Goal: Task Accomplishment & Management: Complete application form

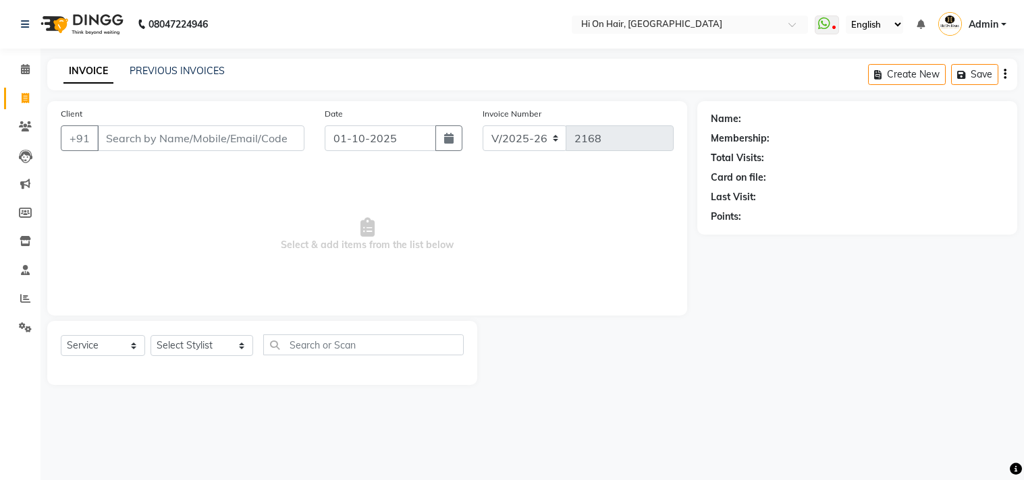
select select "535"
select select "service"
drag, startPoint x: 0, startPoint y: 0, endPoint x: 97, endPoint y: 116, distance: 151.4
click at [96, 117] on div "Client +91" at bounding box center [183, 134] width 264 height 55
click at [240, 143] on input "Client" at bounding box center [200, 139] width 207 height 26
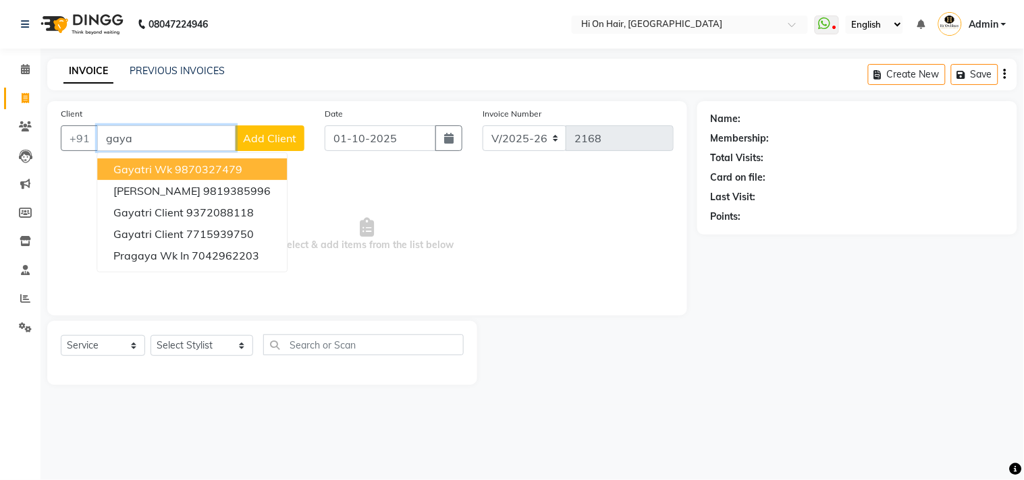
click at [154, 163] on span "gayatri wk" at bounding box center [142, 169] width 59 height 13
type input "9870327479"
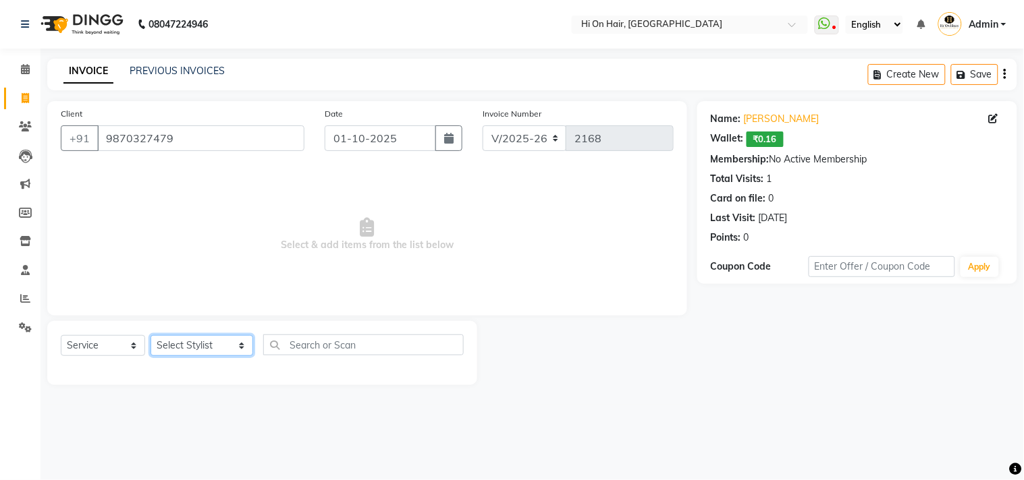
click at [207, 345] on select "Select Stylist [PERSON_NAME] [PERSON_NAME] Hi On Hair MAKYOPHI [PERSON_NAME] [P…" at bounding box center [201, 345] width 103 height 21
select select "26489"
click at [150, 336] on select "Select Stylist [PERSON_NAME] [PERSON_NAME] Hi On Hair MAKYOPHI [PERSON_NAME] [P…" at bounding box center [201, 345] width 103 height 21
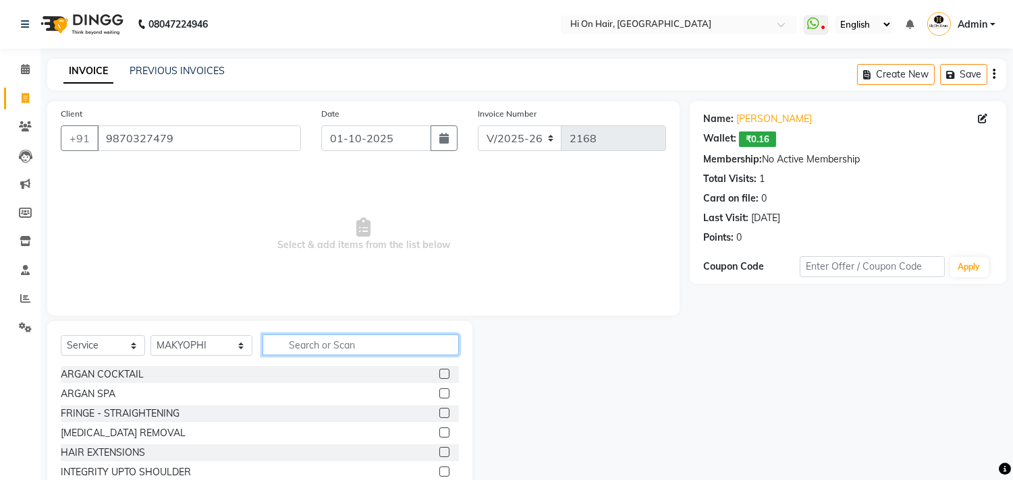
click at [304, 352] on input "text" at bounding box center [361, 345] width 196 height 21
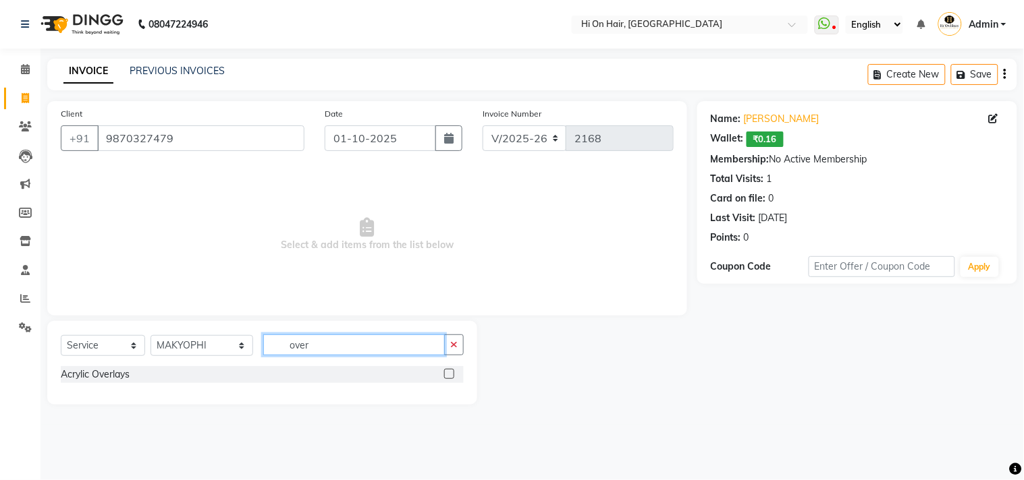
type input "over"
click at [448, 373] on label at bounding box center [449, 374] width 10 height 10
click at [448, 373] on input "checkbox" at bounding box center [448, 374] width 9 height 9
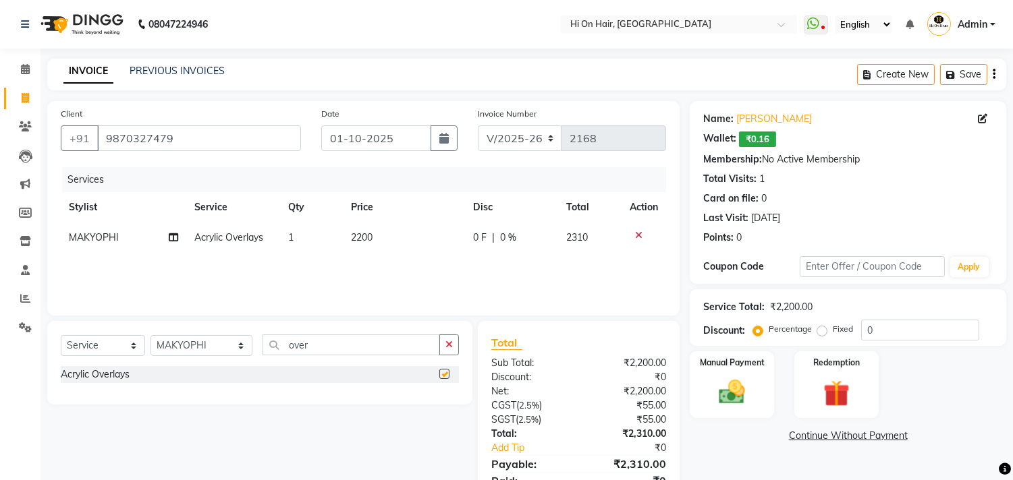
checkbox input "false"
click at [366, 233] on span "2200" at bounding box center [362, 237] width 22 height 12
select select "26489"
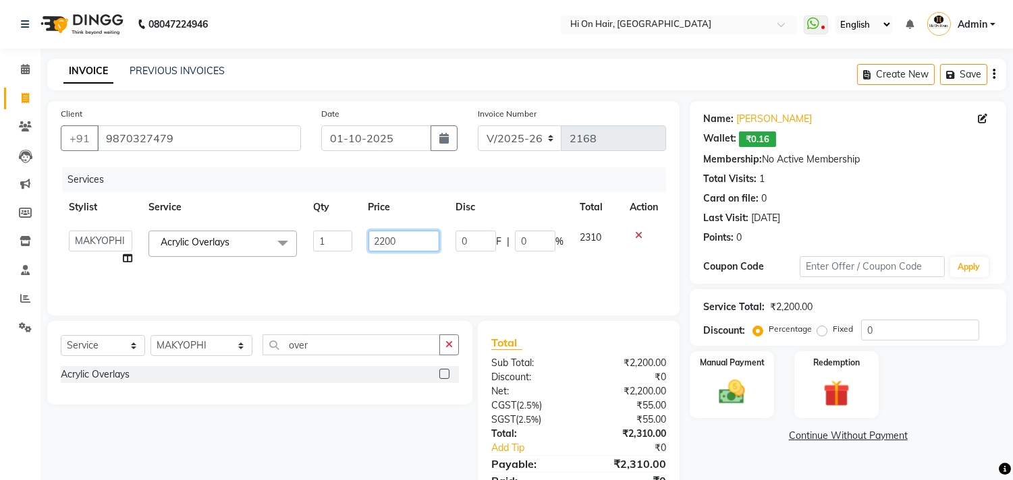
click at [380, 241] on input "2200" at bounding box center [403, 241] width 71 height 21
type input "1000"
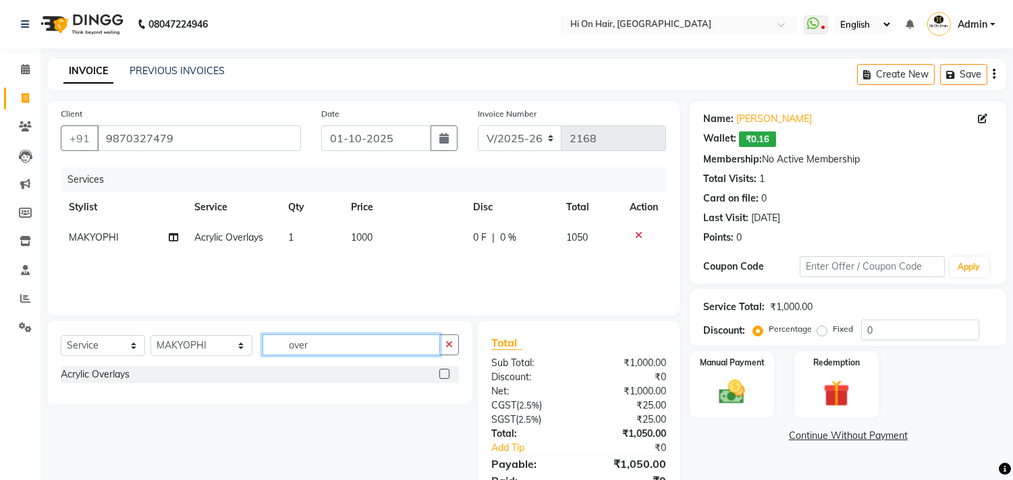
click at [279, 352] on input "over" at bounding box center [351, 345] width 177 height 21
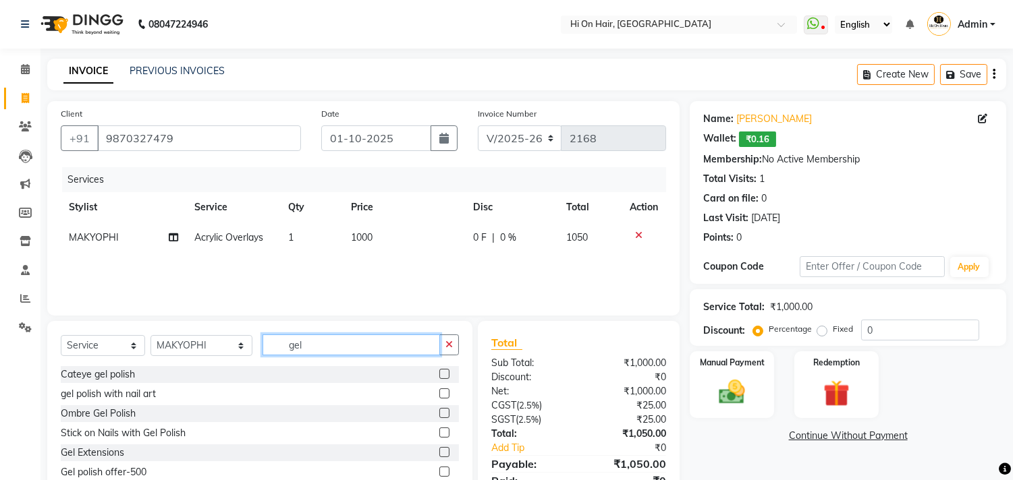
type input "gel"
click at [439, 474] on label at bounding box center [444, 472] width 10 height 10
click at [439, 474] on input "checkbox" at bounding box center [443, 472] width 9 height 9
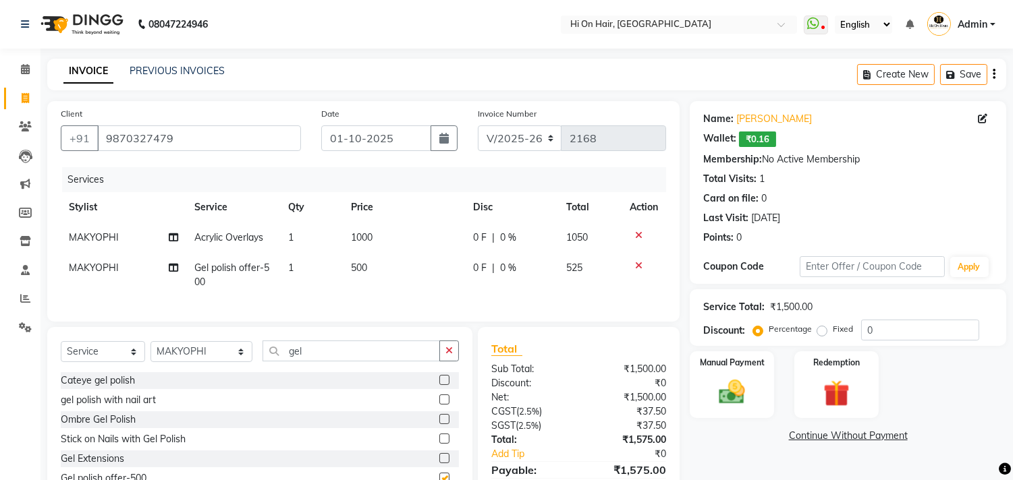
checkbox input "false"
drag, startPoint x: 312, startPoint y: 358, endPoint x: 188, endPoint y: 359, distance: 124.8
click at [188, 359] on div "Select Service Product Membership Package Voucher Prepaid Gift Card Select Styl…" at bounding box center [260, 357] width 398 height 32
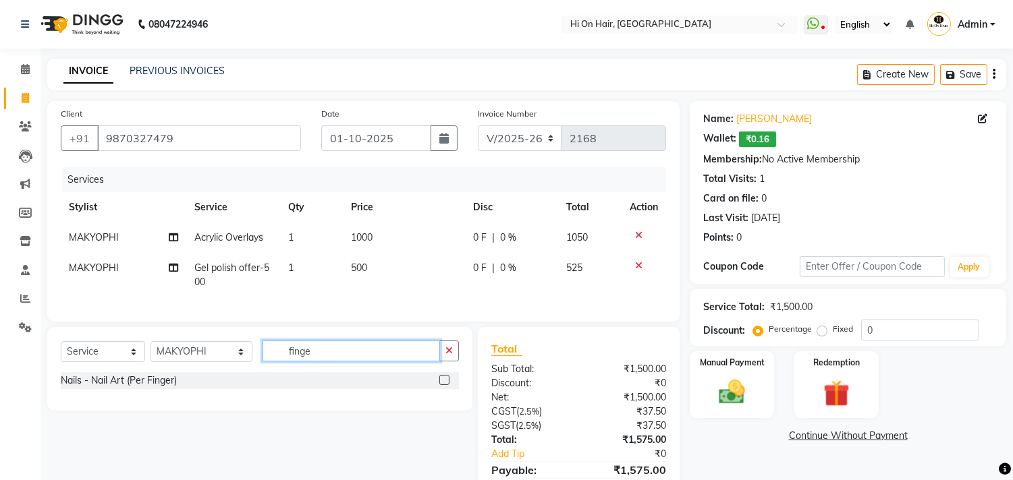
type input "finge"
click at [443, 385] on label at bounding box center [444, 380] width 10 height 10
click at [443, 385] on input "checkbox" at bounding box center [443, 381] width 9 height 9
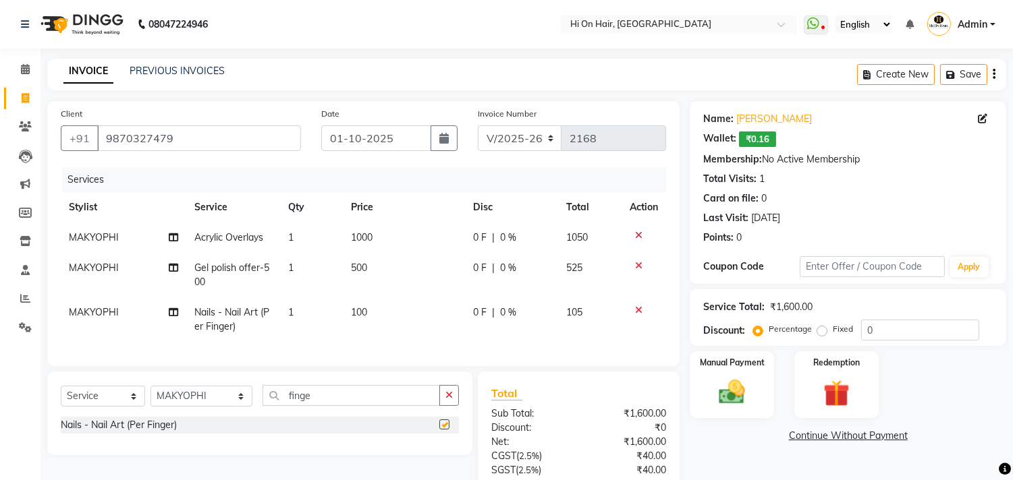
checkbox input "false"
click at [366, 333] on td "100" at bounding box center [403, 320] width 121 height 45
select select "26489"
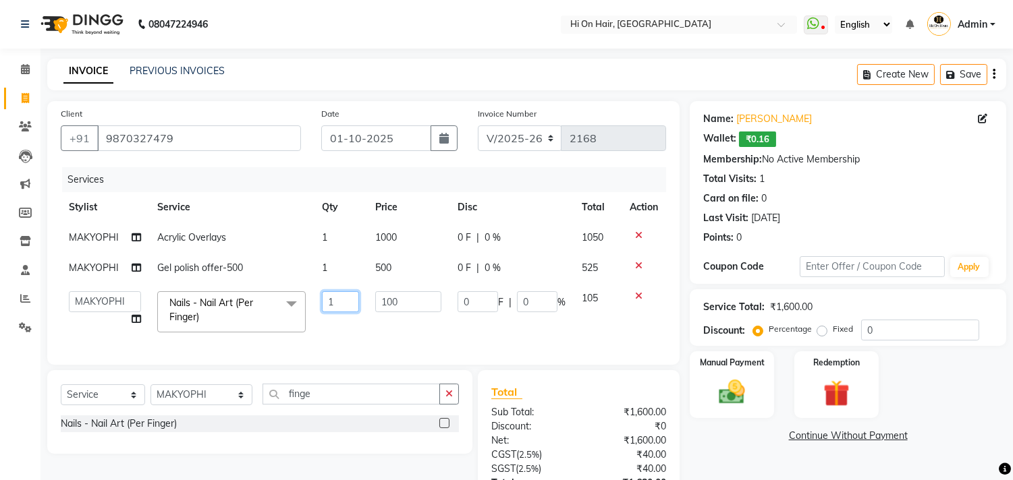
drag, startPoint x: 352, startPoint y: 302, endPoint x: 302, endPoint y: 306, distance: 50.8
click at [302, 306] on tr "[PERSON_NAME] [PERSON_NAME] Hi On Hair MAKYOPHI [PERSON_NAME] [PERSON_NAME] Raa…" at bounding box center [363, 311] width 605 height 57
type input "5"
click at [327, 329] on td "5" at bounding box center [340, 311] width 53 height 57
select select "26489"
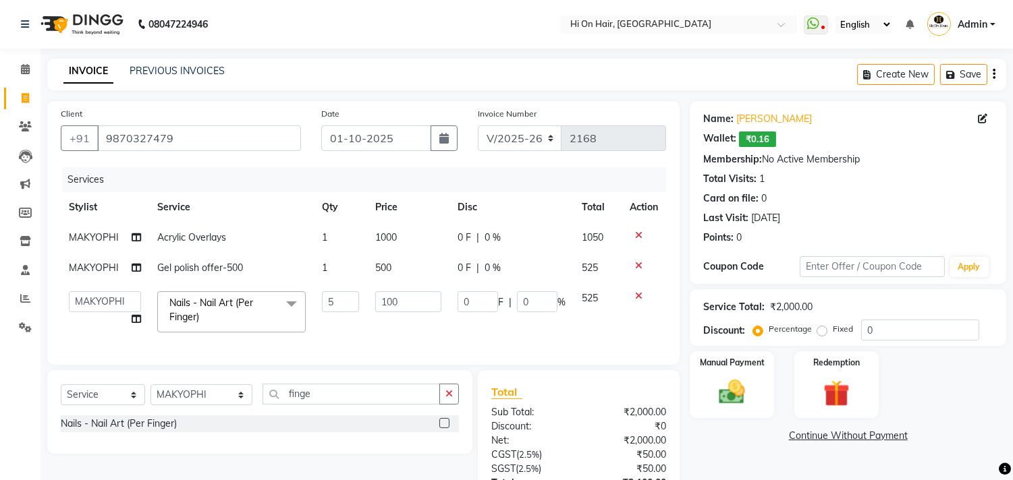
click at [449, 315] on td "0 F | 0 %" at bounding box center [511, 311] width 124 height 57
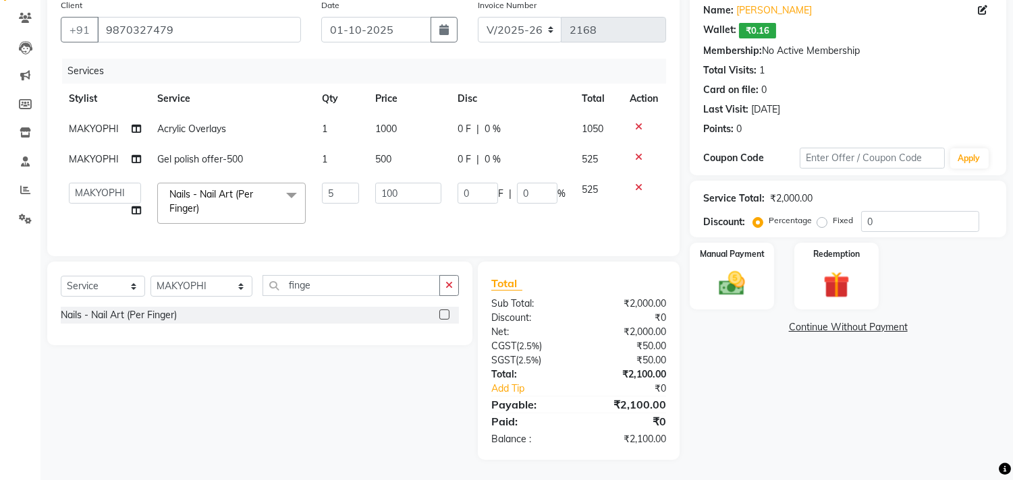
scroll to position [119, 0]
click at [449, 206] on td "0 F | 0 %" at bounding box center [511, 203] width 124 height 57
click at [367, 130] on td "1000" at bounding box center [408, 129] width 82 height 30
select select "26489"
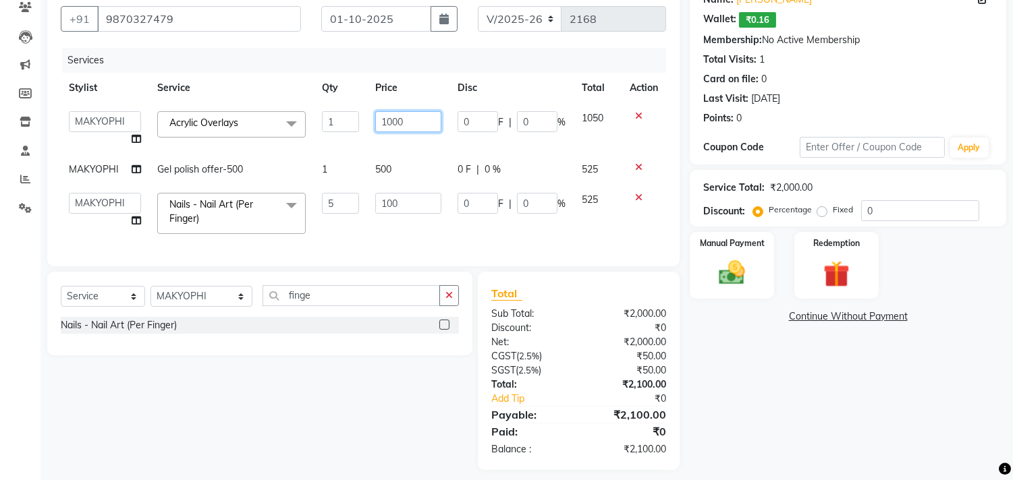
drag, startPoint x: 427, startPoint y: 122, endPoint x: 108, endPoint y: 76, distance: 322.6
click at [110, 76] on table "Stylist Service Qty Price Disc Total Action [PERSON_NAME] [PERSON_NAME] Hi On H…" at bounding box center [363, 157] width 605 height 169
click at [420, 126] on input "1000" at bounding box center [408, 121] width 66 height 21
type input "1020"
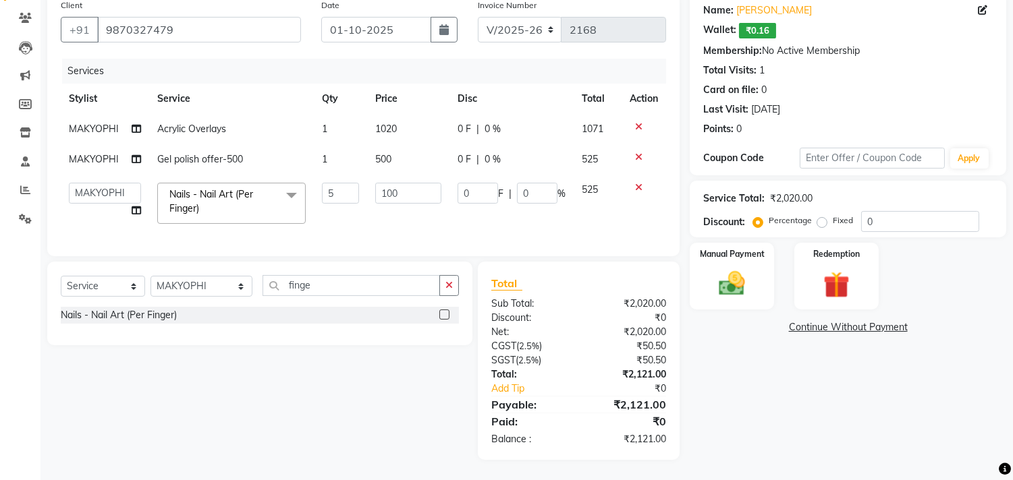
click at [378, 140] on tbody "MAKYOPHI Acrylic Overlays 1 1020 0 F | 0 % 1071 MAKYOPHI Gel polish offer-500 1…" at bounding box center [363, 173] width 605 height 118
click at [416, 128] on td "1020" at bounding box center [408, 129] width 82 height 30
select select "26489"
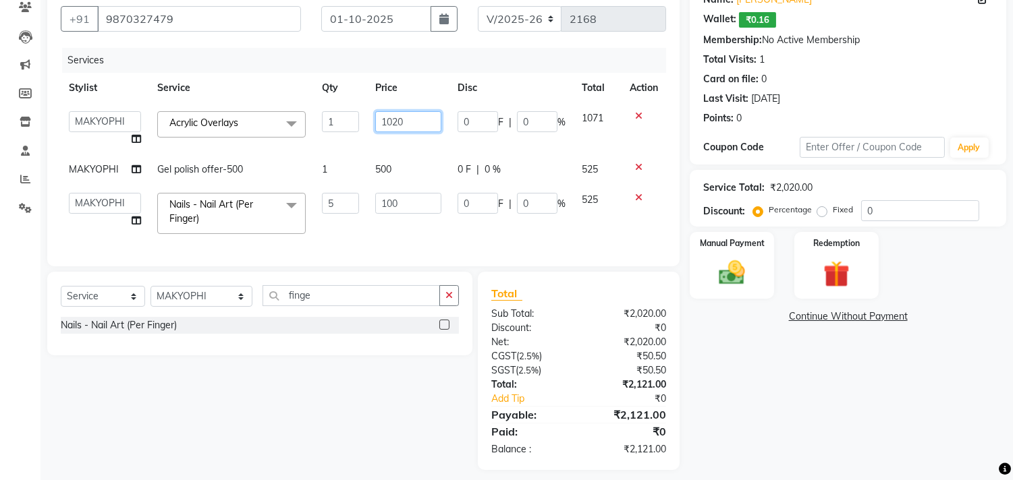
click at [420, 125] on input "1020" at bounding box center [408, 121] width 66 height 21
type input "1000"
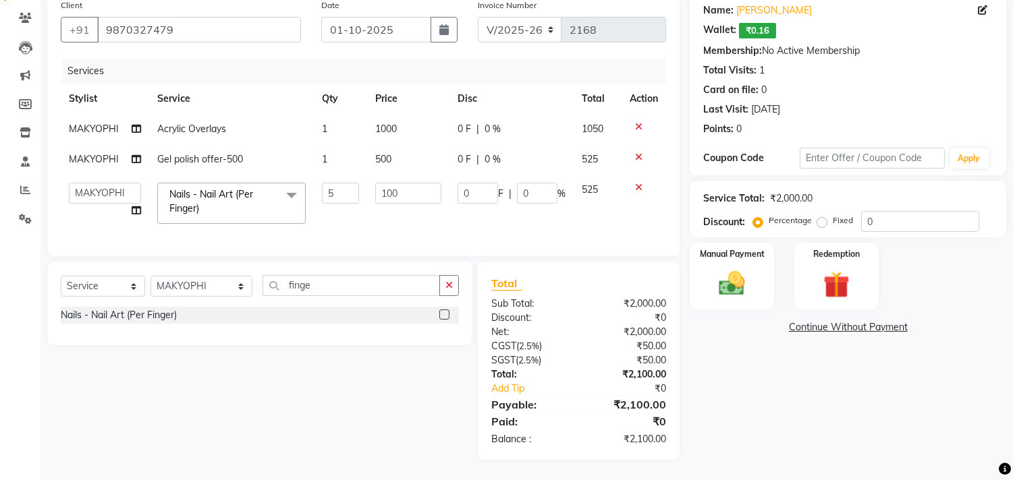
click at [393, 145] on tbody "MAKYOPHI Acrylic Overlays 1 1000 0 F | 0 % 1050 MAKYOPHI Gel polish offer-500 1…" at bounding box center [363, 173] width 605 height 118
click at [348, 201] on td "5" at bounding box center [340, 203] width 53 height 57
drag, startPoint x: 348, startPoint y: 177, endPoint x: 263, endPoint y: 177, distance: 84.4
click at [263, 177] on tr "[PERSON_NAME] [PERSON_NAME] Hi On Hair MAKYOPHI [PERSON_NAME] [PERSON_NAME] Raa…" at bounding box center [363, 203] width 605 height 57
type input "6"
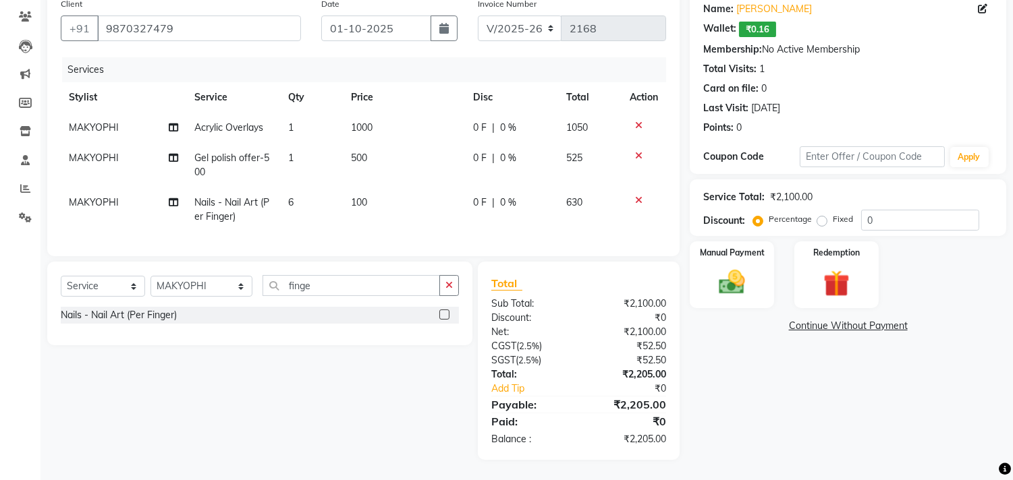
click at [356, 213] on tr "MAKYOPHI Nails - Nail Art (Per Finger) 6 100 0 F | 0 % 630" at bounding box center [363, 210] width 605 height 45
click at [356, 198] on td "100" at bounding box center [403, 210] width 121 height 45
select select "26489"
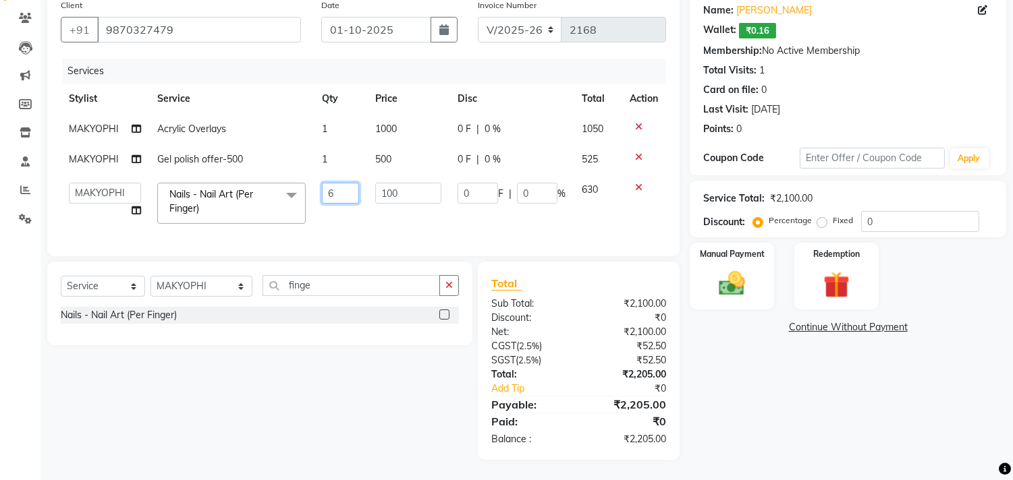
drag, startPoint x: 356, startPoint y: 184, endPoint x: 288, endPoint y: 177, distance: 67.8
click at [288, 177] on tr "[PERSON_NAME] [PERSON_NAME] Hi On Hair MAKYOPHI [PERSON_NAME] [PERSON_NAME] Raa…" at bounding box center [363, 203] width 605 height 57
type input "5"
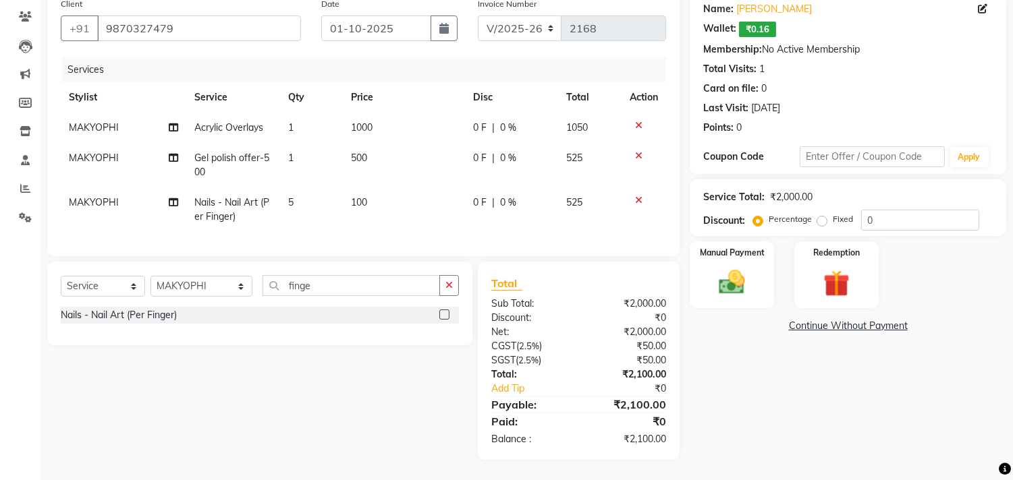
click at [347, 206] on tr "MAKYOPHI Nails - Nail Art (Per Finger) 5 100 0 F | 0 % 525" at bounding box center [363, 210] width 605 height 45
drag, startPoint x: 225, startPoint y: 25, endPoint x: 0, endPoint y: 19, distance: 225.5
click at [0, 19] on app-home "08047224946 Select Location × Hi On Hair, [GEOGRAPHIC_DATA] Galleria WhatsApp S…" at bounding box center [506, 185] width 1013 height 590
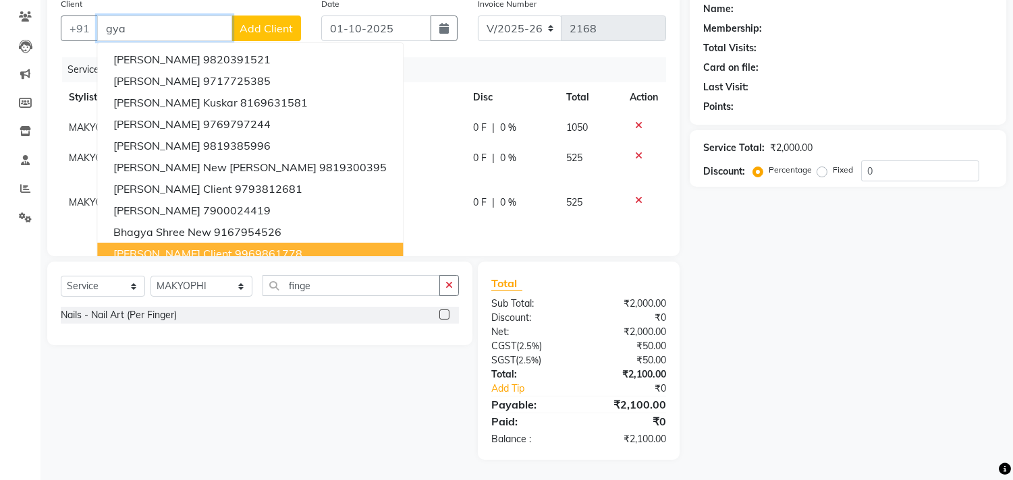
click at [175, 247] on span "[PERSON_NAME] client" at bounding box center [172, 253] width 119 height 13
type input "9969861778"
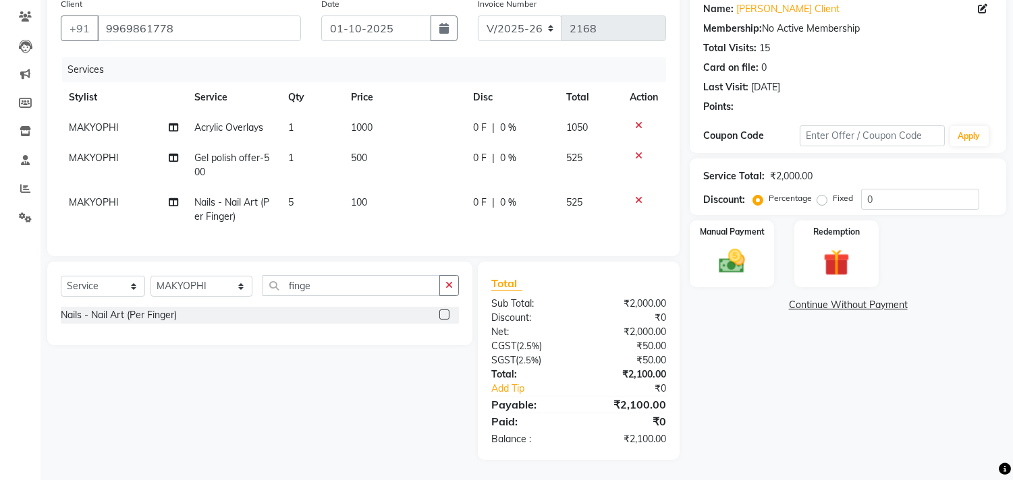
click at [570, 223] on div "Services Stylist Service Qty Price Disc Total Action MAKYOPHI Acrylic Overlays …" at bounding box center [363, 150] width 605 height 186
click at [734, 247] on img at bounding box center [732, 262] width 45 height 32
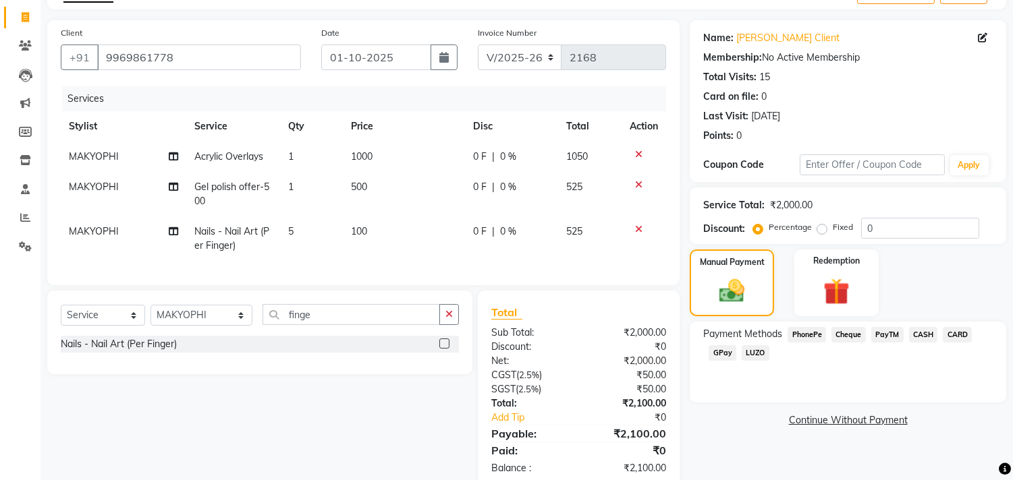
scroll to position [45, 0]
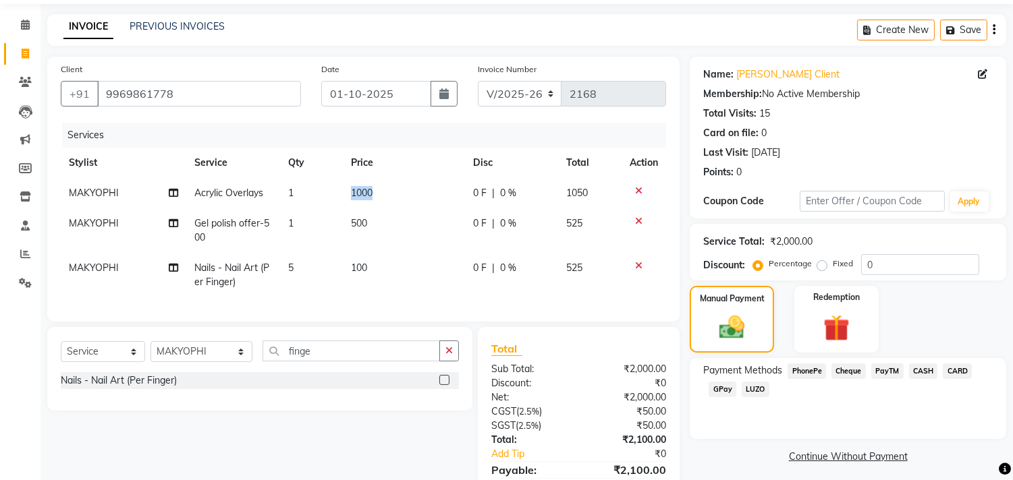
drag, startPoint x: 355, startPoint y: 193, endPoint x: 393, endPoint y: 204, distance: 40.1
click at [393, 204] on td "1000" at bounding box center [403, 193] width 121 height 30
select select "26489"
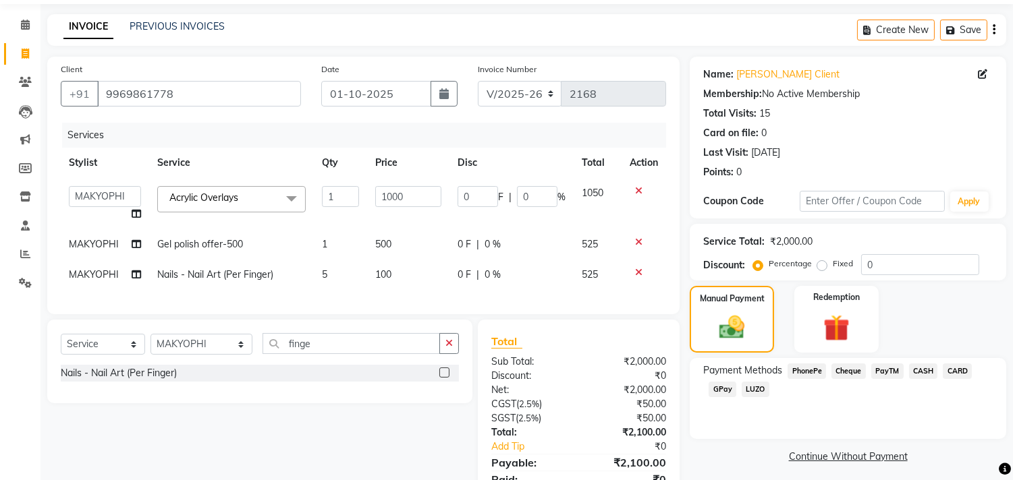
click at [545, 218] on td "0 F | 0 %" at bounding box center [511, 203] width 124 height 51
click at [589, 191] on span "1050" at bounding box center [593, 193] width 22 height 12
click at [595, 210] on td "1050" at bounding box center [598, 203] width 49 height 51
click at [950, 28] on icon "button" at bounding box center [952, 30] width 13 height 9
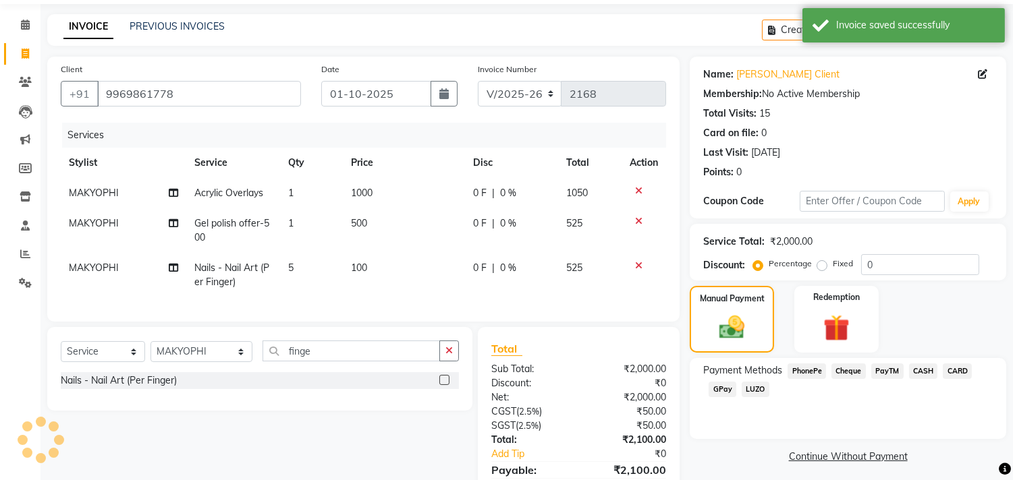
click at [738, 36] on div "INVOICE PREVIOUS INVOICES Create New Save Open Invoices" at bounding box center [526, 30] width 959 height 32
click at [787, 24] on button "Create New" at bounding box center [801, 30] width 78 height 21
select select "service"
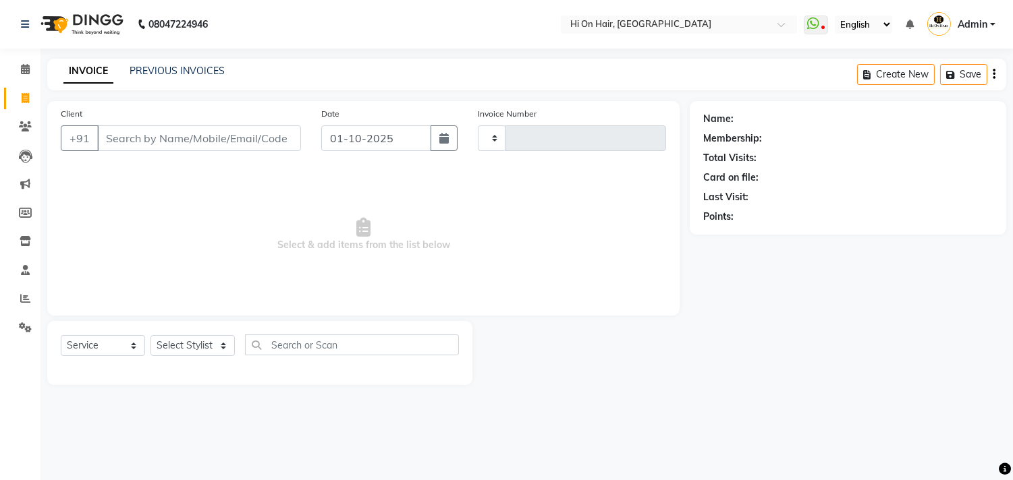
type input "2168"
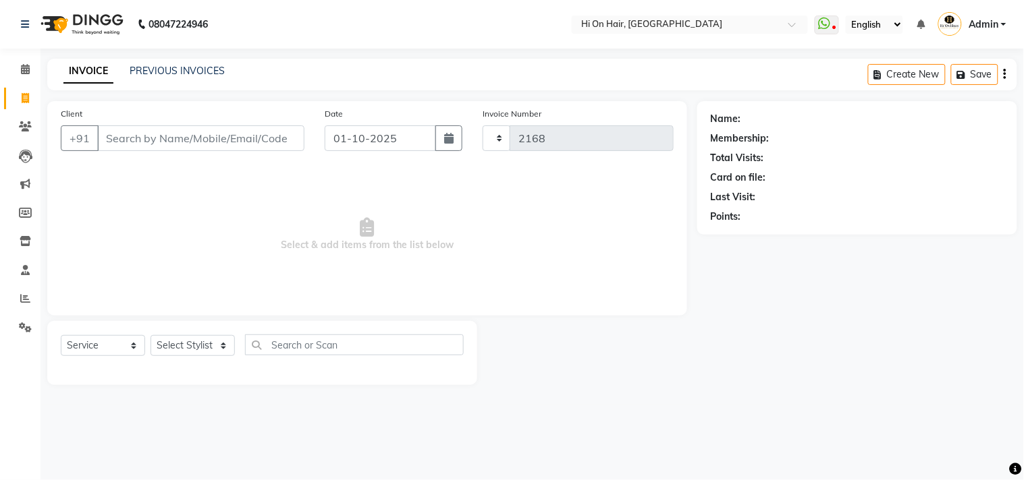
select select "535"
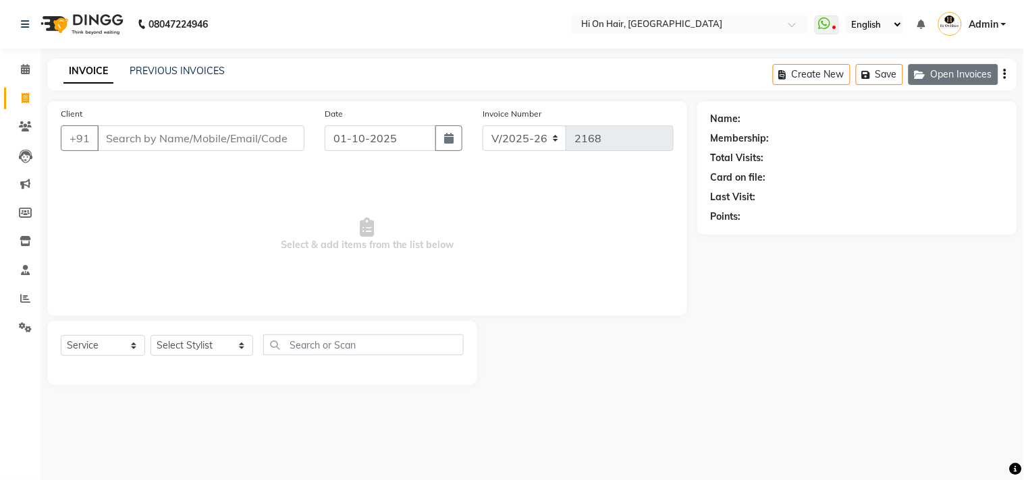
click at [949, 79] on button "Open Invoices" at bounding box center [953, 74] width 90 height 21
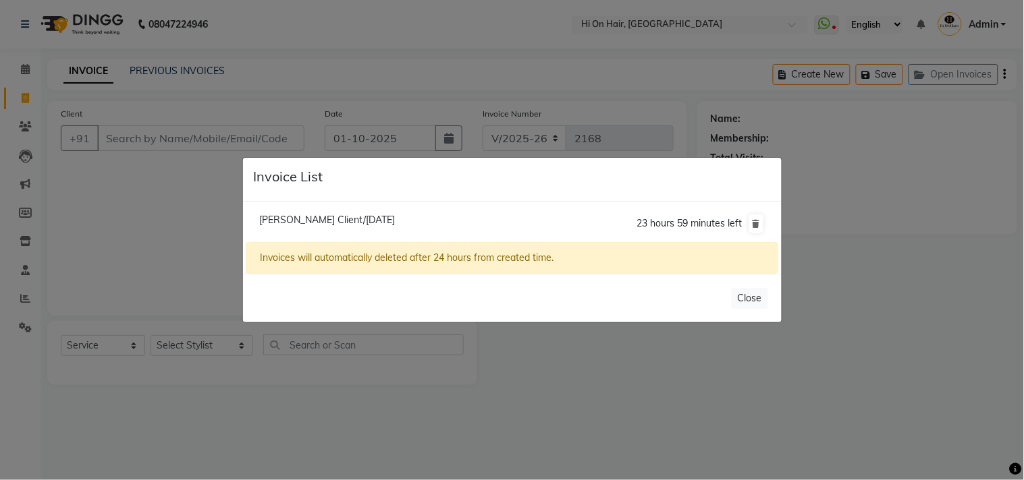
click at [128, 197] on ngb-modal-window "Invoice List [PERSON_NAME] Client/[DATE] 23 hours 59 minutes left Invoices will…" at bounding box center [512, 240] width 1024 height 480
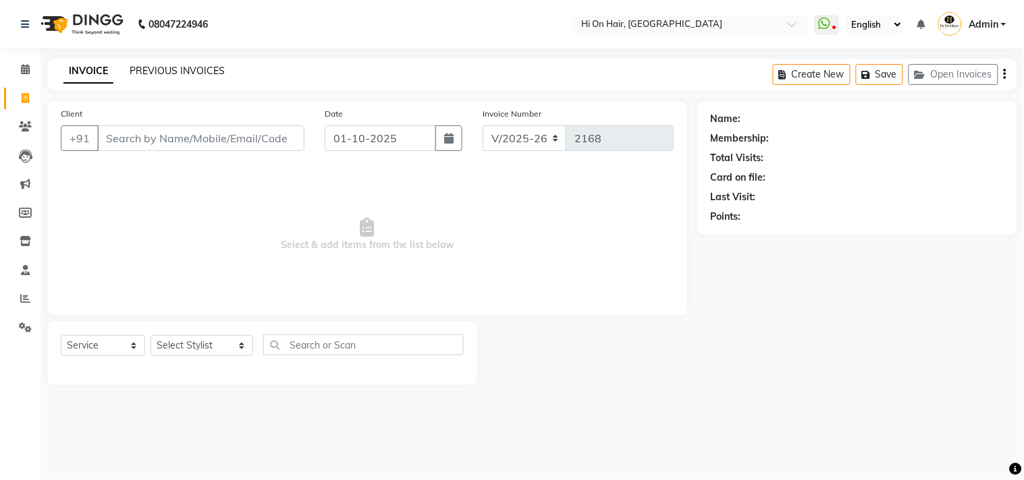
click at [161, 70] on link "PREVIOUS INVOICES" at bounding box center [177, 71] width 95 height 12
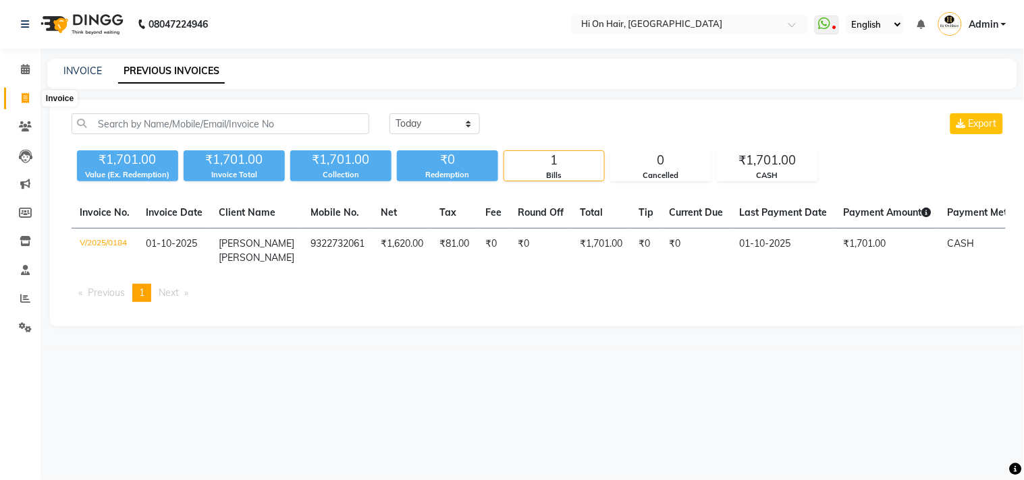
click at [22, 103] on icon at bounding box center [25, 98] width 7 height 10
select select "535"
select select "service"
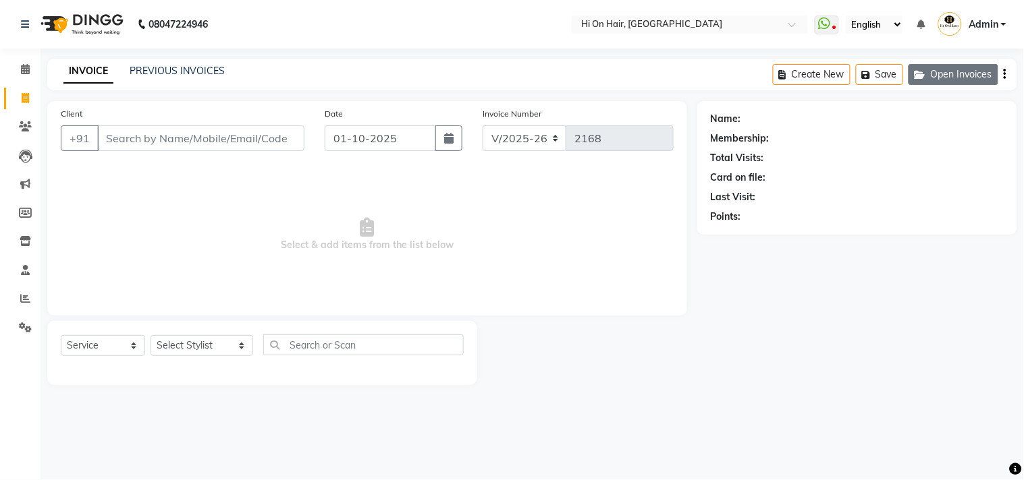
click at [955, 82] on button "Open Invoices" at bounding box center [953, 74] width 90 height 21
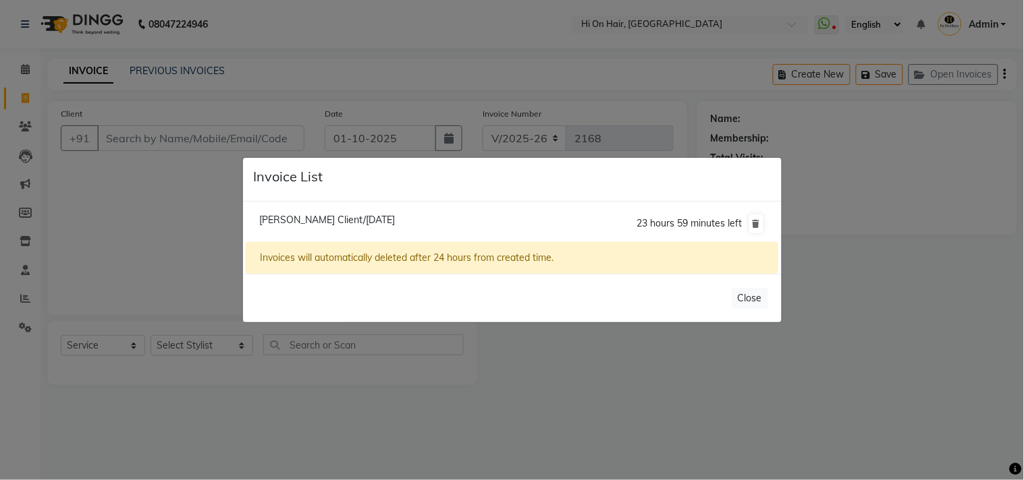
click at [379, 214] on span "[PERSON_NAME] Client/[DATE]" at bounding box center [327, 220] width 136 height 12
type input "9969861778"
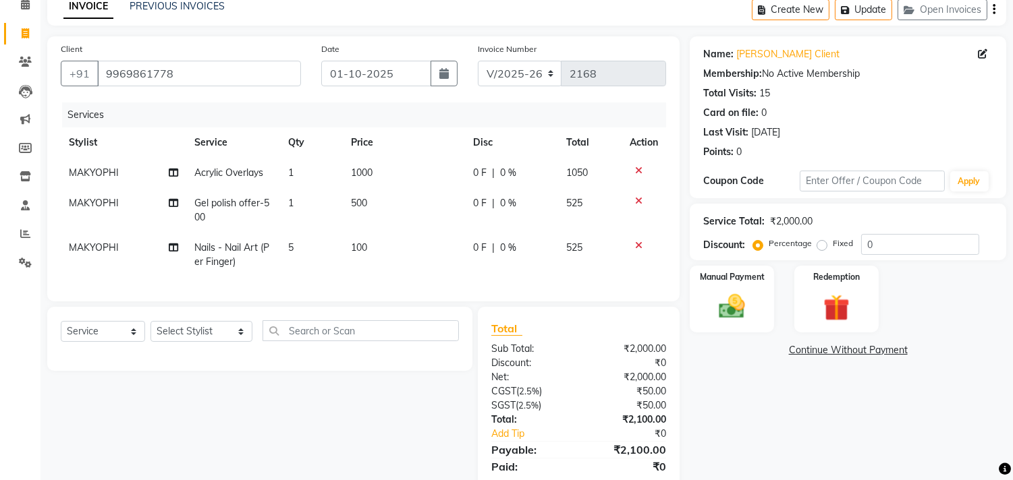
scroll to position [121, 0]
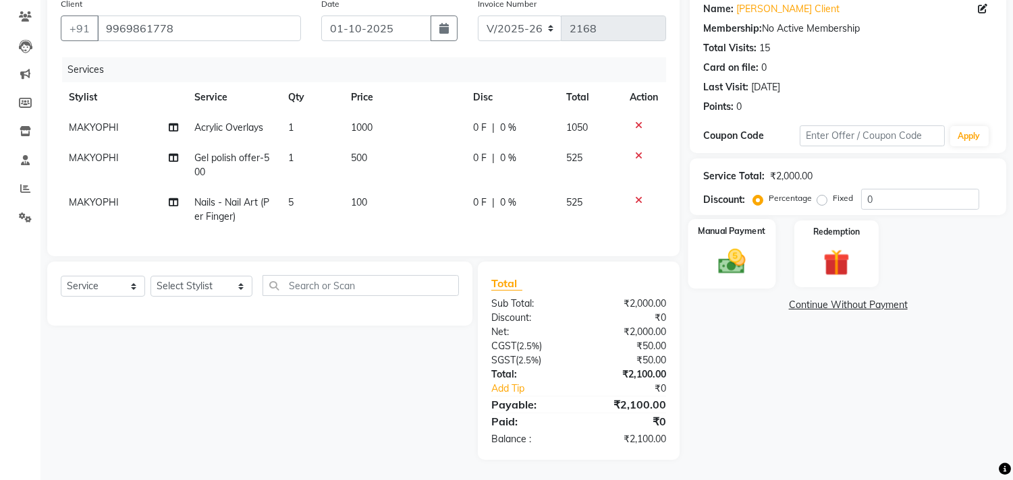
click at [739, 257] on img at bounding box center [732, 262] width 45 height 32
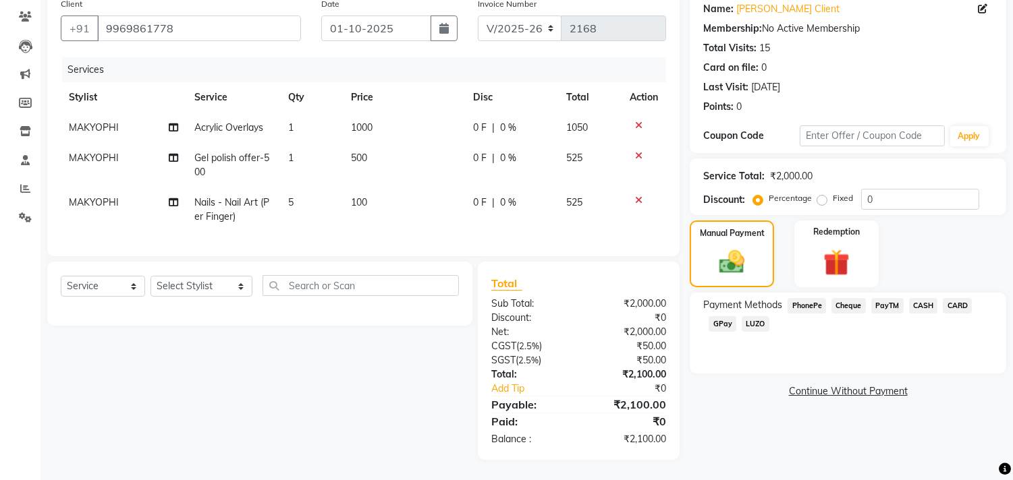
click at [719, 316] on span "GPay" at bounding box center [723, 324] width 28 height 16
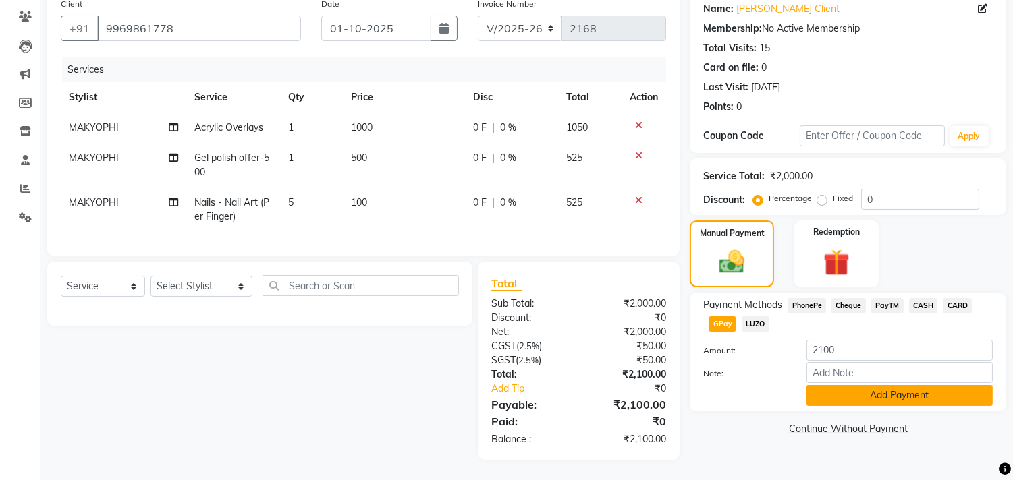
click at [854, 385] on button "Add Payment" at bounding box center [899, 395] width 186 height 21
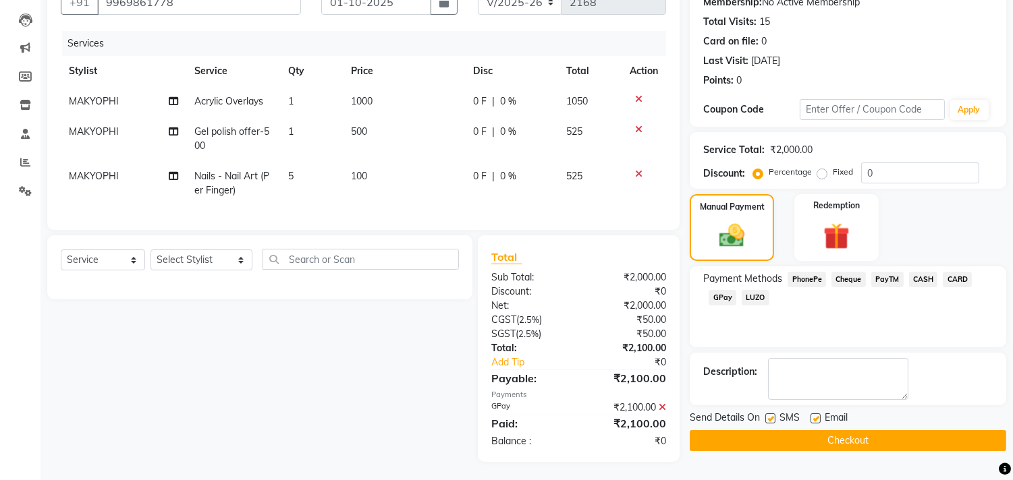
scroll to position [149, 0]
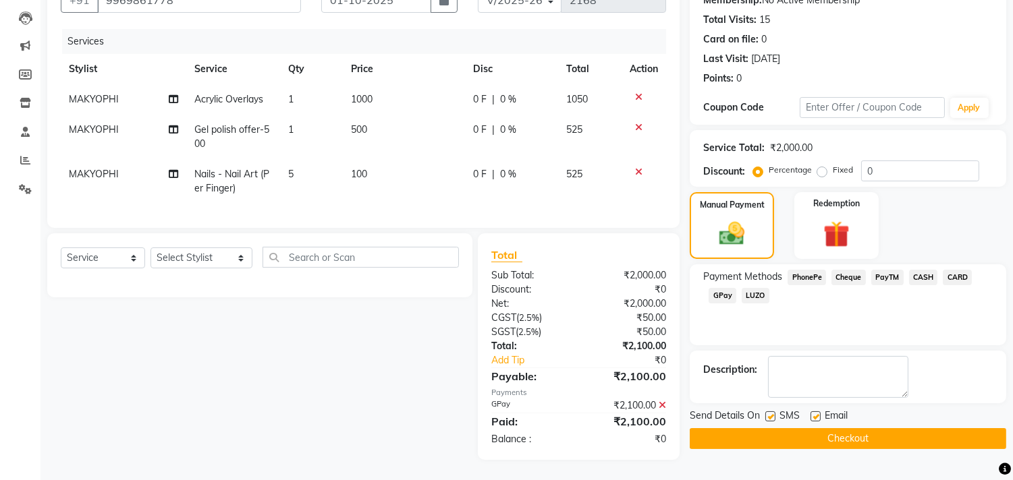
click at [812, 412] on label at bounding box center [815, 417] width 10 height 10
click at [812, 413] on input "checkbox" at bounding box center [814, 417] width 9 height 9
checkbox input "false"
click at [819, 429] on button "Checkout" at bounding box center [848, 439] width 316 height 21
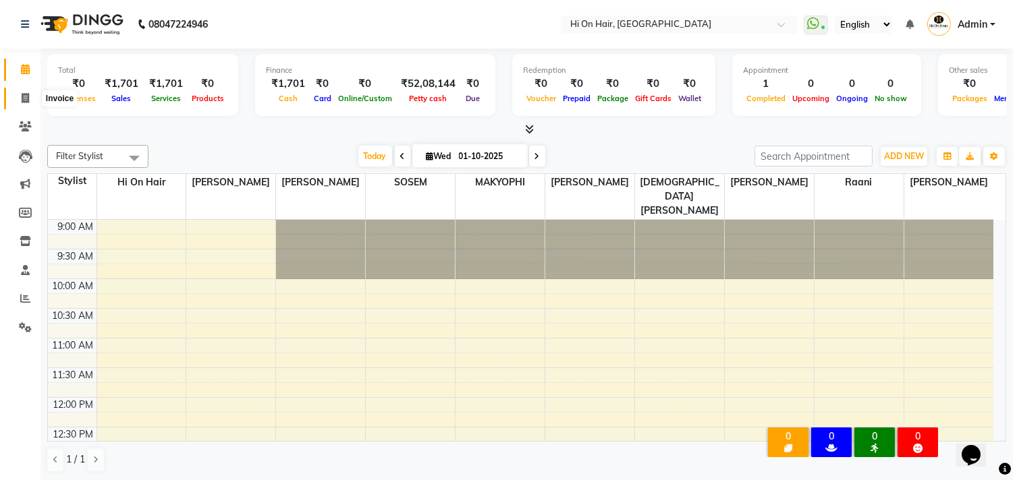
click at [22, 94] on icon at bounding box center [25, 98] width 7 height 10
select select "535"
select select "service"
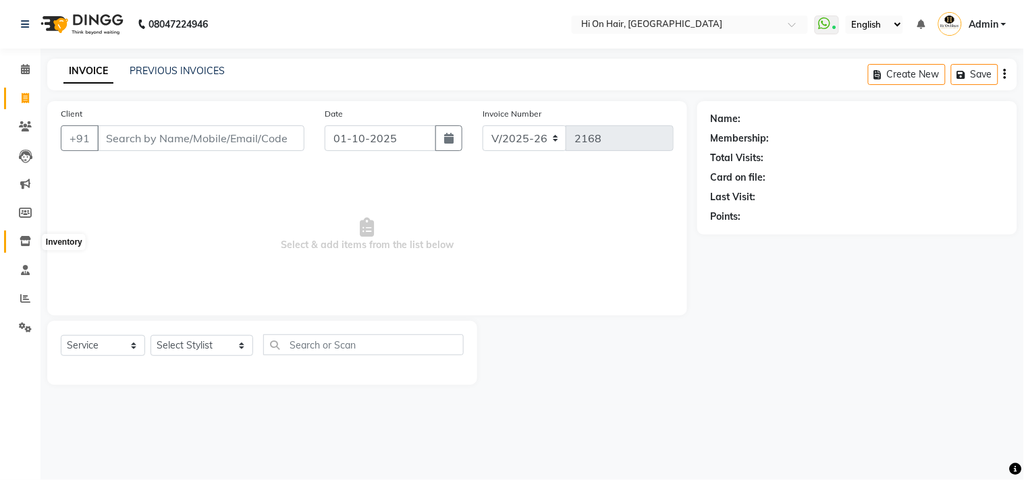
click at [20, 235] on span at bounding box center [25, 242] width 24 height 16
select select
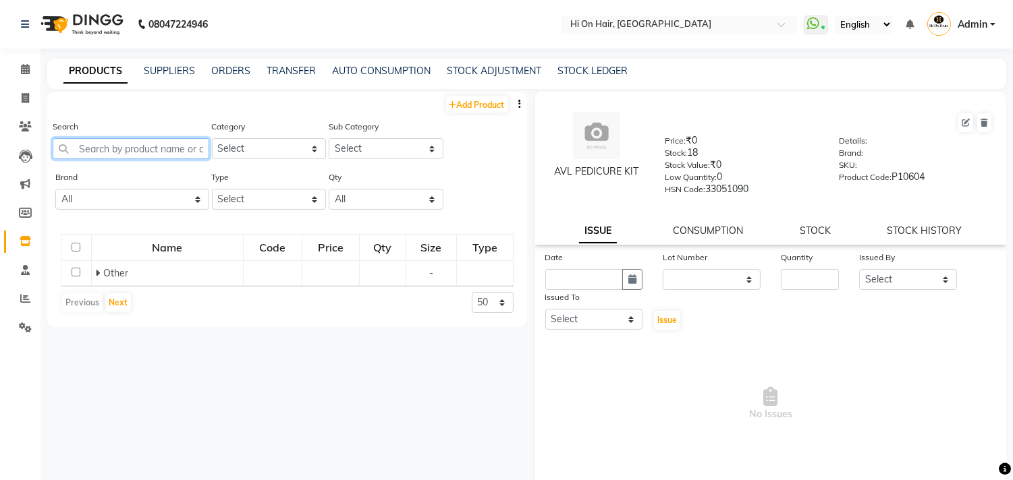
click at [130, 147] on input "text" at bounding box center [131, 148] width 157 height 21
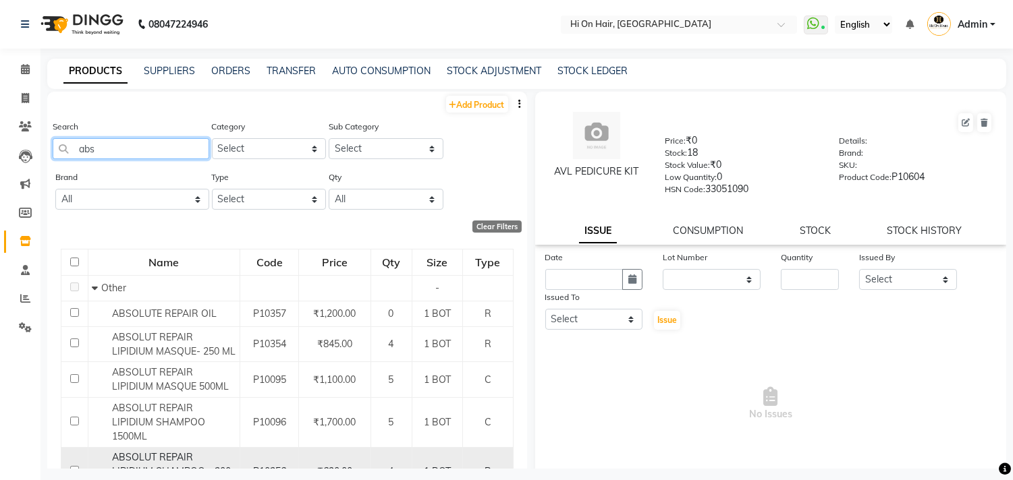
scroll to position [221, 0]
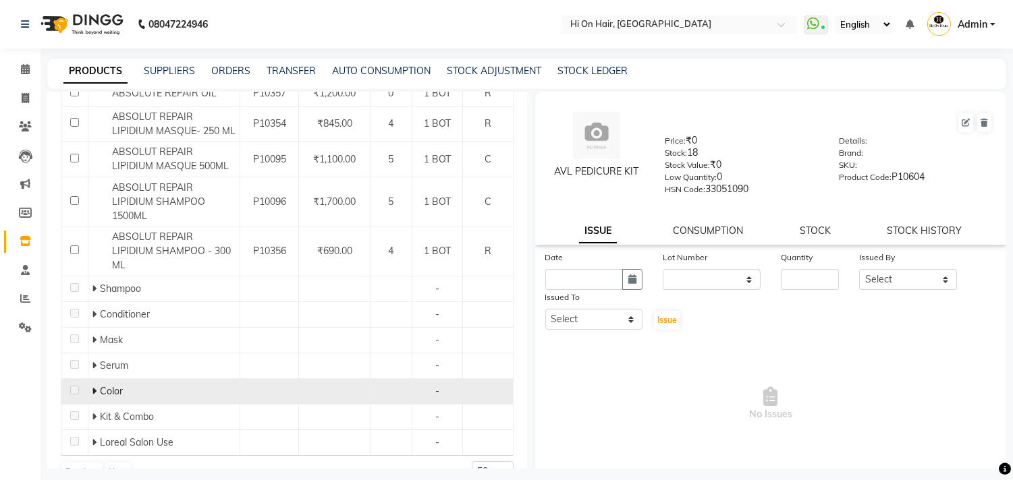
type input "abs"
click at [92, 387] on icon at bounding box center [94, 391] width 5 height 9
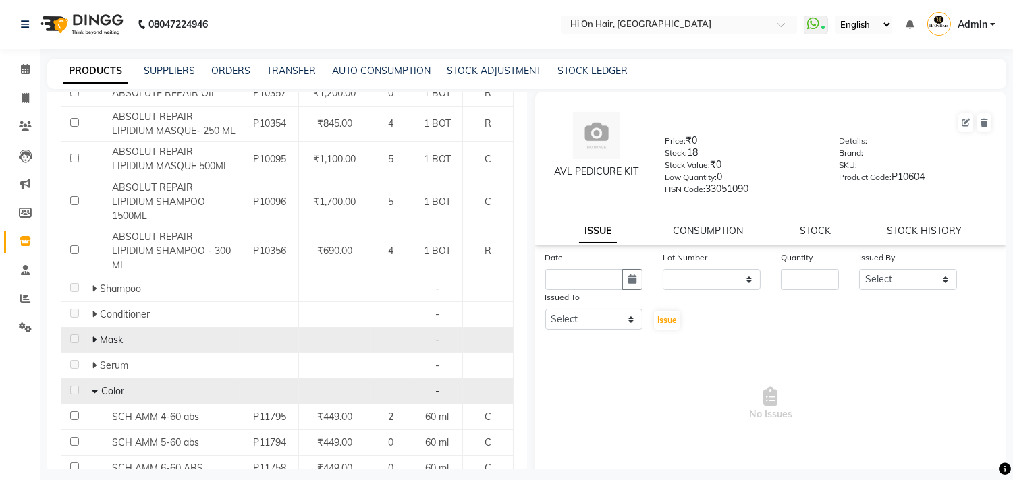
scroll to position [298, 0]
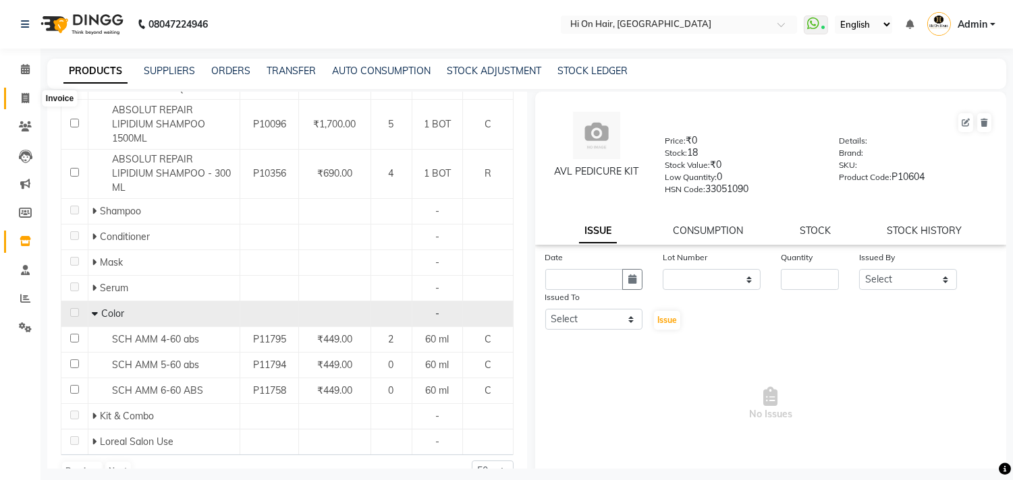
click at [18, 102] on span at bounding box center [25, 99] width 24 height 16
select select "535"
select select "service"
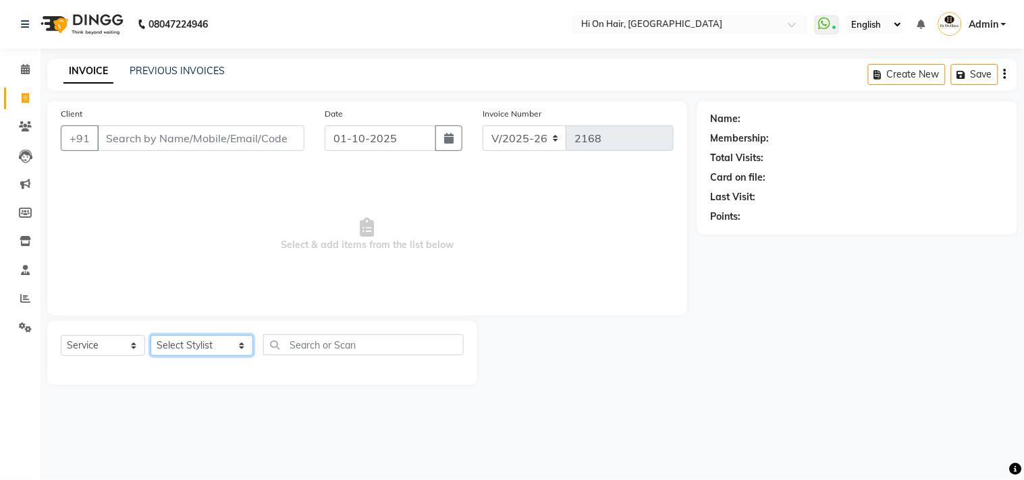
click at [217, 342] on select "Select Stylist [PERSON_NAME] [PERSON_NAME] Hi On Hair MAKYOPHI [PERSON_NAME] [P…" at bounding box center [201, 345] width 103 height 21
select select "26489"
click at [150, 336] on select "Select Stylist [PERSON_NAME] [PERSON_NAME] Hi On Hair MAKYOPHI [PERSON_NAME] [P…" at bounding box center [201, 345] width 103 height 21
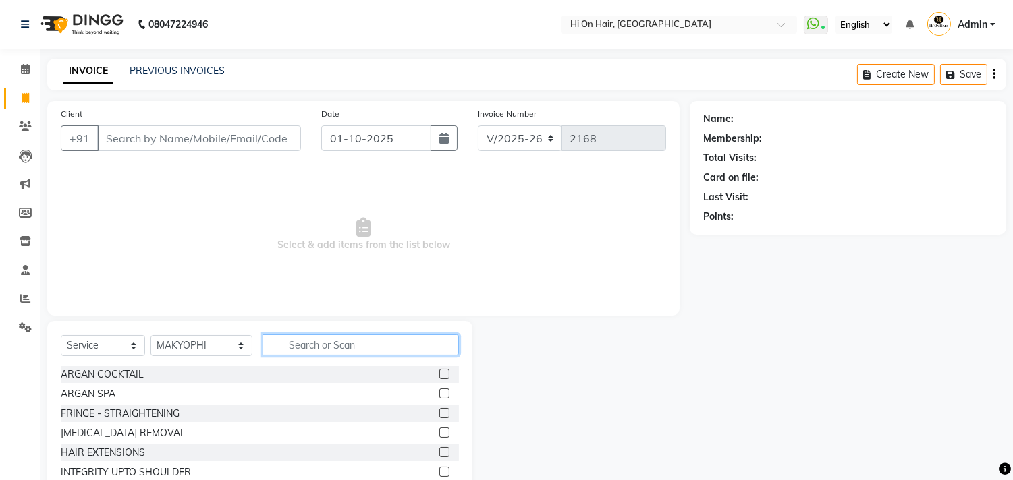
click at [313, 350] on input "text" at bounding box center [361, 345] width 196 height 21
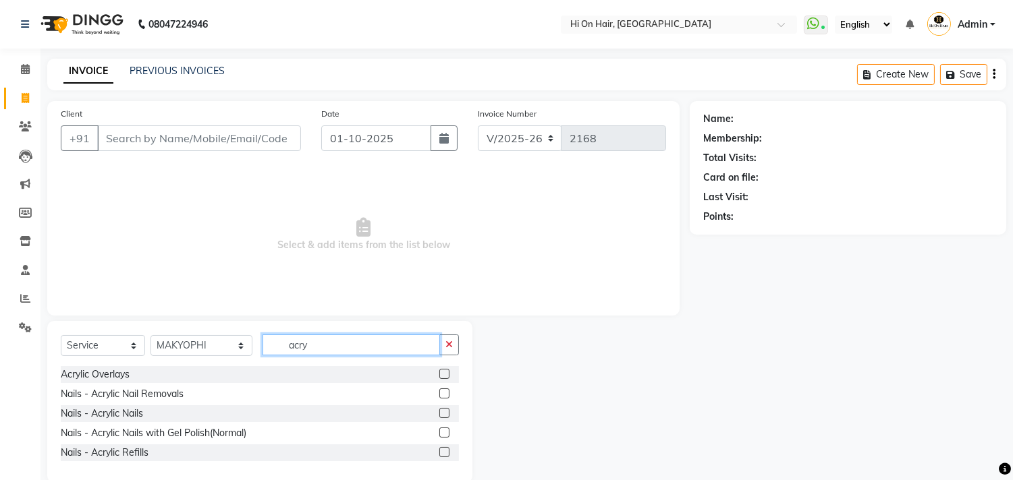
type input "acry"
click at [447, 435] on label at bounding box center [444, 433] width 10 height 10
click at [447, 435] on input "checkbox" at bounding box center [443, 433] width 9 height 9
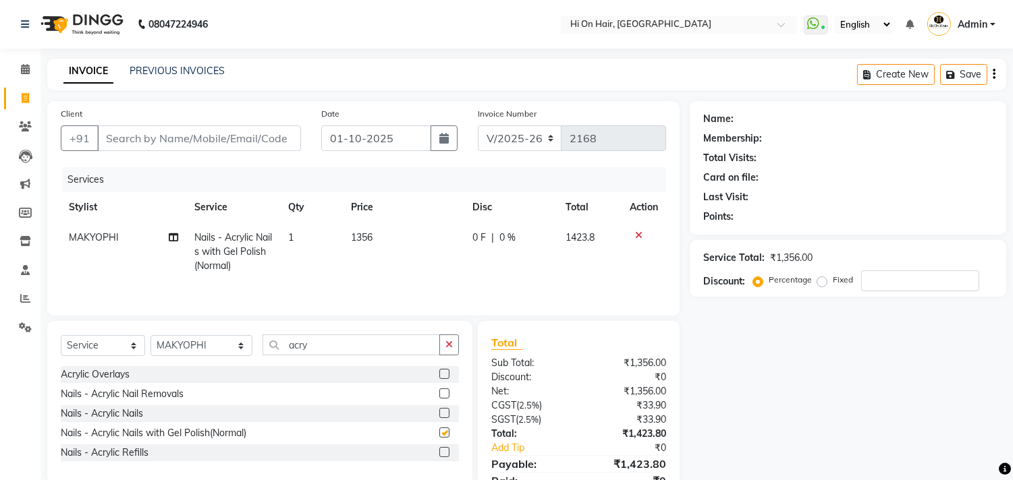
checkbox input "false"
click at [399, 273] on td "1356" at bounding box center [403, 252] width 121 height 59
select select "26489"
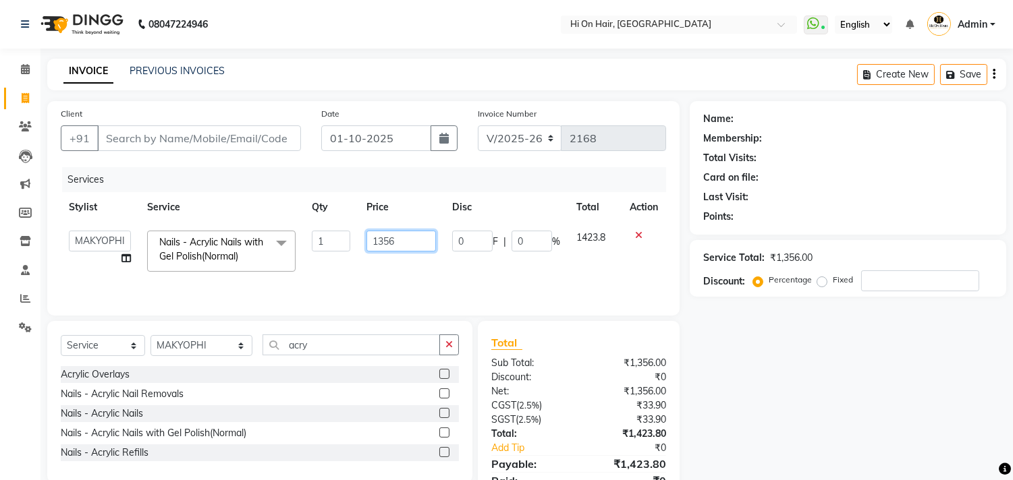
drag, startPoint x: 404, startPoint y: 240, endPoint x: 324, endPoint y: 237, distance: 79.7
click at [324, 237] on tr "Alim Kaldane Anwar Laskar Hi On Hair MAKYOPHI Pankaj Thakur Poonam Nalawade Raa…" at bounding box center [363, 251] width 605 height 57
type input "1500"
click at [402, 259] on td "1500" at bounding box center [401, 251] width 86 height 57
select select "26489"
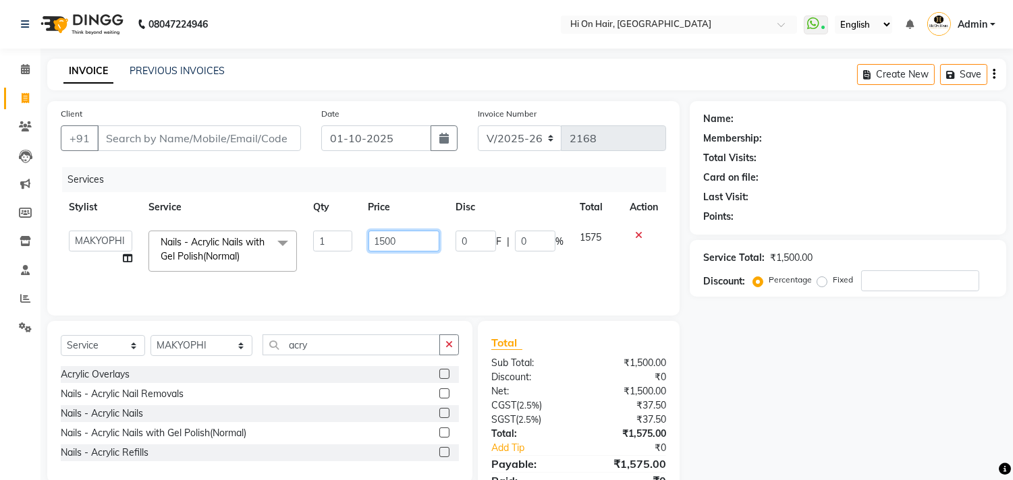
click at [406, 231] on input "1500" at bounding box center [403, 241] width 71 height 21
type input "1700"
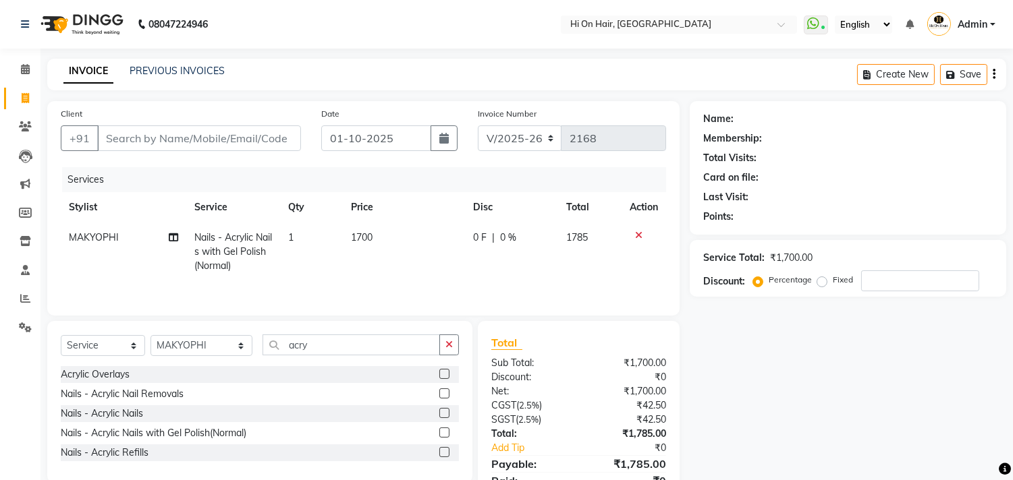
click at [390, 252] on td "1700" at bounding box center [403, 252] width 121 height 59
select select "26489"
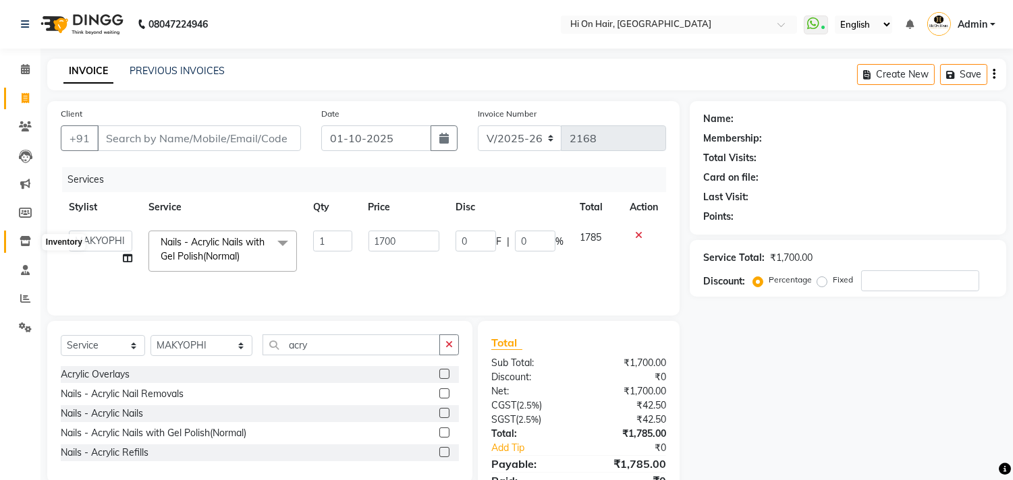
click at [25, 238] on icon at bounding box center [25, 241] width 11 height 10
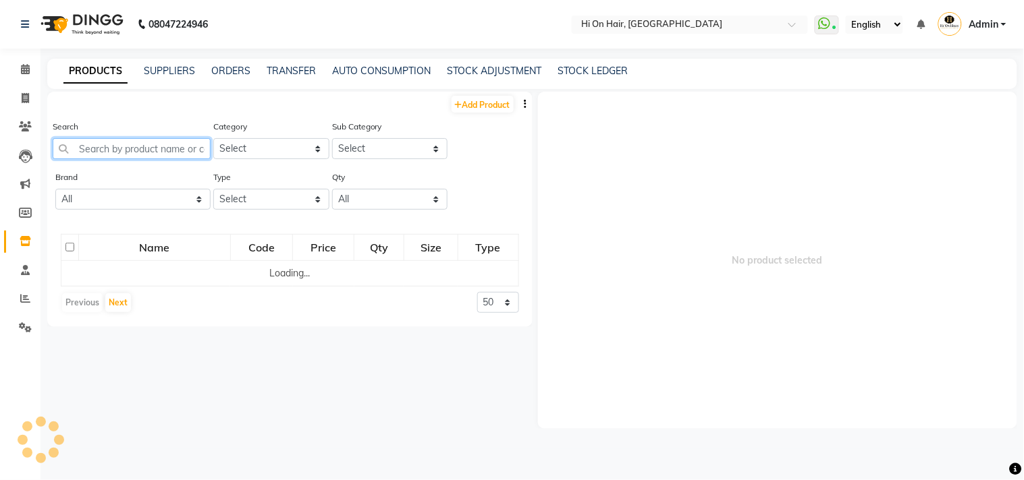
click at [126, 146] on input "text" at bounding box center [132, 148] width 158 height 21
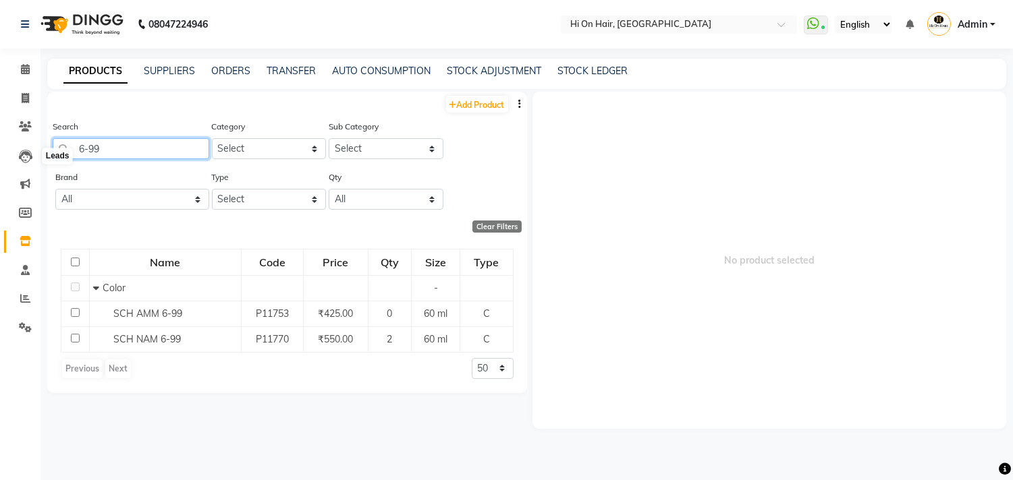
drag, startPoint x: 137, startPoint y: 146, endPoint x: 0, endPoint y: 128, distance: 138.1
click at [0, 128] on app-home "08047224946 Select Location × Hi On Hair, Palm Beach Galleria WhatsApp Status ✕…" at bounding box center [506, 244] width 1013 height 489
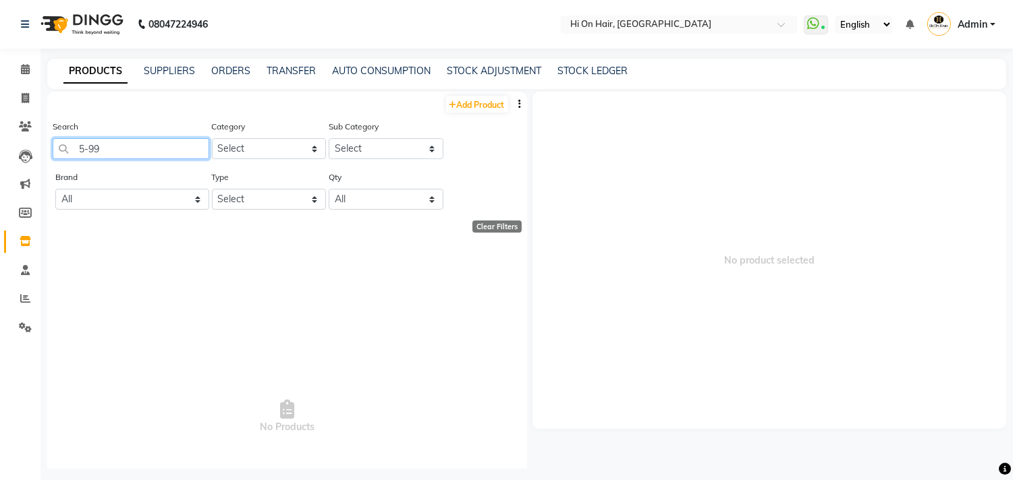
click at [89, 154] on input "5-99" at bounding box center [131, 148] width 157 height 21
click at [119, 148] on input "4-99" at bounding box center [131, 148] width 157 height 21
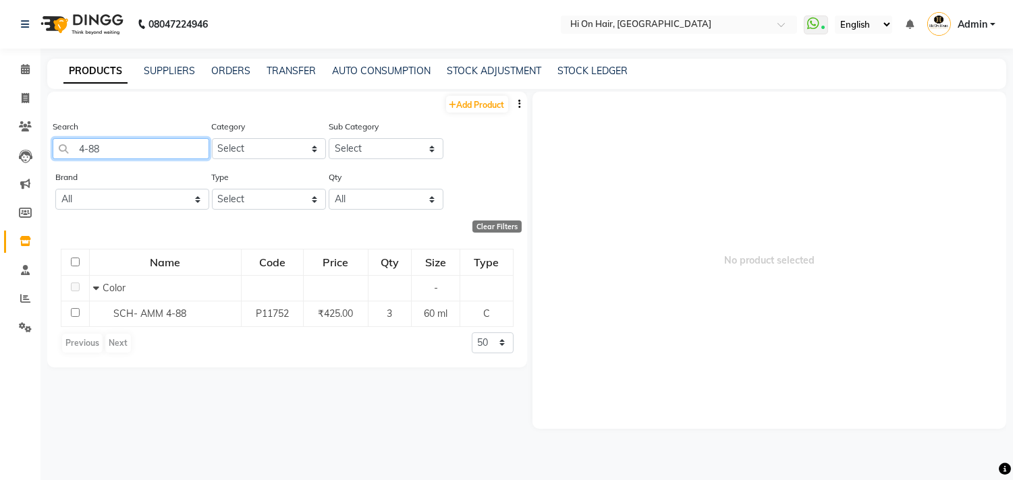
type input "4-88"
click at [25, 93] on icon at bounding box center [25, 98] width 7 height 10
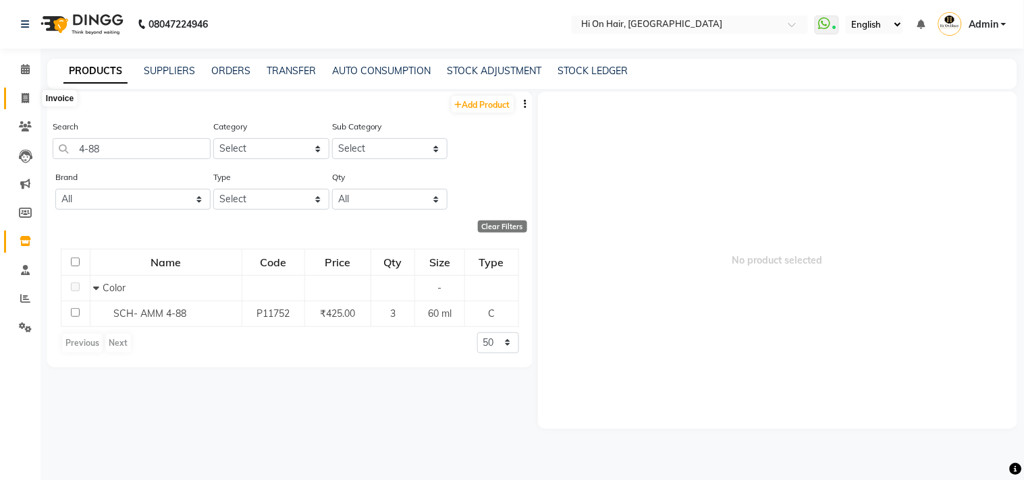
select select "535"
select select "service"
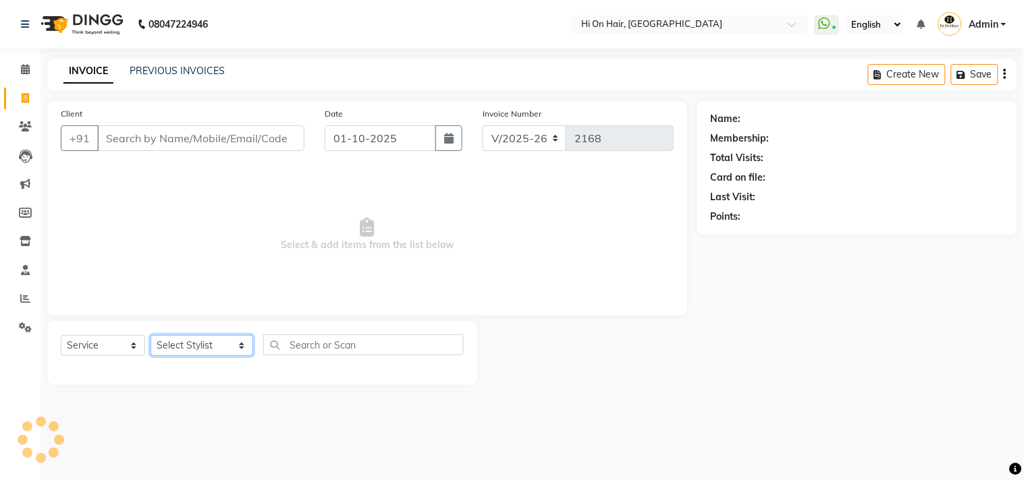
click at [201, 350] on select "Select Stylist [PERSON_NAME] [PERSON_NAME] Hi On Hair MAKYOPHI [PERSON_NAME] [P…" at bounding box center [201, 345] width 103 height 21
select select "20990"
click at [150, 336] on select "Select Stylist [PERSON_NAME] [PERSON_NAME] Hi On Hair MAKYOPHI [PERSON_NAME] [P…" at bounding box center [201, 345] width 103 height 21
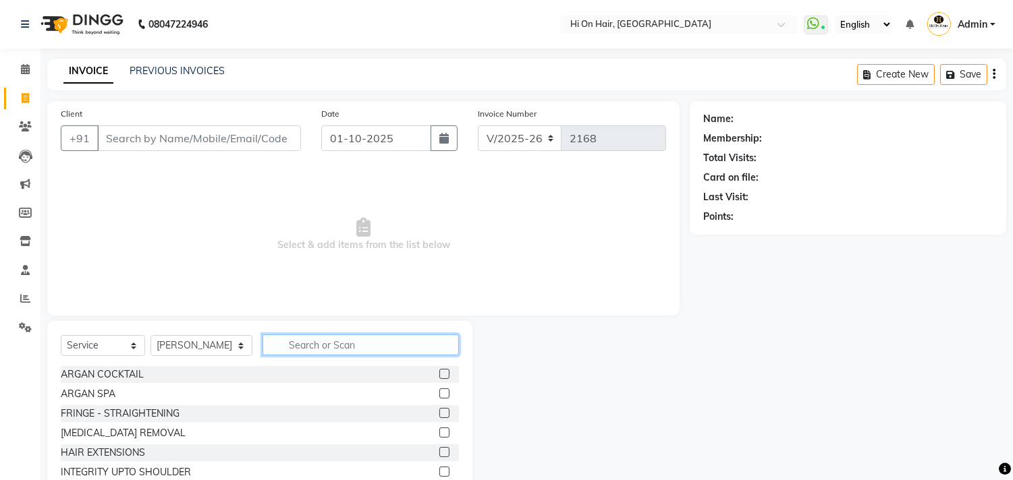
click at [285, 352] on input "text" at bounding box center [361, 345] width 196 height 21
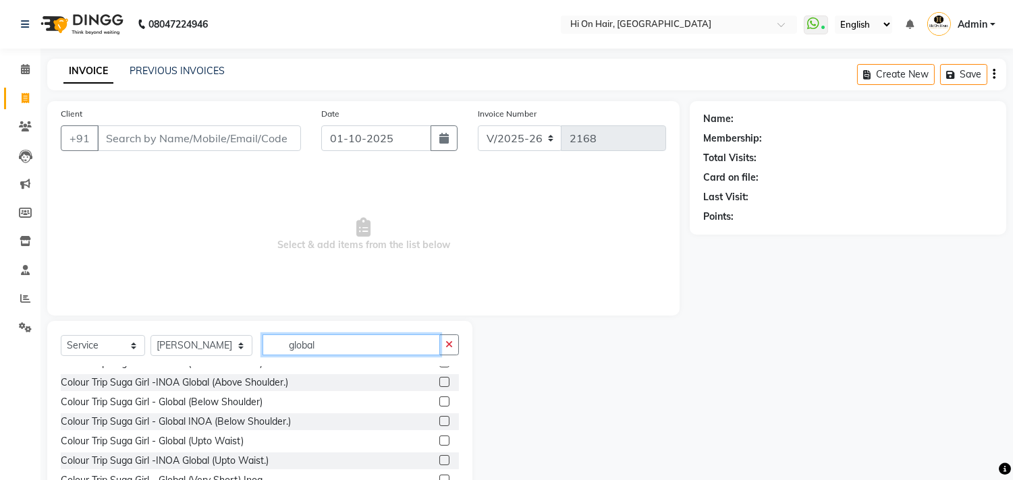
scroll to position [80, 0]
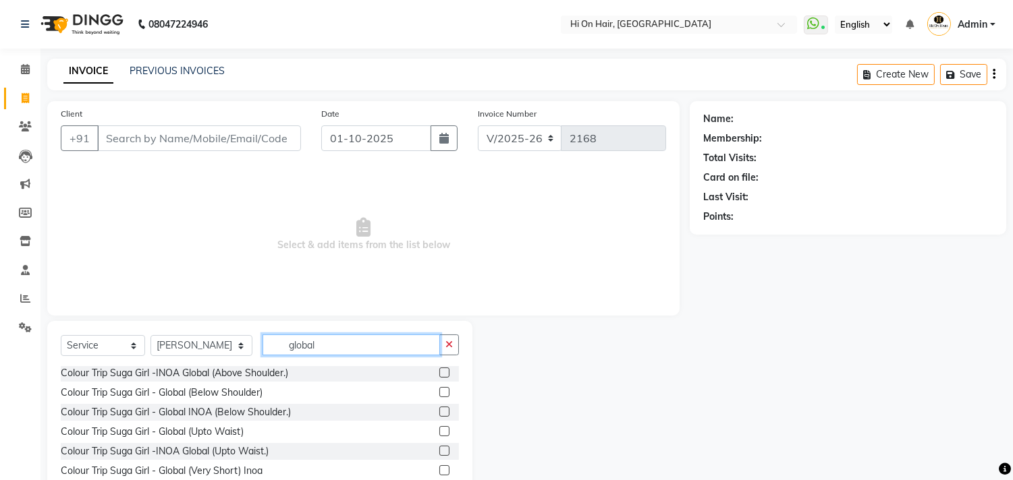
drag, startPoint x: 334, startPoint y: 340, endPoint x: 150, endPoint y: 348, distance: 184.4
click at [150, 348] on div "Select Service Product Membership Package Voucher Prepaid Gift Card Select Styl…" at bounding box center [260, 351] width 398 height 32
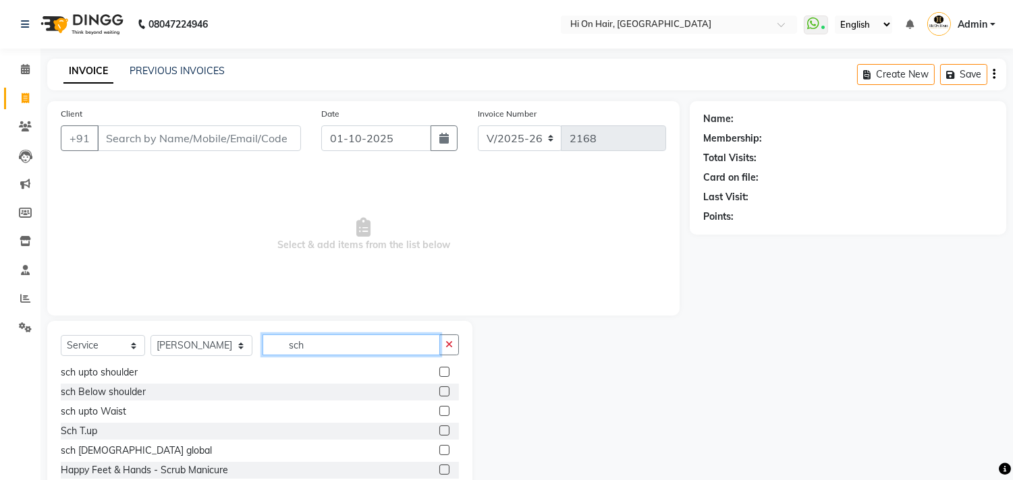
scroll to position [0, 0]
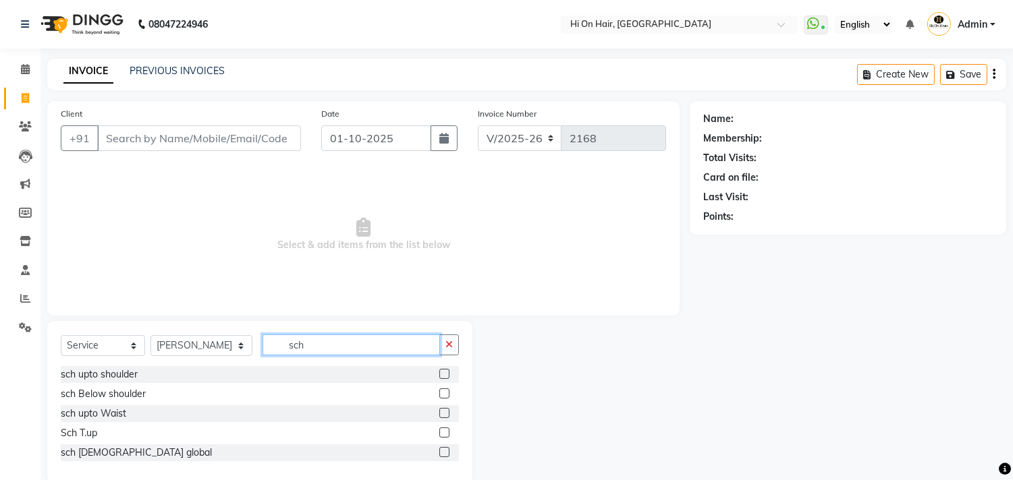
type input "sch"
click at [446, 412] on label at bounding box center [444, 413] width 10 height 10
click at [446, 412] on input "checkbox" at bounding box center [443, 414] width 9 height 9
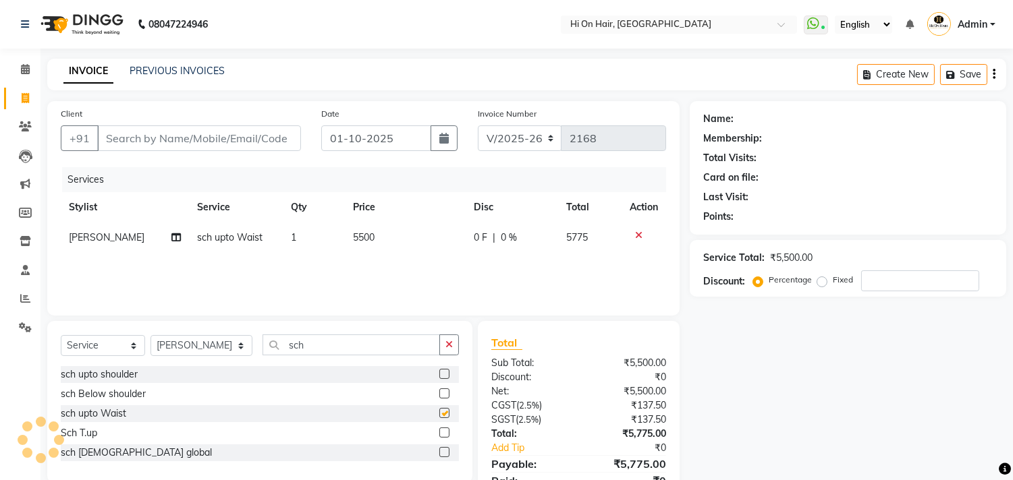
checkbox input "false"
click at [407, 252] on td "5500" at bounding box center [405, 238] width 121 height 30
select select "20990"
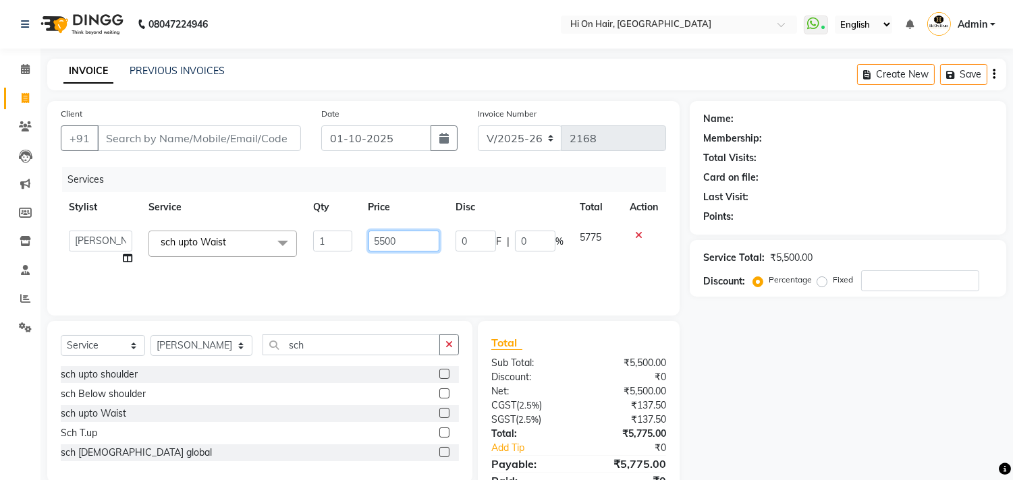
drag, startPoint x: 422, startPoint y: 240, endPoint x: 285, endPoint y: 241, distance: 137.7
click at [285, 241] on tr "Alim Kaldane Anwar Laskar Hi On Hair MAKYOPHI Pankaj Thakur Poonam Nalawade Raa…" at bounding box center [363, 248] width 605 height 51
type input "7"
click at [390, 240] on input "number" at bounding box center [403, 241] width 71 height 21
type input "8000"
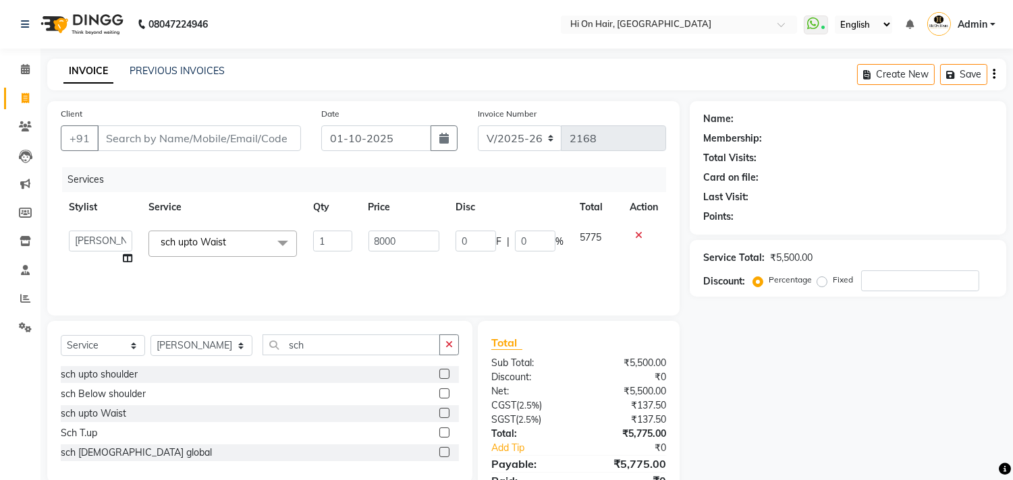
click at [399, 265] on div "Services Stylist Service Qty Price Disc Total Action Alim Kaldane Anwar Laskar …" at bounding box center [363, 234] width 605 height 135
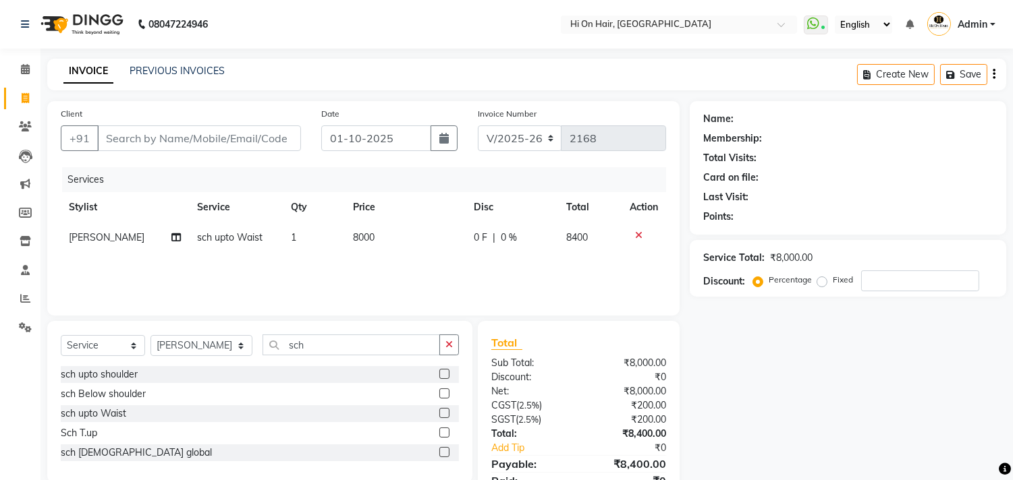
click at [576, 270] on div "Services Stylist Service Qty Price Disc Total Action Pankaj Thakur sch upto Wai…" at bounding box center [363, 234] width 605 height 135
click at [570, 255] on div "Services Stylist Service Qty Price Disc Total Action Pankaj Thakur sch upto Wai…" at bounding box center [363, 234] width 605 height 135
click at [391, 285] on div "Services Stylist Service Qty Price Disc Total Action Pankaj Thakur sch upto Wai…" at bounding box center [363, 234] width 605 height 135
click at [391, 240] on td "8000" at bounding box center [405, 238] width 121 height 30
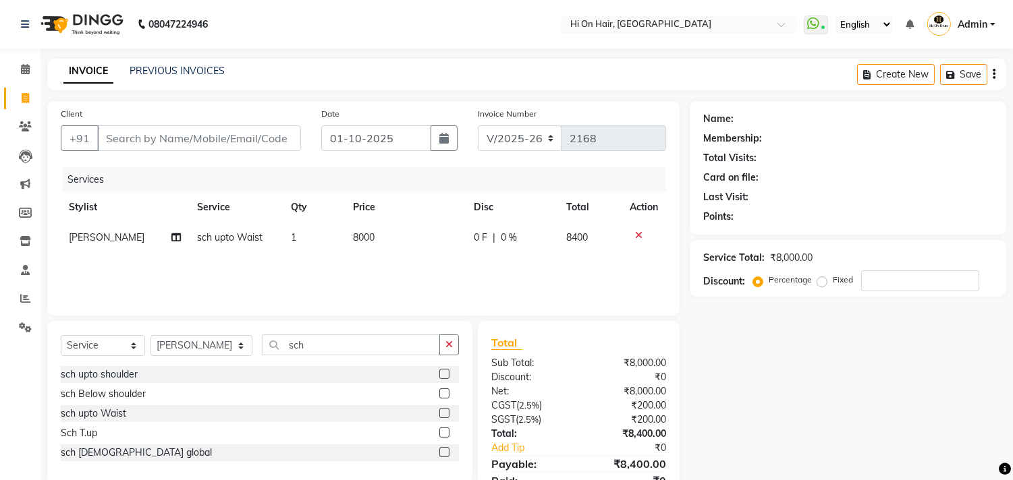
select select "20990"
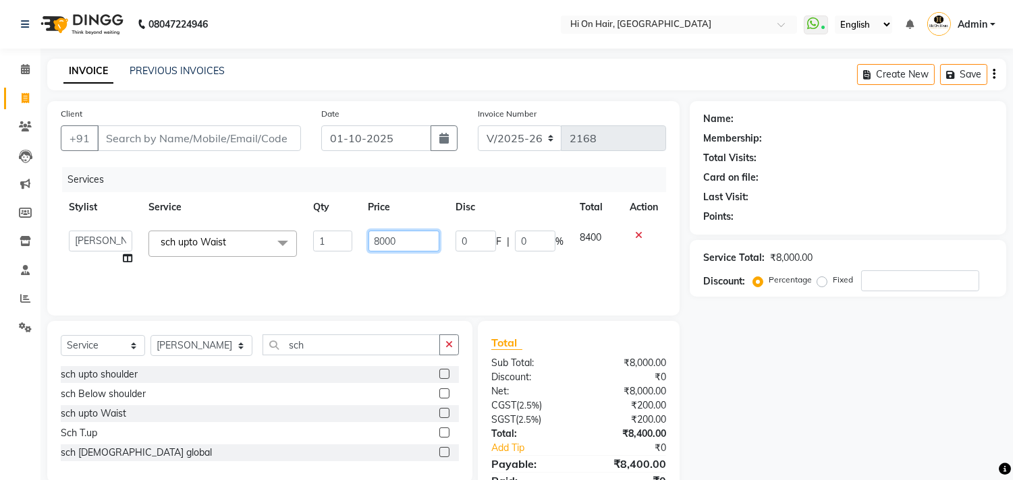
drag, startPoint x: 414, startPoint y: 240, endPoint x: 259, endPoint y: 226, distance: 155.8
click at [259, 226] on tr "Alim Kaldane Anwar Laskar Hi On Hair MAKYOPHI Pankaj Thakur Poonam Nalawade Raa…" at bounding box center [363, 248] width 605 height 51
type input "9000"
click at [395, 267] on div "Services Stylist Service Qty Price Disc Total Action Alim Kaldane Anwar Laskar …" at bounding box center [363, 234] width 605 height 135
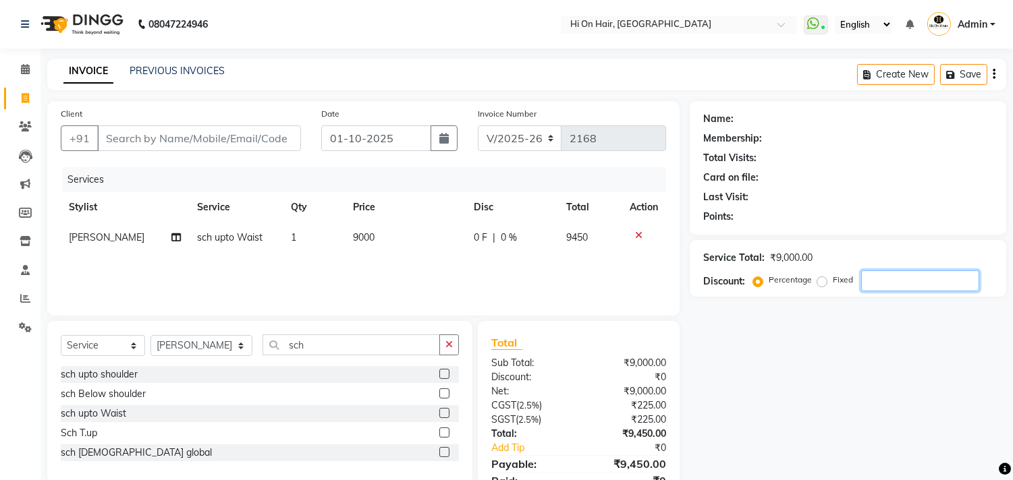
click at [873, 279] on input "number" at bounding box center [920, 281] width 118 height 21
type input "20"
click at [433, 270] on div "Services Stylist Service Qty Price Disc Total Action Pankaj Thakur sch upto Wai…" at bounding box center [363, 234] width 605 height 135
click at [386, 243] on td "9000" at bounding box center [403, 238] width 119 height 30
select select "20990"
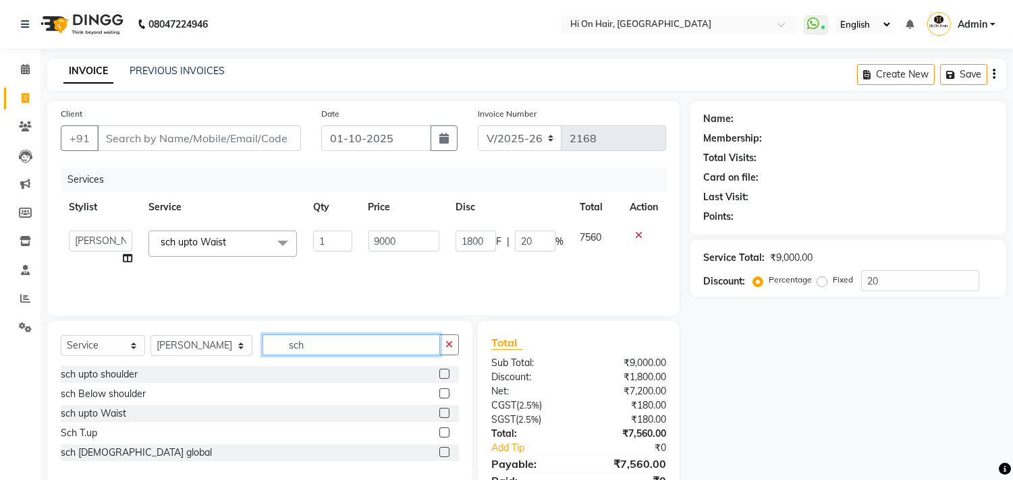
drag, startPoint x: 293, startPoint y: 345, endPoint x: 183, endPoint y: 351, distance: 110.2
click at [183, 351] on div "Select Service Product Membership Package Voucher Prepaid Gift Card Select Styl…" at bounding box center [260, 351] width 398 height 32
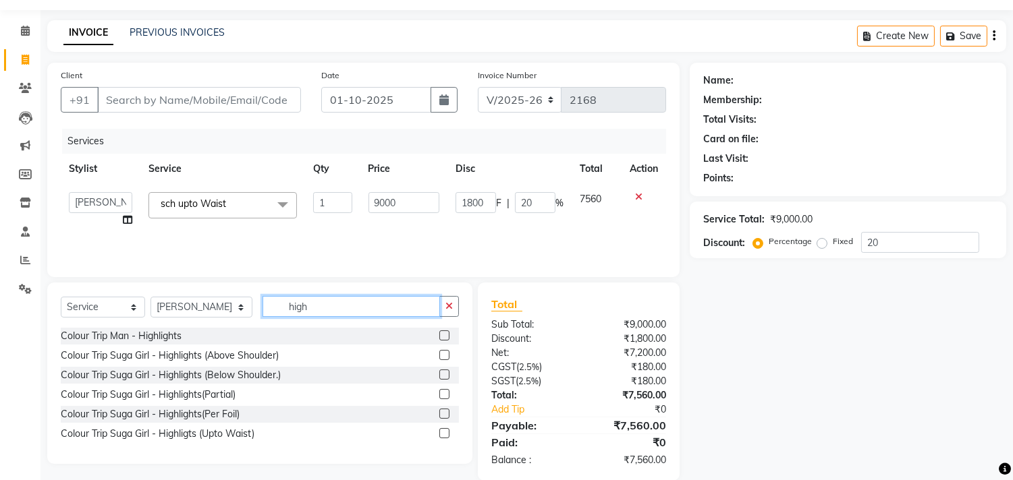
scroll to position [59, 0]
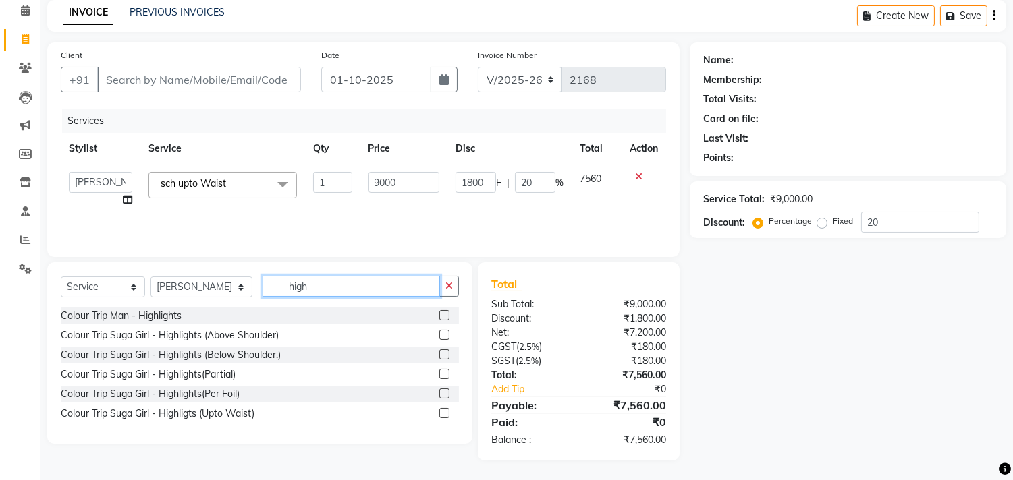
type input "high"
click at [447, 413] on label at bounding box center [444, 413] width 10 height 10
click at [447, 413] on input "checkbox" at bounding box center [443, 414] width 9 height 9
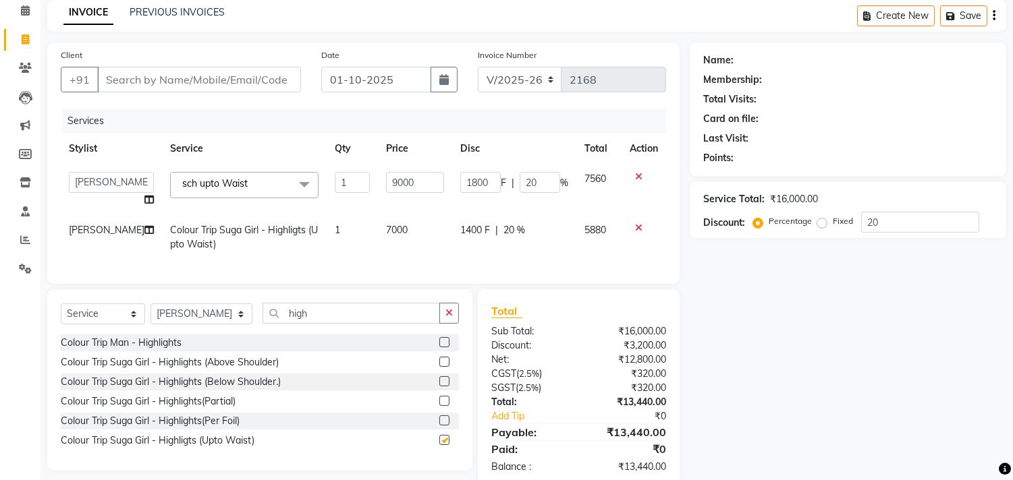
checkbox input "false"
click at [441, 236] on td "7000" at bounding box center [415, 237] width 74 height 45
select select "20990"
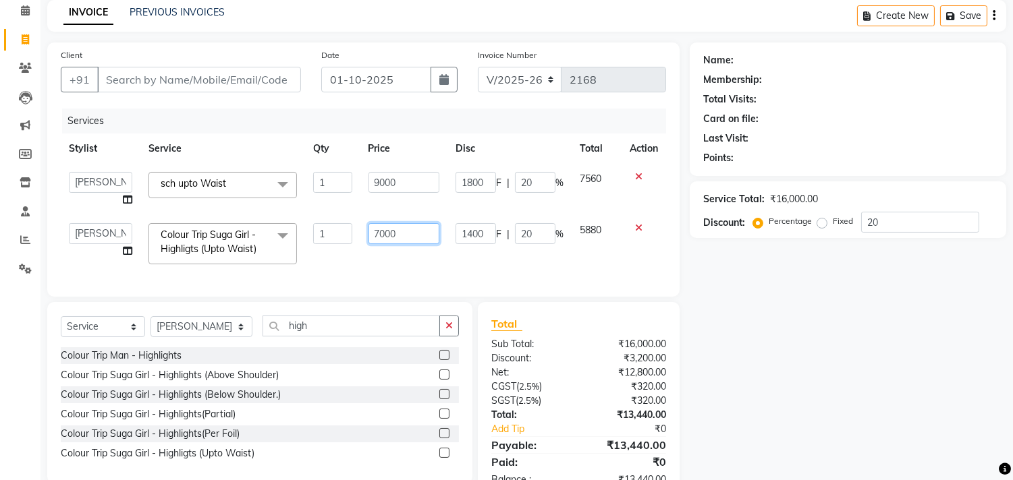
drag, startPoint x: 414, startPoint y: 235, endPoint x: 273, endPoint y: 235, distance: 141.7
click at [273, 235] on tr "Alim Kaldane Anwar Laskar Hi On Hair MAKYOPHI Pankaj Thakur Poonam Nalawade Raa…" at bounding box center [363, 243] width 605 height 57
type input "8000"
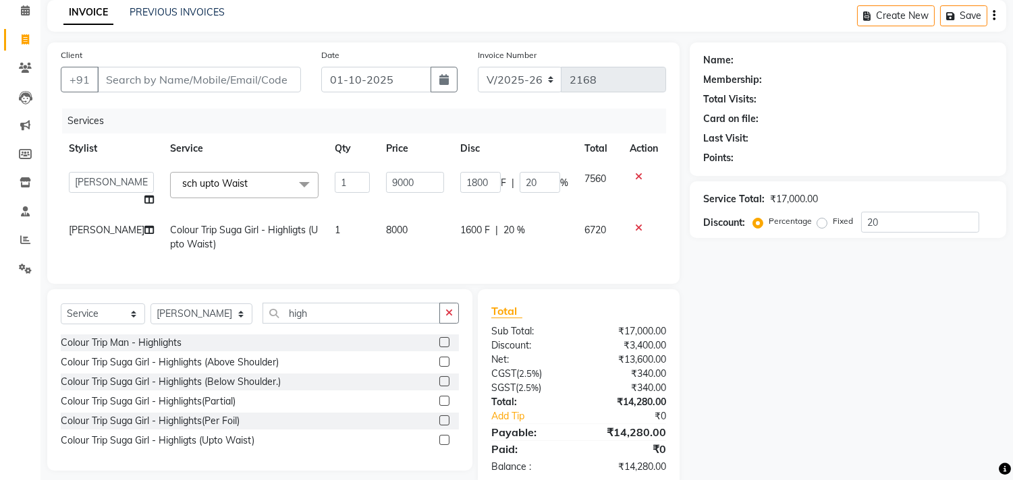
click at [368, 259] on div "Services Stylist Service Qty Price Disc Total Action Alim Kaldane Anwar Laskar …" at bounding box center [363, 190] width 605 height 162
click at [429, 190] on input "9000" at bounding box center [415, 182] width 58 height 21
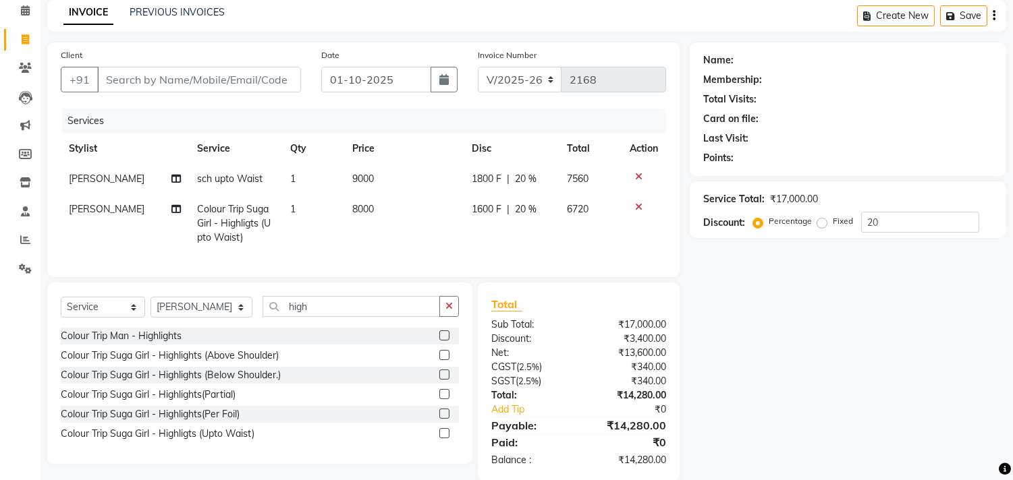
click at [383, 258] on div "Services Stylist Service Qty Price Disc Total Action Pankaj Thakur sch upto Wai…" at bounding box center [363, 186] width 605 height 155
click at [422, 231] on td "8000" at bounding box center [403, 223] width 119 height 59
select select "20990"
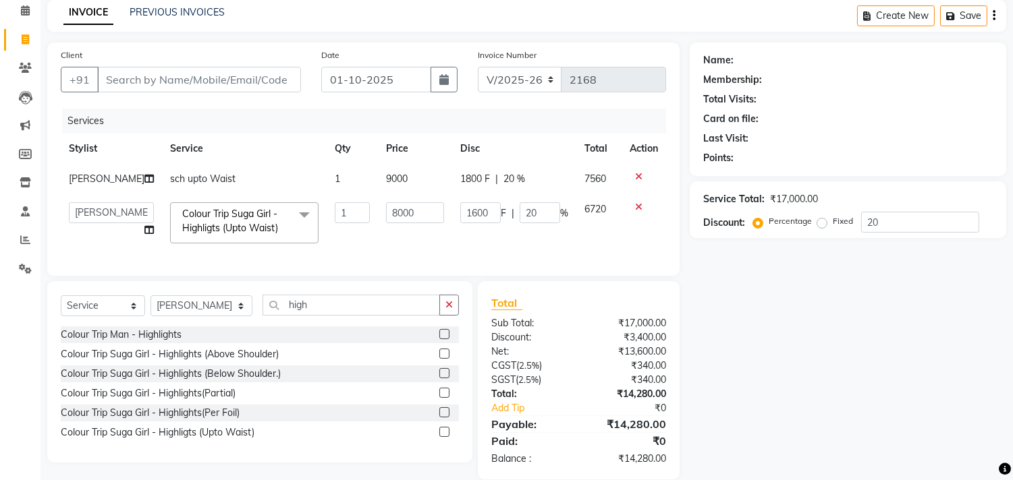
click at [399, 180] on td "9000" at bounding box center [415, 179] width 74 height 30
select select "20990"
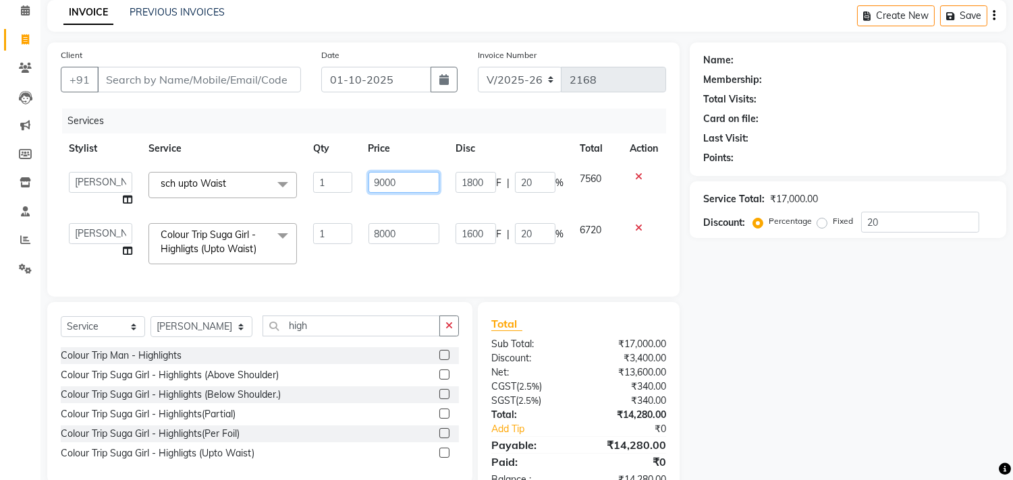
click at [230, 169] on tr "Alim Kaldane Anwar Laskar Hi On Hair MAKYOPHI Pankaj Thakur Poonam Nalawade Raa…" at bounding box center [363, 189] width 605 height 51
type input "8000"
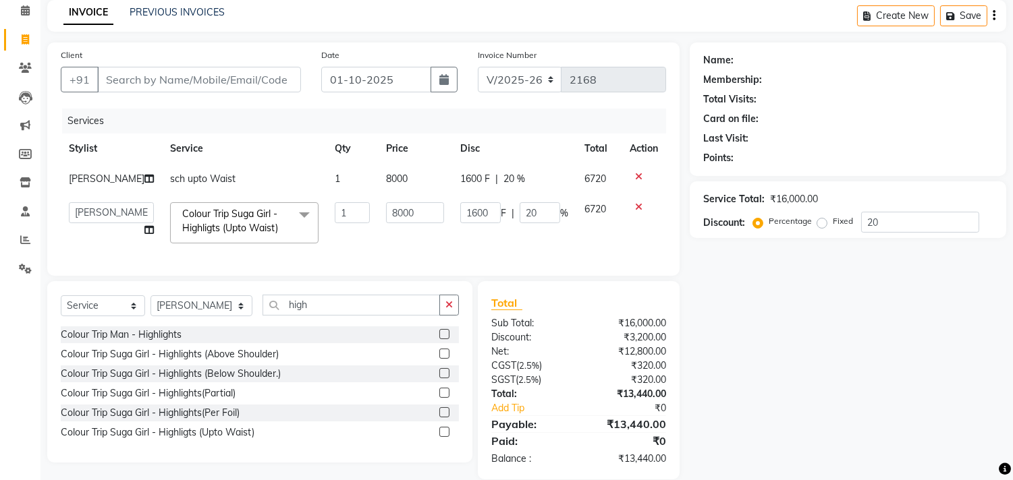
click at [420, 252] on td "8000" at bounding box center [415, 222] width 74 height 57
drag, startPoint x: 420, startPoint y: 238, endPoint x: 346, endPoint y: 238, distance: 74.9
click at [346, 238] on tr "Alim Kaldane Anwar Laskar Hi On Hair MAKYOPHI Pankaj Thakur Poonam Nalawade Raa…" at bounding box center [363, 222] width 605 height 57
type input "9000"
click at [378, 245] on td "9000" at bounding box center [415, 222] width 74 height 57
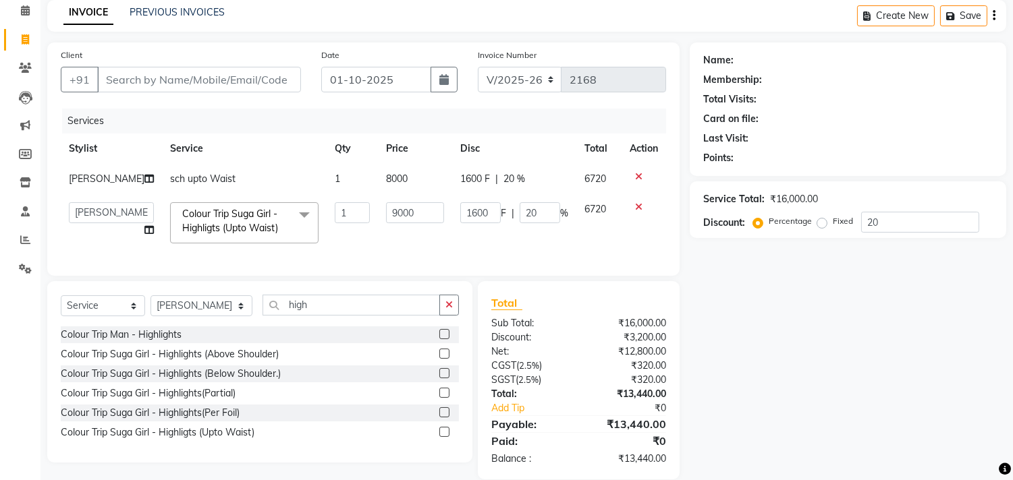
select select "20990"
drag, startPoint x: 903, startPoint y: 229, endPoint x: 773, endPoint y: 223, distance: 129.7
click at [773, 223] on div "Percentage Fixed 20" at bounding box center [867, 222] width 223 height 21
type input "0"
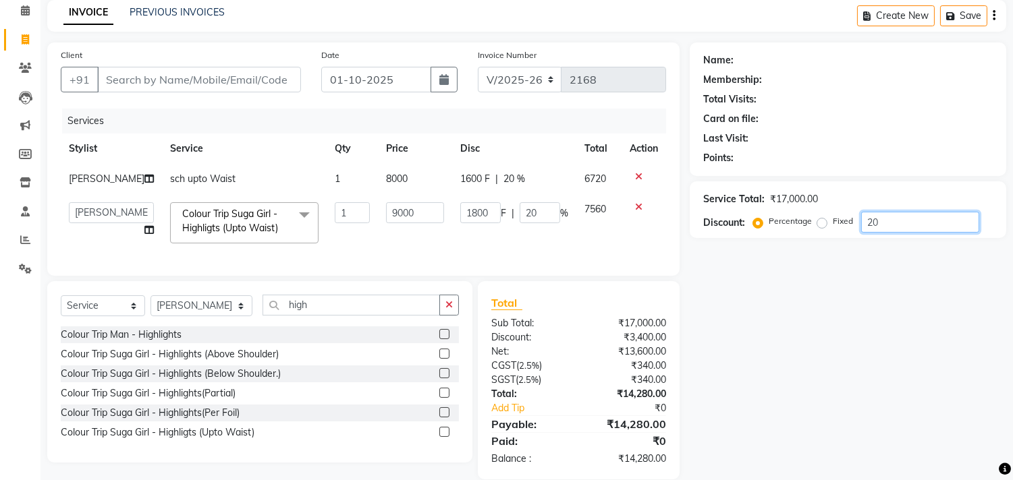
type input "0"
click at [541, 252] on td "0 F | 0 %" at bounding box center [514, 222] width 124 height 57
type input "2"
type input "180"
type input "2"
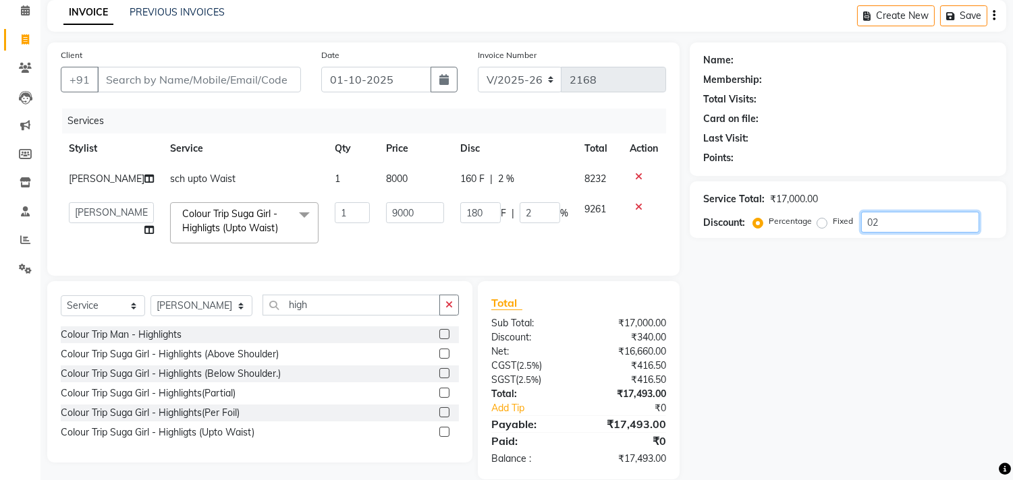
drag, startPoint x: 879, startPoint y: 218, endPoint x: 842, endPoint y: 225, distance: 38.5
click at [842, 225] on div "Percentage Fixed 02" at bounding box center [867, 222] width 223 height 21
drag, startPoint x: 934, startPoint y: 216, endPoint x: 825, endPoint y: 223, distance: 108.9
click at [825, 223] on div "Percentage Fixed 02" at bounding box center [867, 222] width 223 height 21
type input "20"
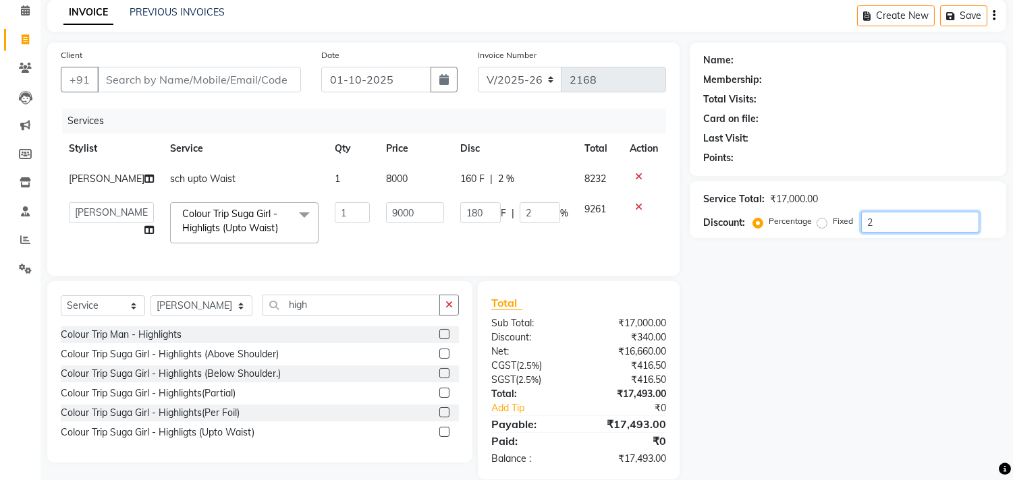
type input "1800"
type input "20"
type input "0"
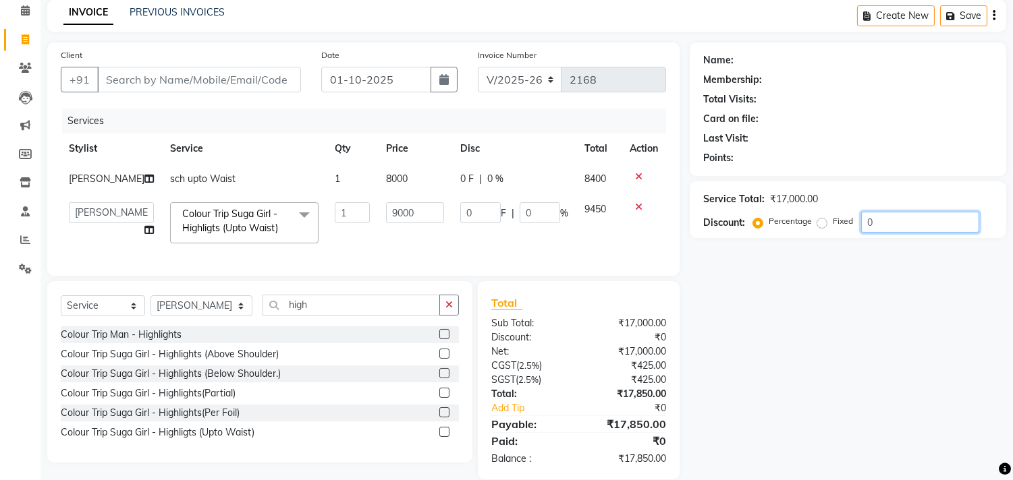
drag, startPoint x: 862, startPoint y: 221, endPoint x: 790, endPoint y: 219, distance: 72.9
click at [790, 219] on div "Percentage Fixed 0" at bounding box center [867, 222] width 223 height 21
drag, startPoint x: 916, startPoint y: 220, endPoint x: 819, endPoint y: 213, distance: 96.7
click at [819, 213] on div "Percentage Fixed 0" at bounding box center [867, 222] width 223 height 21
type input "2"
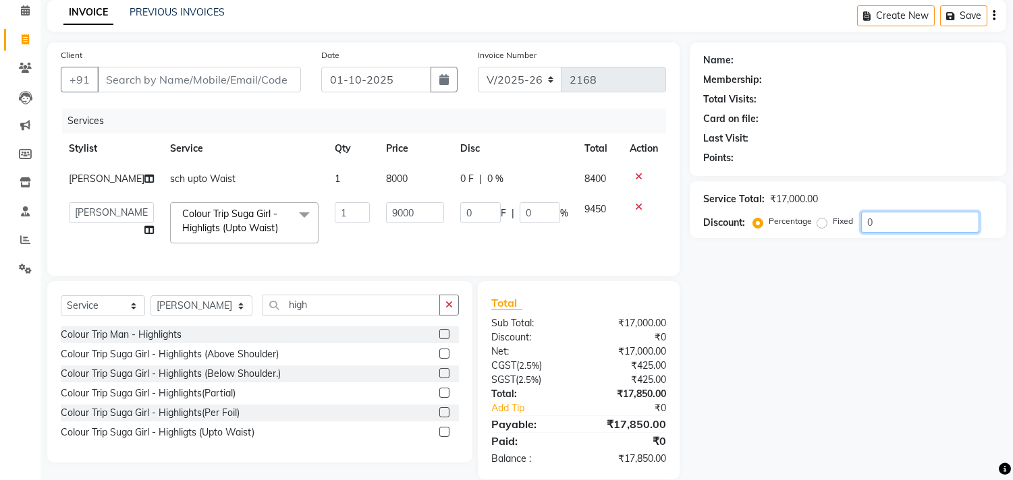
type input "180"
type input "2"
type input "20"
type input "1800"
type input "20"
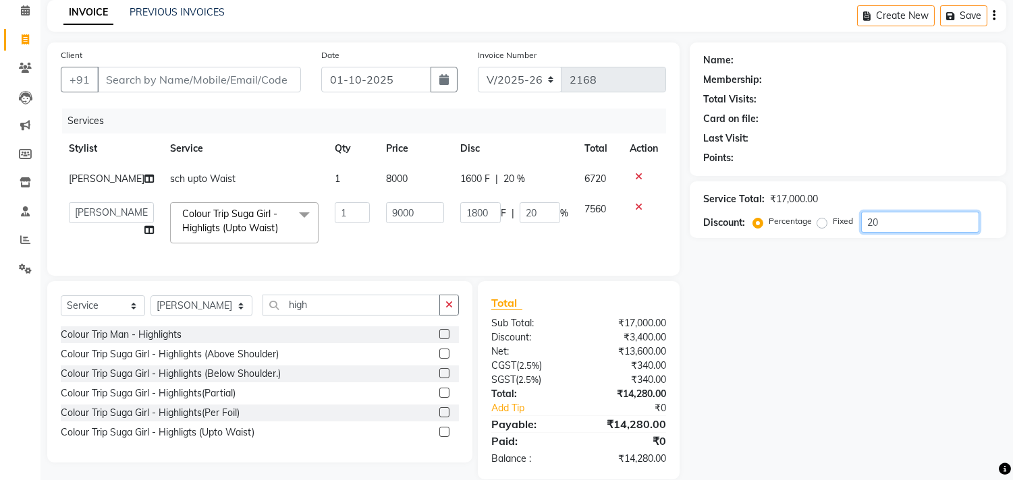
type input "20"
drag, startPoint x: 333, startPoint y: 336, endPoint x: 180, endPoint y: 350, distance: 153.8
click at [180, 327] on div "Select Service Product Membership Package Voucher Prepaid Gift Card Select Styl…" at bounding box center [260, 311] width 398 height 32
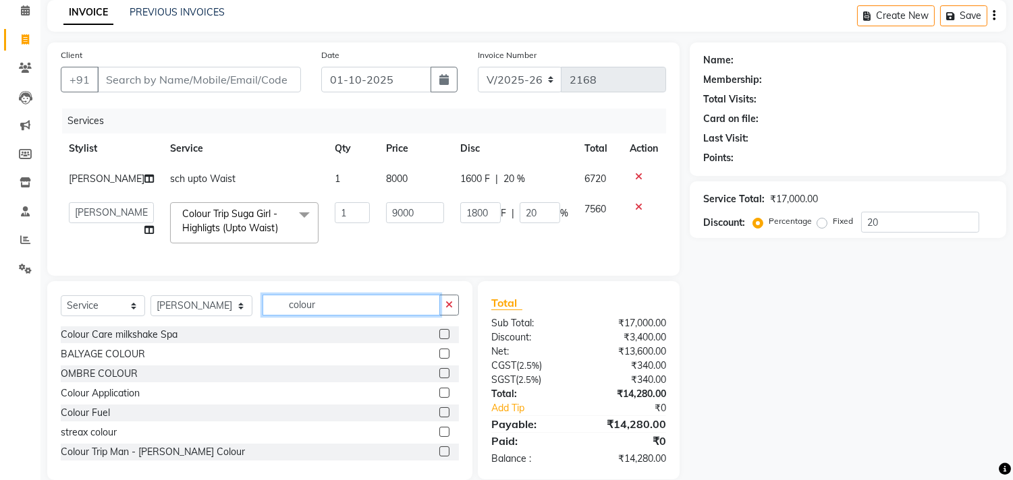
type input "colour"
click at [439, 339] on label at bounding box center [444, 334] width 10 height 10
click at [439, 339] on input "checkbox" at bounding box center [443, 335] width 9 height 9
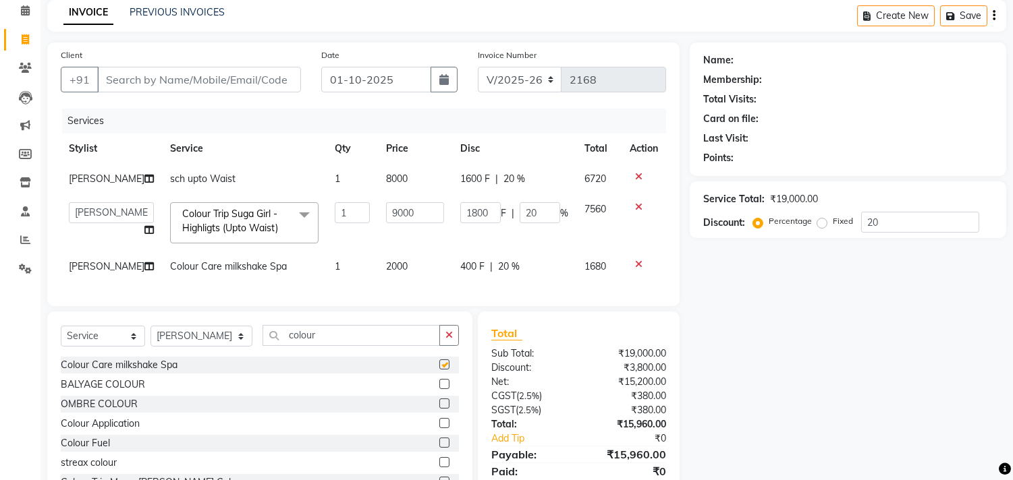
checkbox input "false"
click at [400, 252] on td "9000" at bounding box center [415, 222] width 74 height 57
click at [416, 282] on td "2000" at bounding box center [415, 267] width 74 height 30
select select "20990"
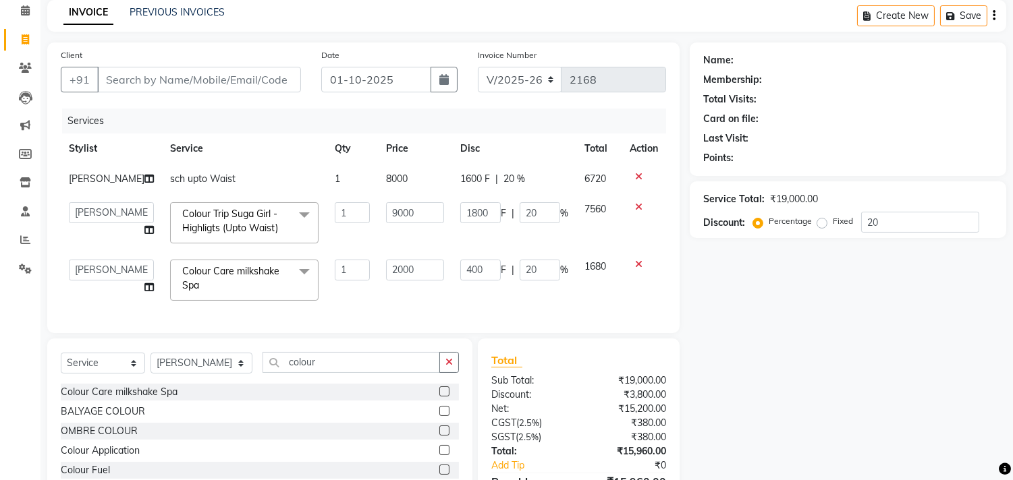
click at [430, 300] on td "2000" at bounding box center [415, 280] width 74 height 57
drag, startPoint x: 425, startPoint y: 279, endPoint x: 369, endPoint y: 302, distance: 60.8
click at [378, 302] on td "2000" at bounding box center [415, 280] width 74 height 57
type input "4000"
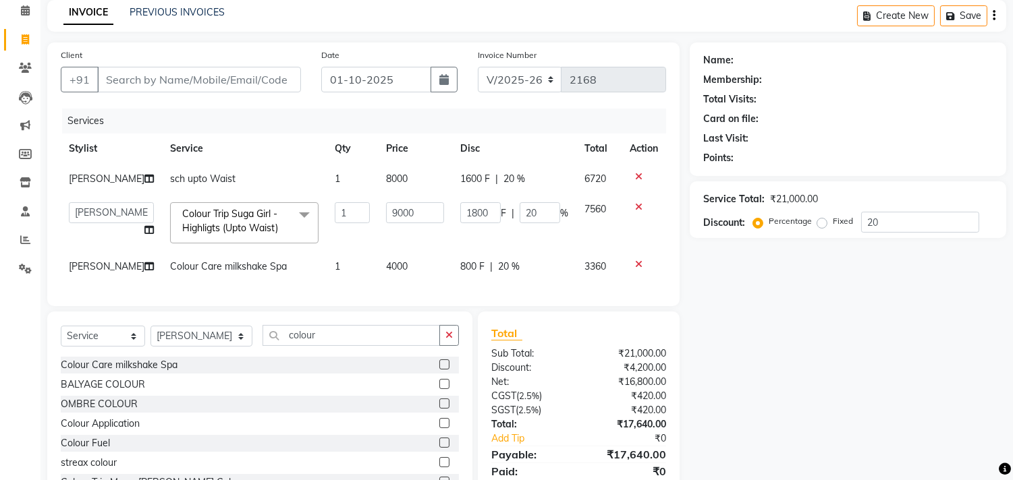
click at [378, 282] on td "4000" at bounding box center [415, 267] width 74 height 30
select select "20990"
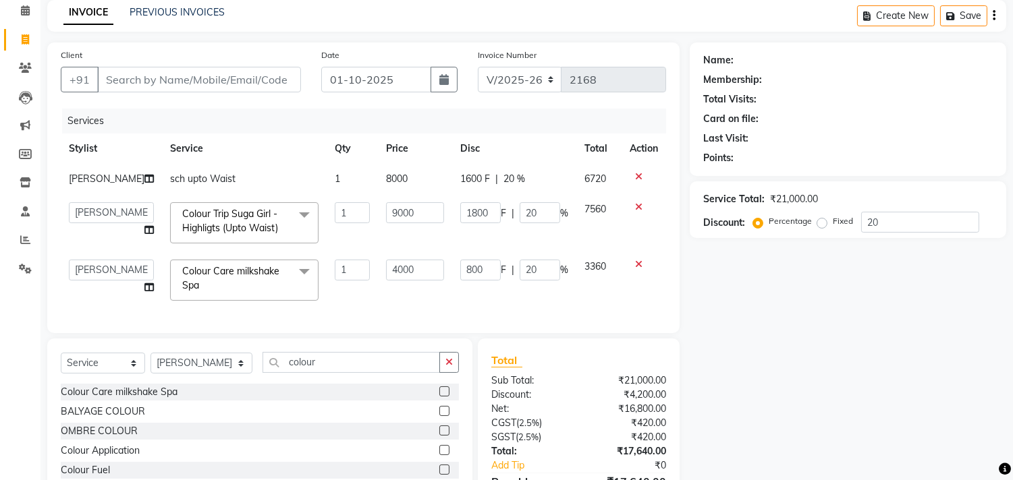
click at [394, 308] on td "4000" at bounding box center [415, 280] width 74 height 57
click at [408, 281] on input "4000" at bounding box center [415, 270] width 58 height 21
drag, startPoint x: 410, startPoint y: 287, endPoint x: 314, endPoint y: 283, distance: 96.6
click at [314, 283] on tr "Alim Kaldane Anwar Laskar Hi On Hair MAKYOPHI Pankaj Thakur Poonam Nalawade Raa…" at bounding box center [363, 280] width 605 height 57
type input "3500"
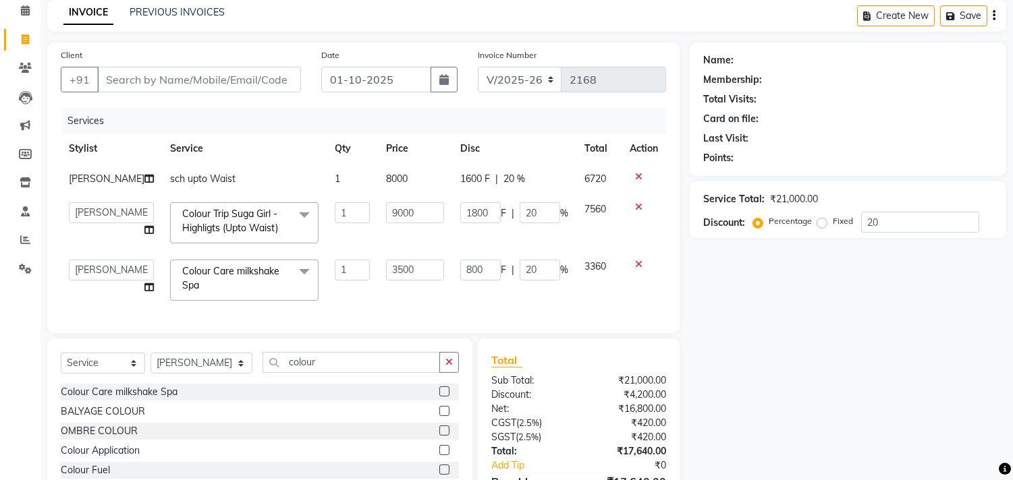
click at [399, 320] on div "Services Stylist Service Qty Price Disc Total Action Pankaj Thakur sch upto Wai…" at bounding box center [363, 214] width 605 height 211
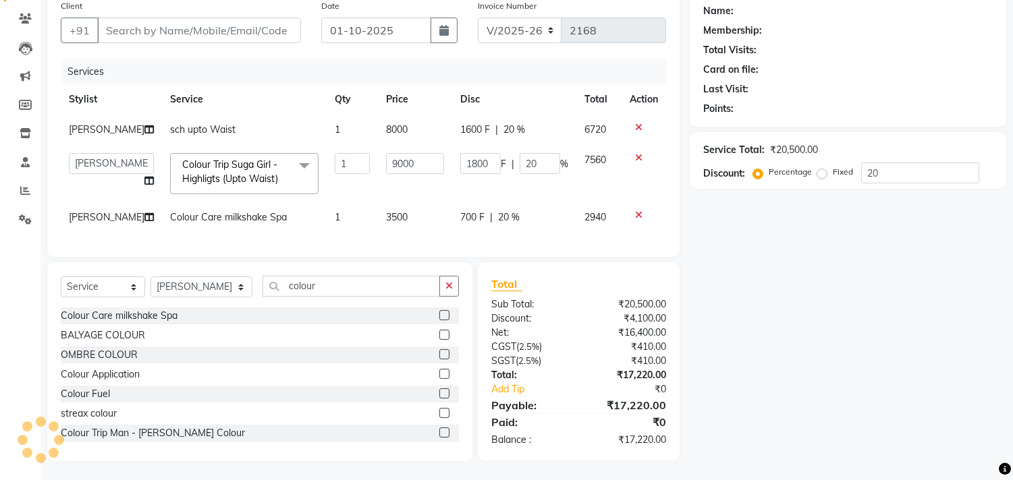
scroll to position [134, 0]
click at [417, 227] on td "3500" at bounding box center [415, 216] width 74 height 30
select select "20990"
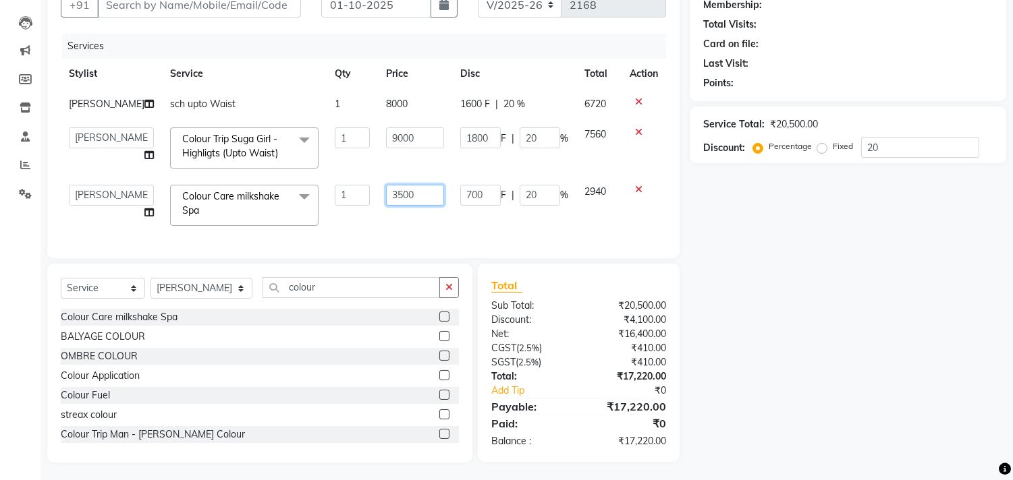
drag, startPoint x: 414, startPoint y: 213, endPoint x: 304, endPoint y: 211, distance: 110.0
click at [310, 213] on tr "Alim Kaldane Anwar Laskar Hi On Hair MAKYOPHI Pankaj Thakur Poonam Nalawade Raa…" at bounding box center [363, 205] width 605 height 57
type input "3500"
click at [395, 237] on div "Services Stylist Service Qty Price Disc Total Action Pankaj Thakur sch upto Wai…" at bounding box center [363, 139] width 605 height 211
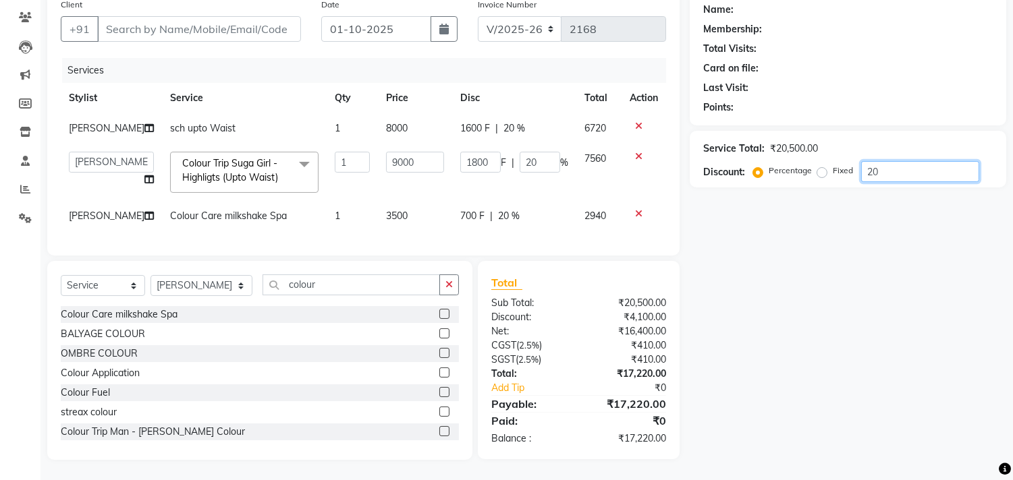
drag, startPoint x: 904, startPoint y: 146, endPoint x: 662, endPoint y: 227, distance: 255.2
click at [662, 227] on div "Client +91 Date 01-10-2025 Invoice Number V/2025 V/2025-26 2168 Services Stylis…" at bounding box center [526, 226] width 979 height 468
type input "0"
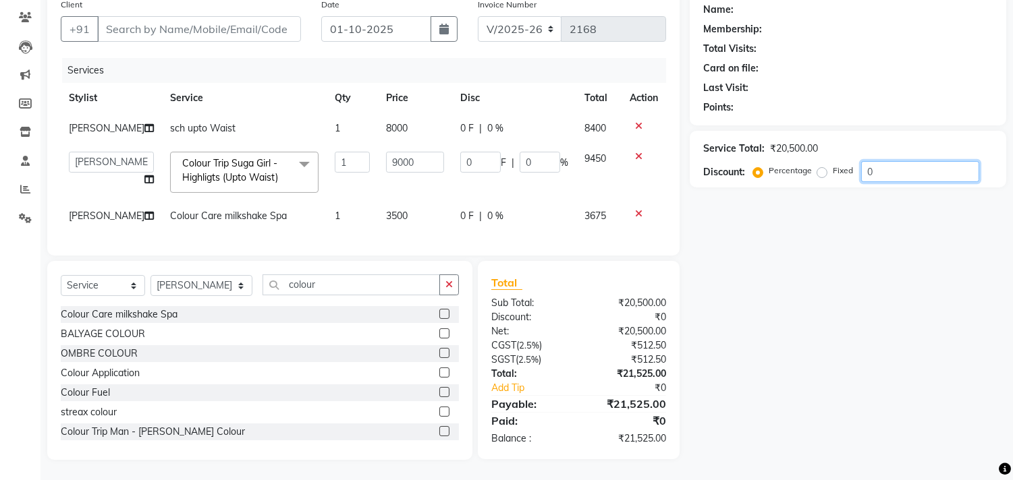
type input "0"
click at [848, 225] on div "Name: Membership: Total Visits: Card on file: Last Visit: Points: Service Total…" at bounding box center [853, 226] width 327 height 468
click at [285, 296] on input "colour" at bounding box center [351, 285] width 177 height 21
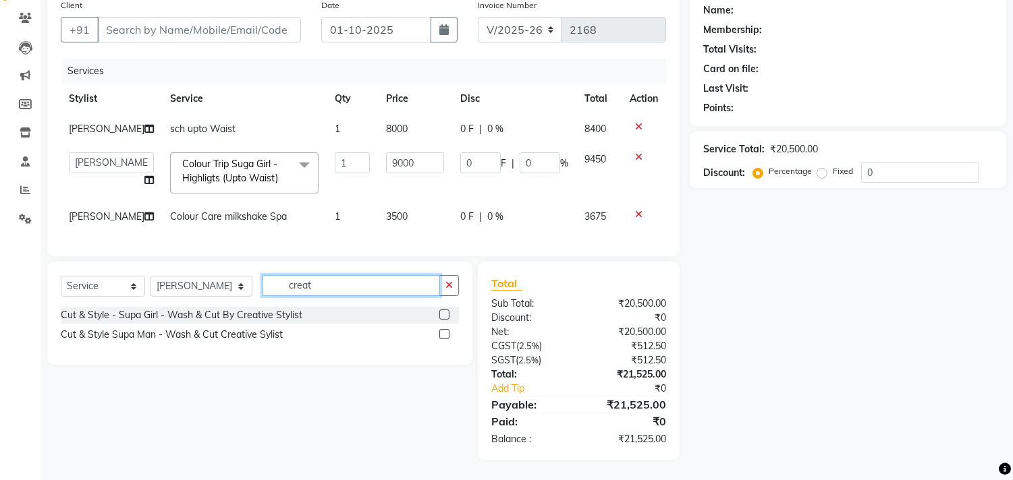
type input "creat"
click at [439, 320] on label at bounding box center [444, 315] width 10 height 10
click at [439, 320] on input "checkbox" at bounding box center [443, 315] width 9 height 9
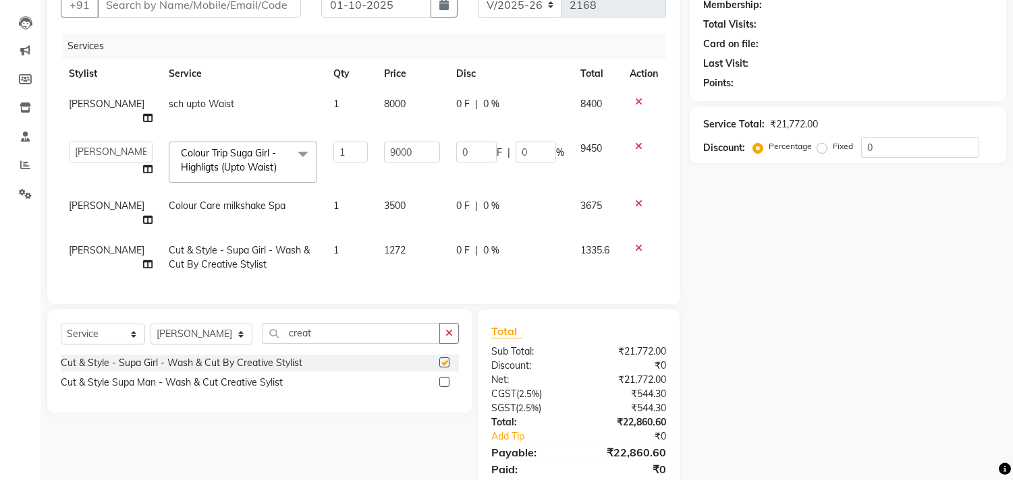
checkbox input "false"
click at [576, 275] on td "1335.6" at bounding box center [596, 258] width 49 height 45
select select "20990"
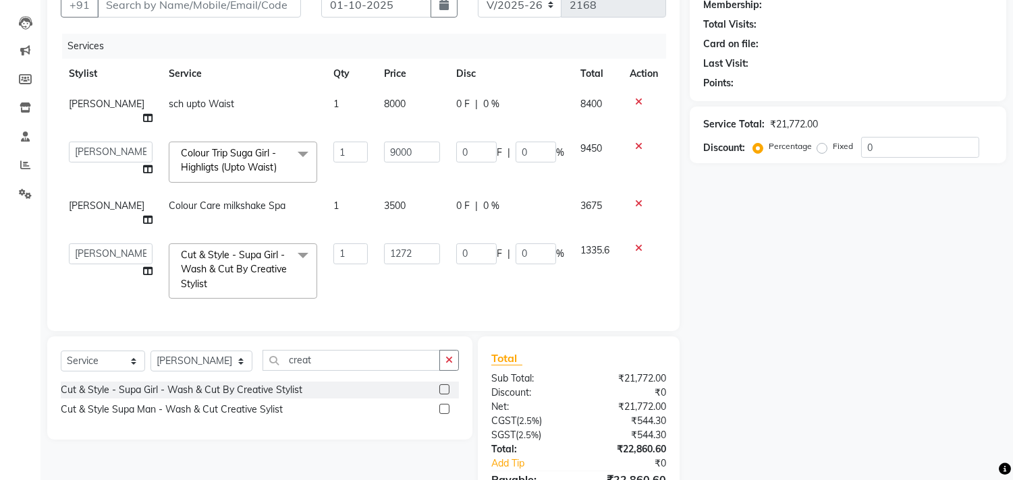
click at [501, 279] on td "0 F | 0 %" at bounding box center [510, 272] width 124 height 72
click at [515, 291] on td "0 F | 0 %" at bounding box center [510, 272] width 124 height 72
drag, startPoint x: 422, startPoint y: 258, endPoint x: 325, endPoint y: 293, distance: 103.1
click at [327, 293] on tr "Alim Kaldane Anwar Laskar Hi On Hair MAKYOPHI Pankaj Thakur Poonam Nalawade Raa…" at bounding box center [363, 272] width 605 height 72
type input "1300"
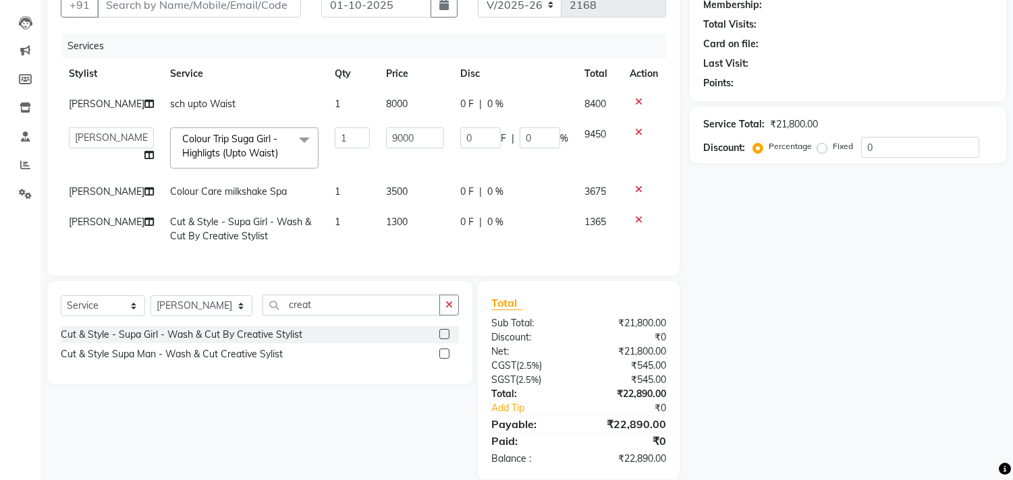
click at [422, 263] on div "Services Stylist Service Qty Price Disc Total Action Pankaj Thakur sch upto Wai…" at bounding box center [363, 148] width 605 height 229
click at [406, 252] on td "1300" at bounding box center [415, 229] width 74 height 45
select select "20990"
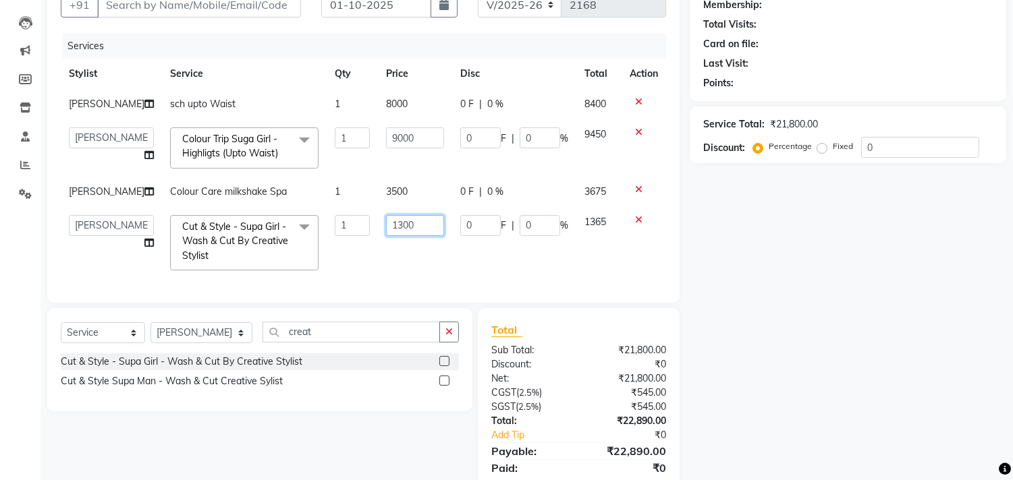
drag, startPoint x: 406, startPoint y: 252, endPoint x: 285, endPoint y: 262, distance: 121.2
click at [288, 262] on tr "Alim Kaldane Anwar Laskar Hi On Hair MAKYOPHI Pankaj Thakur Poonam Nalawade Raa…" at bounding box center [363, 243] width 605 height 72
type input "1400"
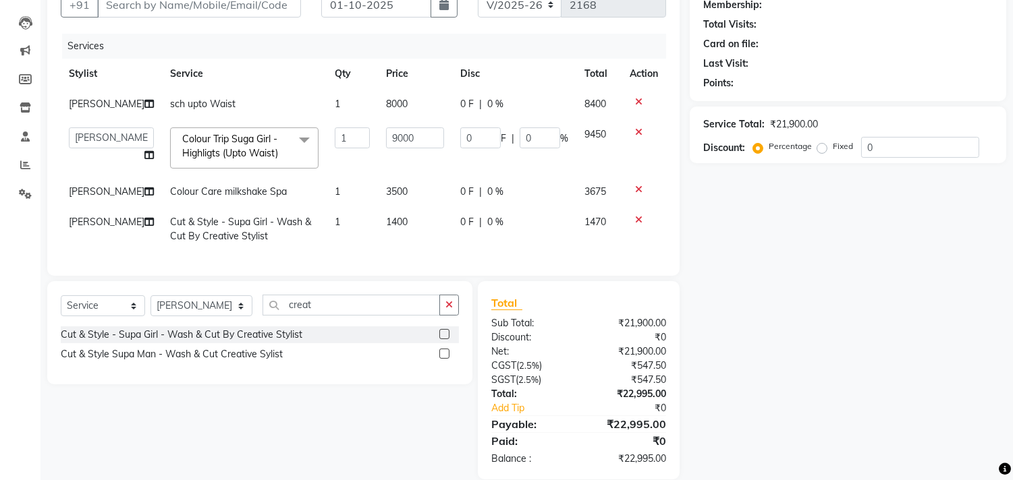
click at [503, 263] on div "Services Stylist Service Qty Price Disc Total Action Pankaj Thakur sch upto Wai…" at bounding box center [363, 148] width 605 height 229
click at [417, 252] on td "1400" at bounding box center [415, 229] width 74 height 45
select select "20990"
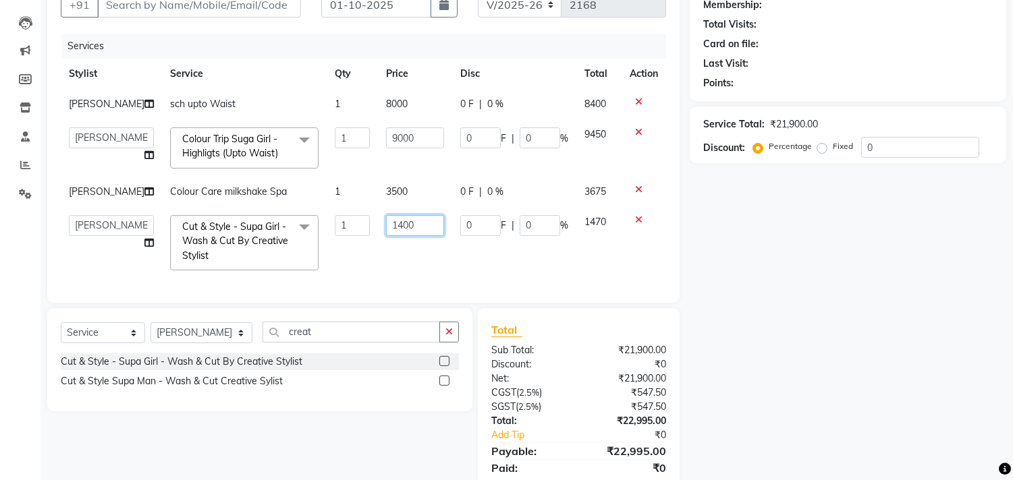
drag, startPoint x: 422, startPoint y: 250, endPoint x: 333, endPoint y: 256, distance: 89.3
click at [333, 256] on tr "Alim Kaldane Anwar Laskar Hi On Hair MAKYOPHI Pankaj Thakur Poonam Nalawade Raa…" at bounding box center [363, 243] width 605 height 72
type input "1420"
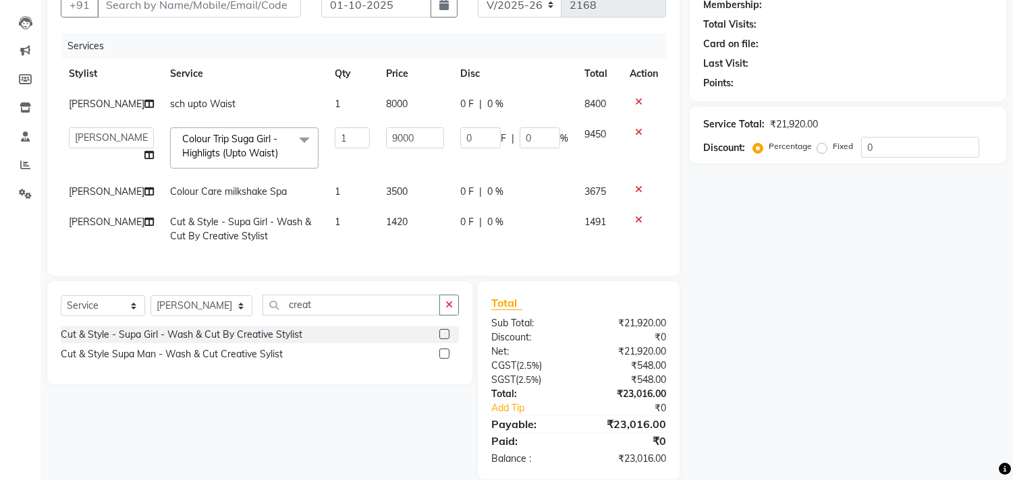
click at [413, 263] on div "Services Stylist Service Qty Price Disc Total Action Pankaj Thakur sch upto Wai…" at bounding box center [363, 148] width 605 height 229
click at [399, 250] on td "1420" at bounding box center [415, 229] width 74 height 45
select select "20990"
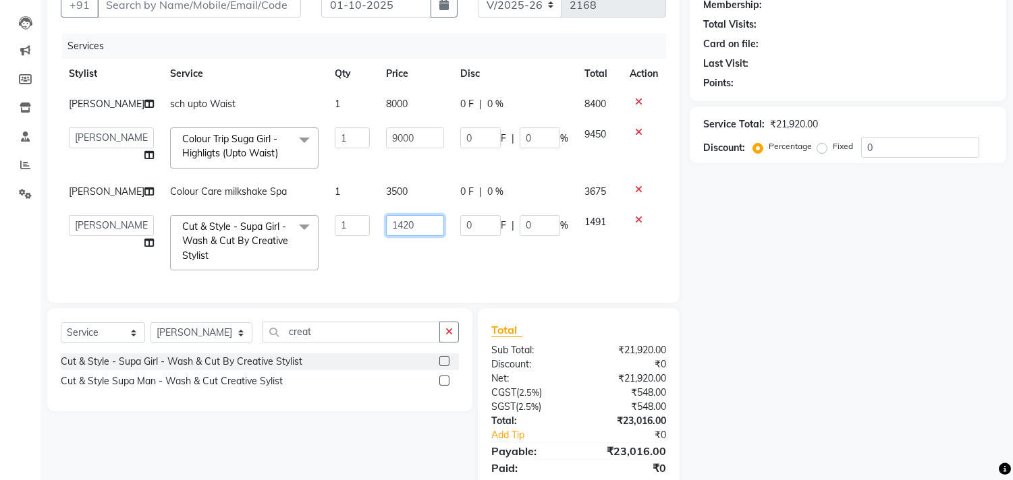
click at [399, 236] on input "1420" at bounding box center [415, 225] width 58 height 21
type input "1429"
click at [408, 289] on div "Services Stylist Service Qty Price Disc Total Action Pankaj Thakur sch upto Wai…" at bounding box center [363, 162] width 605 height 256
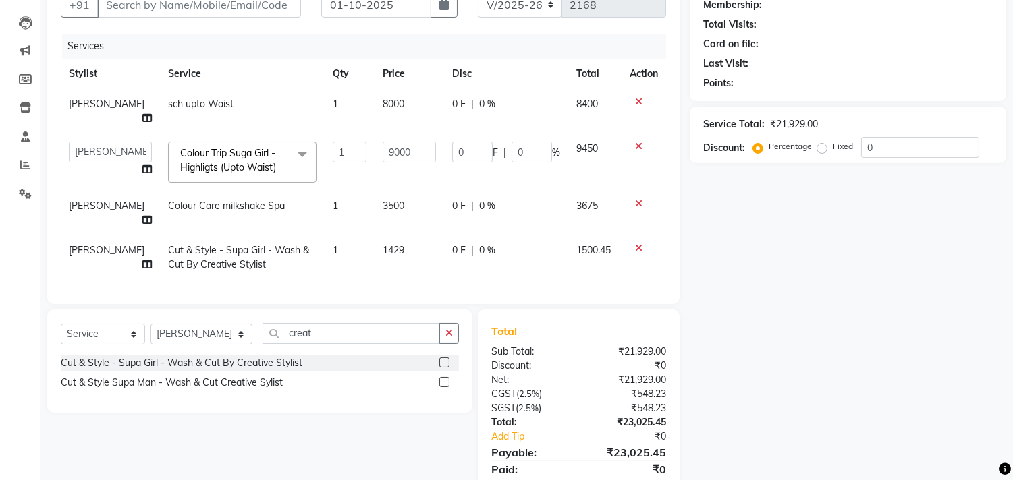
click at [398, 231] on td "3500" at bounding box center [410, 213] width 70 height 45
select select "20990"
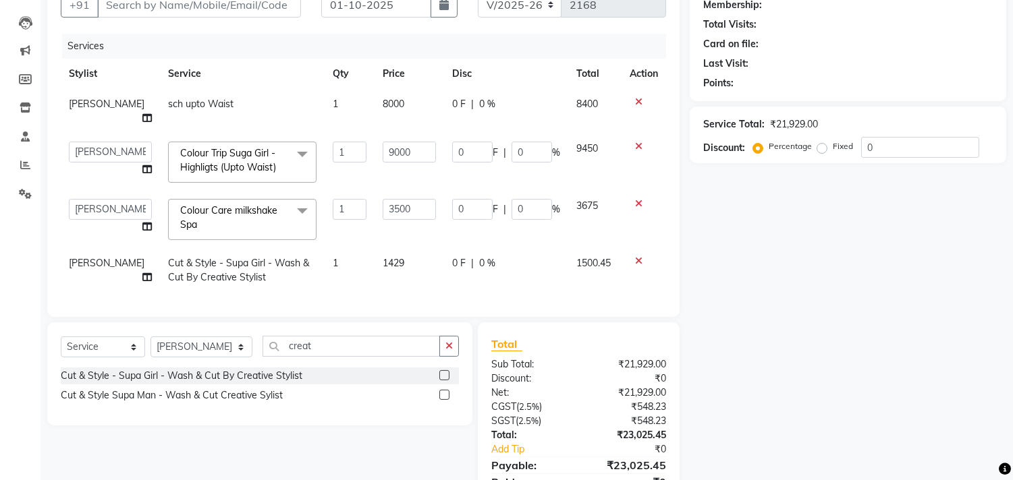
click at [625, 277] on td at bounding box center [644, 270] width 45 height 45
click at [867, 150] on input "0" at bounding box center [920, 147] width 118 height 21
type input "20"
type input "1800"
type input "20"
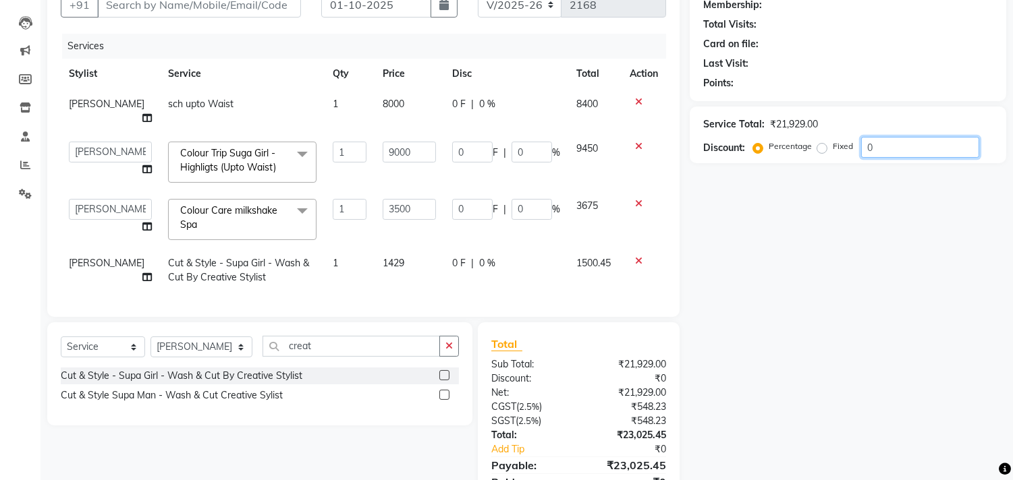
type input "700"
type input "20"
click at [444, 279] on td "285.8 F | 20 %" at bounding box center [506, 270] width 124 height 45
select select "20990"
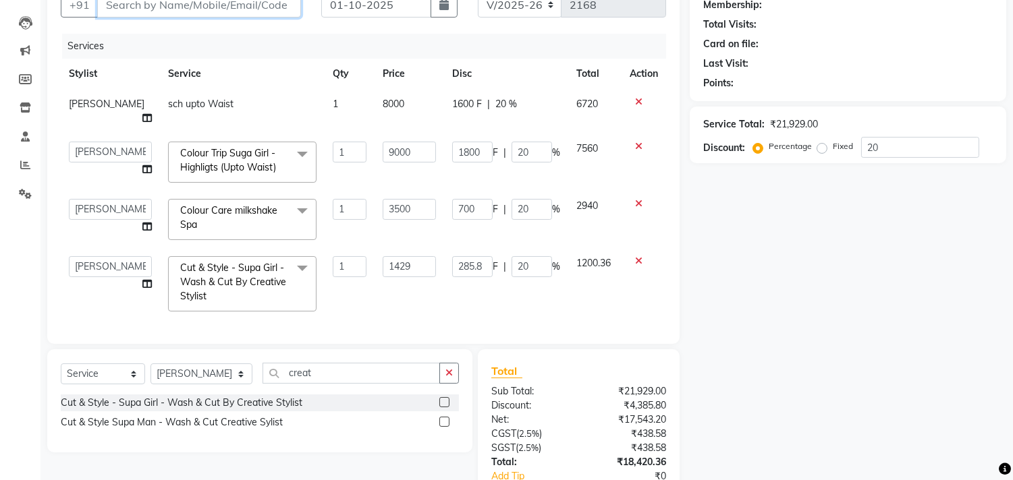
click at [142, 15] on input "Client" at bounding box center [199, 5] width 204 height 26
type input "9"
type input "0"
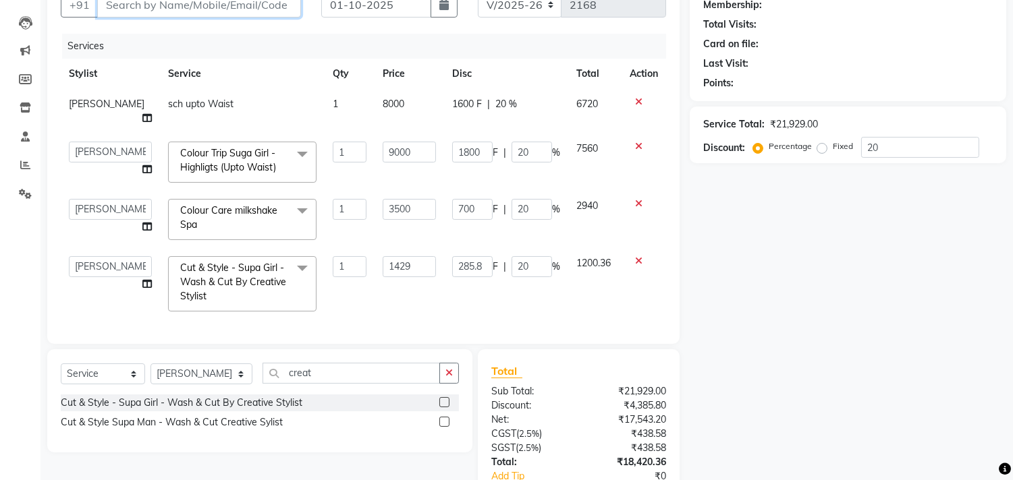
type input "0"
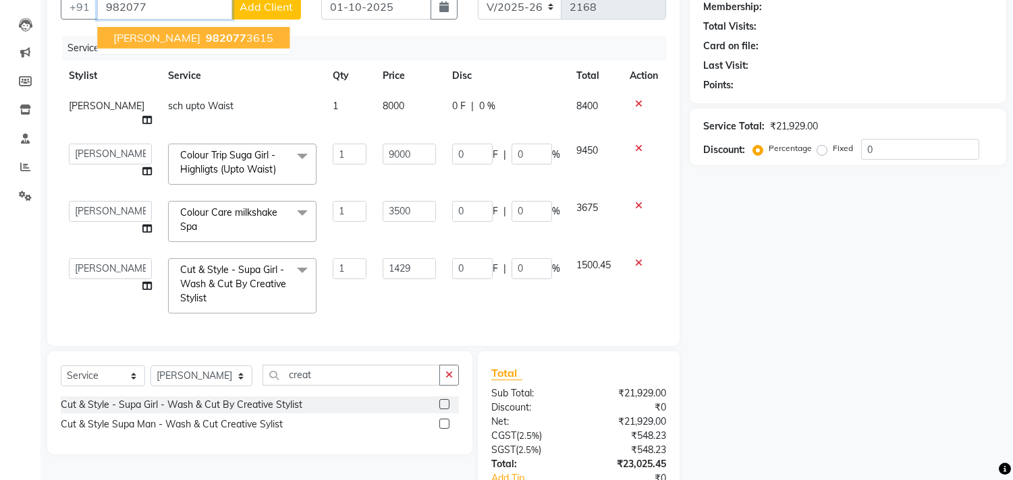
click at [183, 38] on button "ipsita sarangi 982077 3615" at bounding box center [193, 38] width 192 height 22
type input "9820773615"
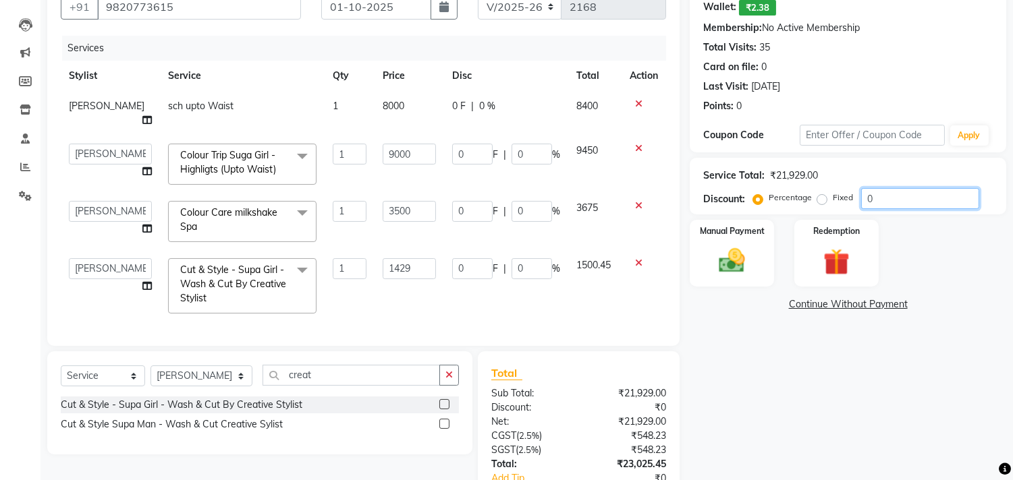
click at [862, 198] on input "0" at bounding box center [920, 198] width 118 height 21
type input "20"
type input "1800"
type input "20"
type input "700"
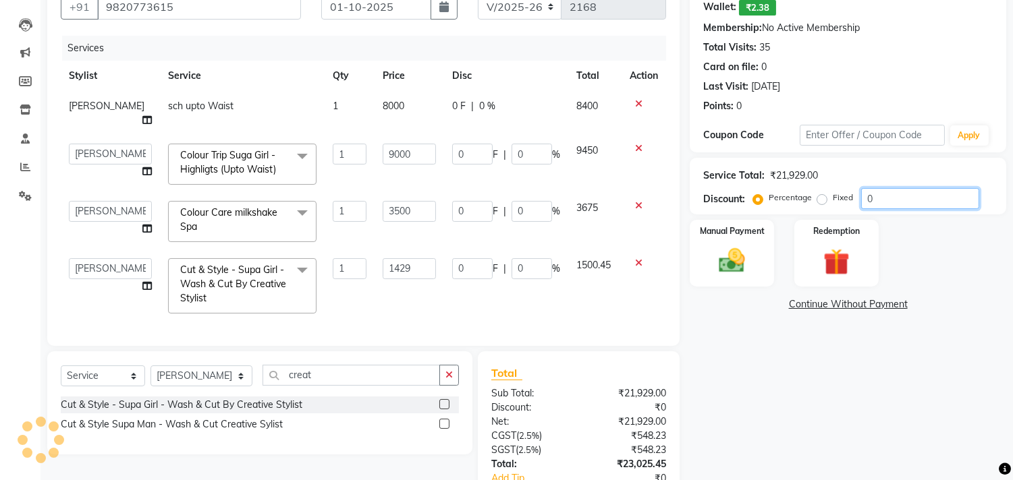
type input "20"
type input "285.8"
type input "20"
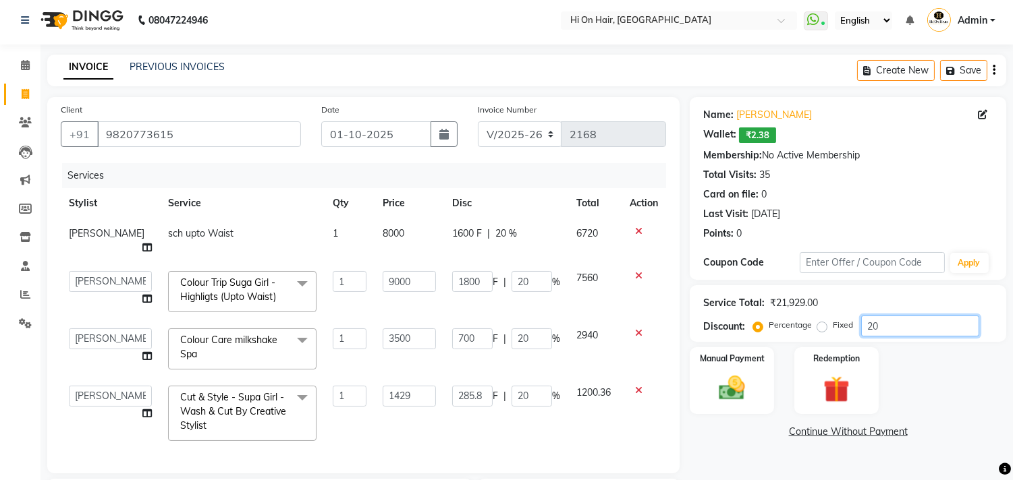
scroll to position [0, 0]
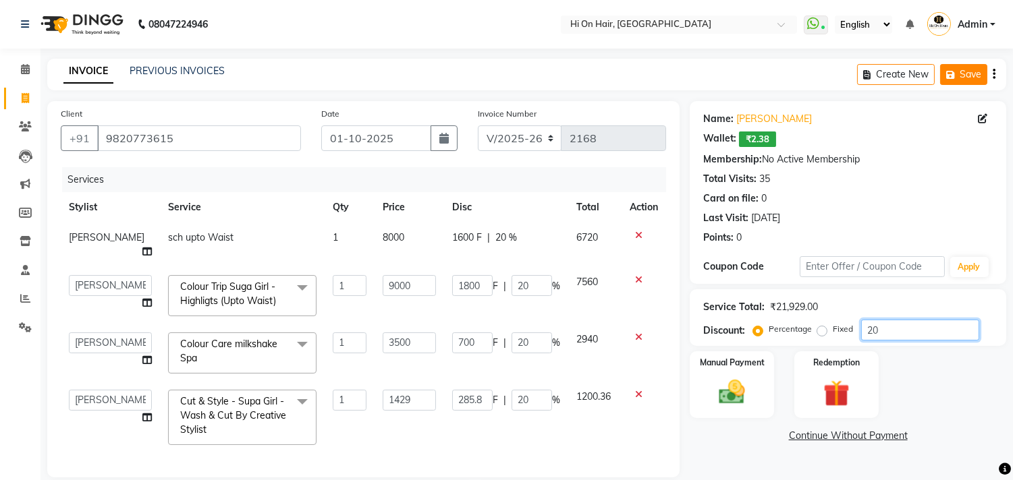
type input "20"
click at [962, 69] on button "Save" at bounding box center [963, 74] width 47 height 21
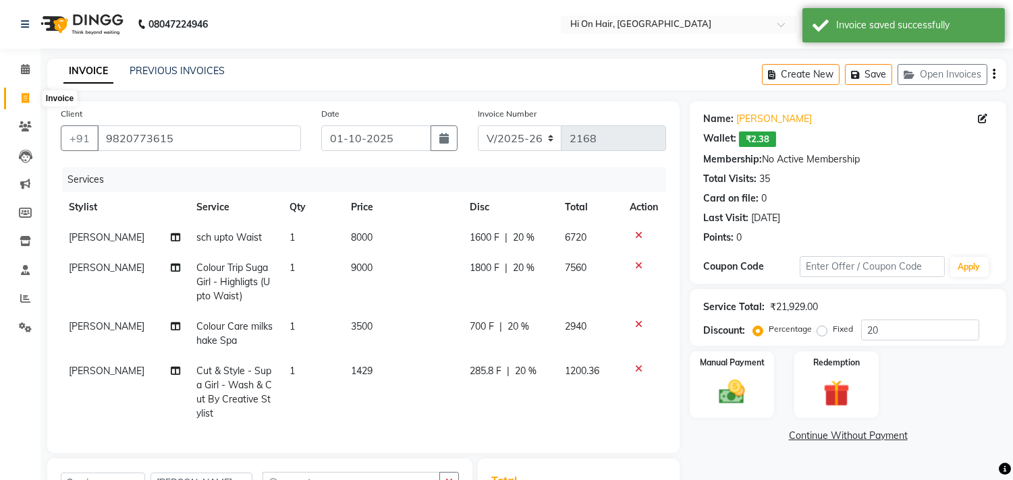
click at [30, 99] on span at bounding box center [25, 99] width 24 height 16
select select "535"
select select "service"
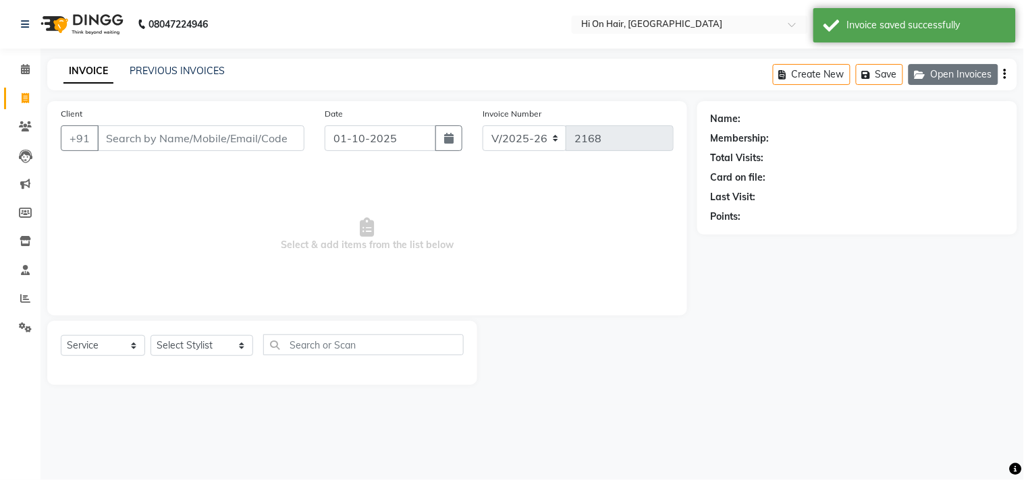
click at [958, 82] on button "Open Invoices" at bounding box center [953, 74] width 90 height 21
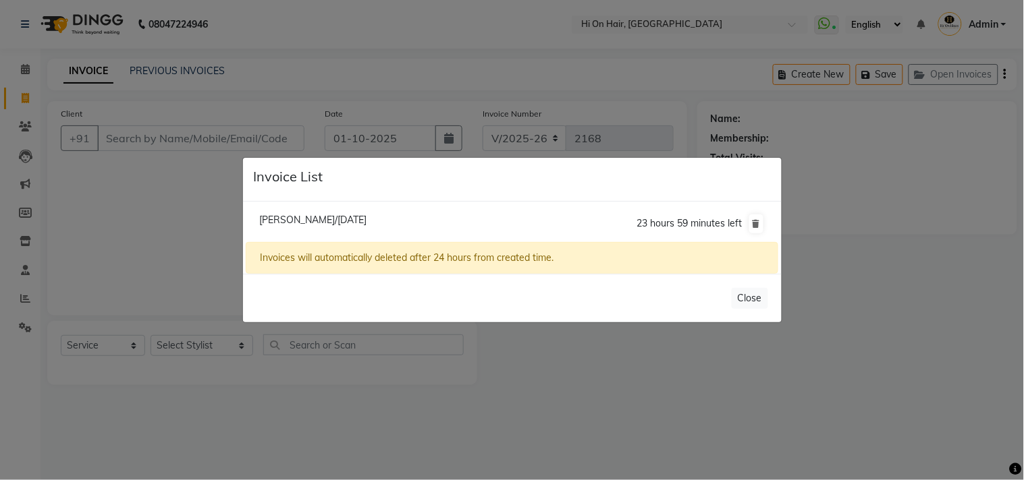
click at [368, 226] on li "Ipsita Sarangi/01 October 2025 23 hours 59 minutes left" at bounding box center [512, 224] width 532 height 38
click at [366, 220] on span "Ipsita Sarangi/01 October 2025" at bounding box center [312, 220] width 107 height 12
type input "9820773615"
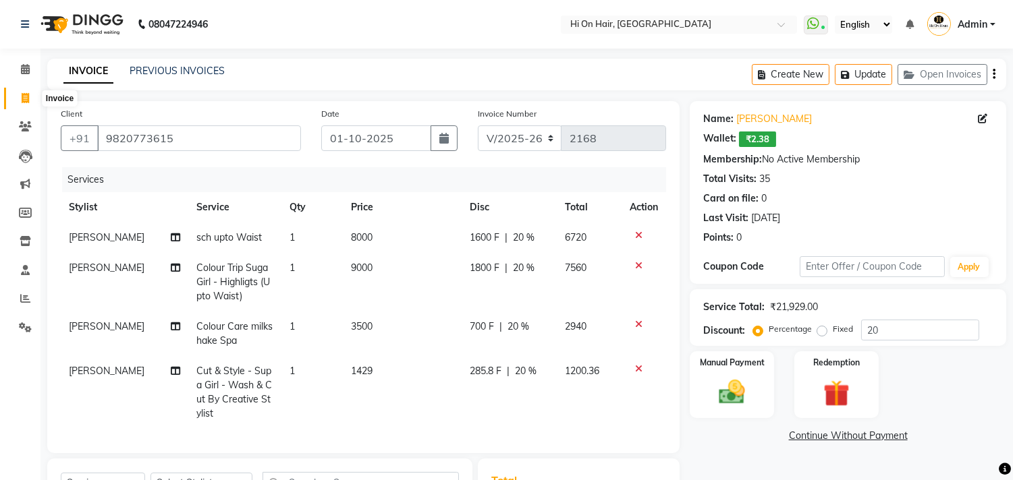
click at [24, 97] on icon at bounding box center [25, 98] width 7 height 10
select select "535"
select select "service"
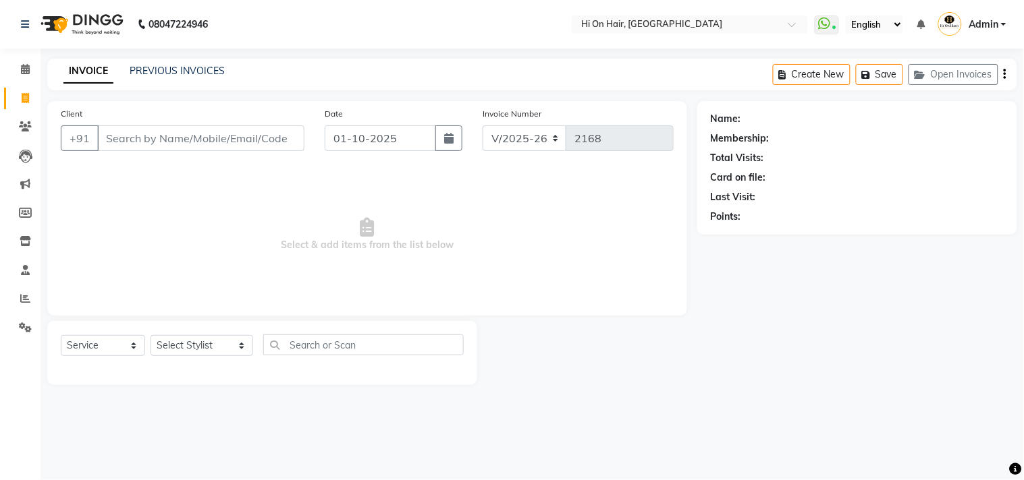
click at [416, 29] on nav "08047224946 Select Location × Hi On Hair, Palm Beach Galleria WhatsApp Status ✕…" at bounding box center [512, 24] width 1024 height 49
click at [942, 83] on button "Open Invoices" at bounding box center [953, 74] width 90 height 21
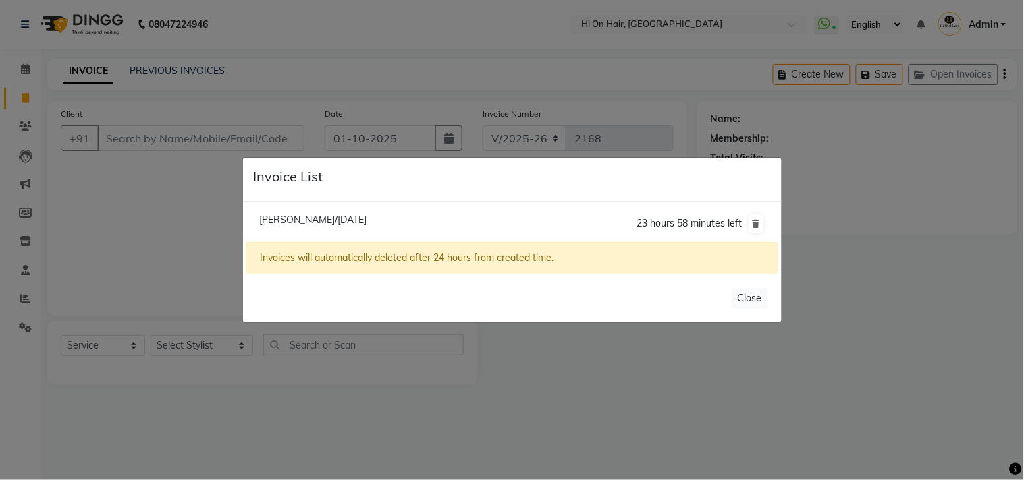
click at [345, 212] on li "Ipsita Sarangi/01 October 2025 23 hours 58 minutes left" at bounding box center [512, 224] width 532 height 38
click at [350, 219] on span "Ipsita Sarangi/01 October 2025" at bounding box center [312, 220] width 107 height 12
type input "9820773615"
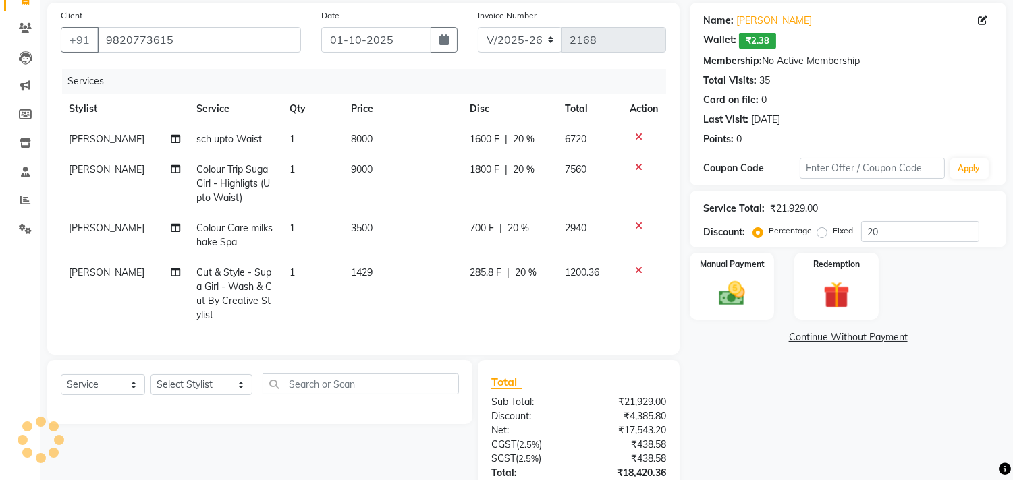
scroll to position [208, 0]
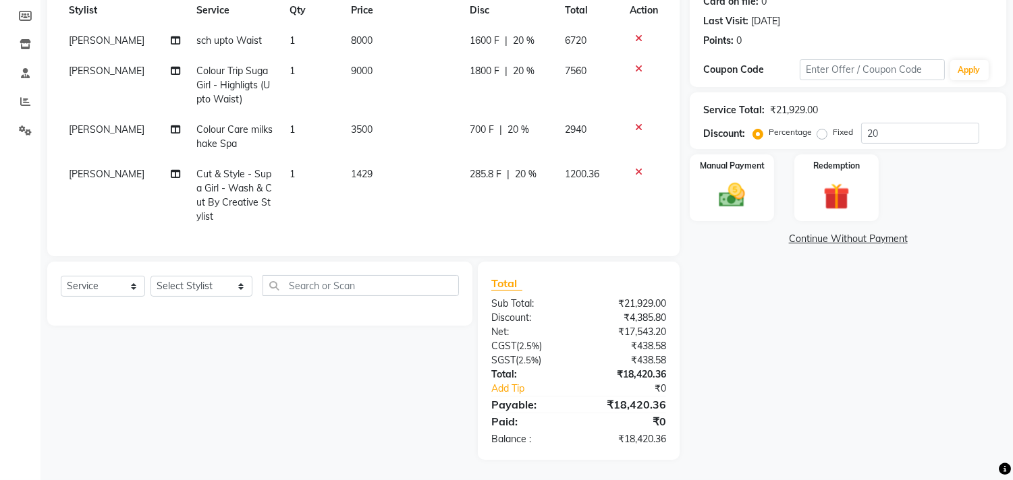
click at [412, 191] on td "1429" at bounding box center [402, 195] width 119 height 73
select select "20990"
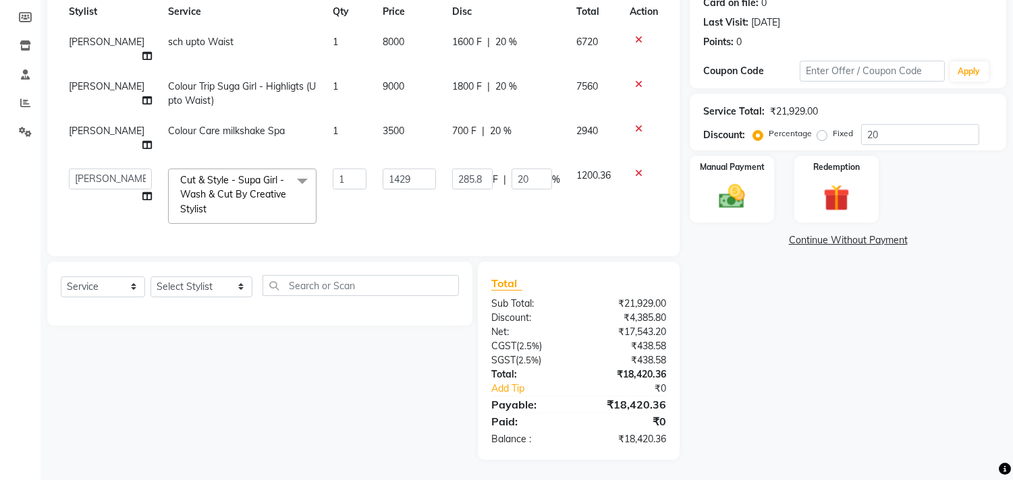
scroll to position [206, 0]
drag, startPoint x: 406, startPoint y: 171, endPoint x: 290, endPoint y: 165, distance: 116.3
click at [290, 165] on tr "Alim Kaldane Anwar Laskar Hi On Hair MAKYOPHI Pankaj Thakur Poonam Nalawade Raa…" at bounding box center [363, 197] width 605 height 72
type input "1500"
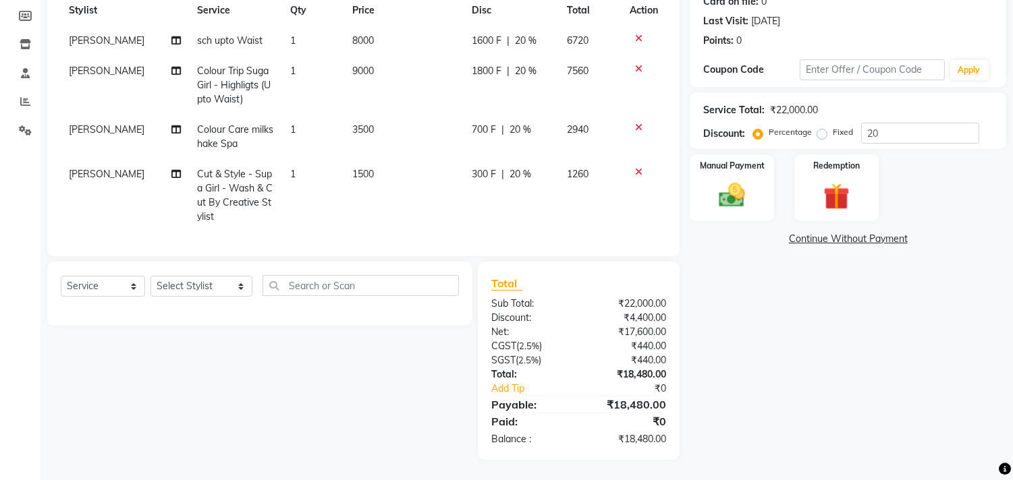
click at [440, 212] on tr "Pankaj Thakur Cut & Style - Supa Girl - Wash & Cut By Creative Stylist 1 1500 3…" at bounding box center [363, 195] width 605 height 73
click at [580, 192] on td "1260" at bounding box center [590, 195] width 63 height 73
select select "20990"
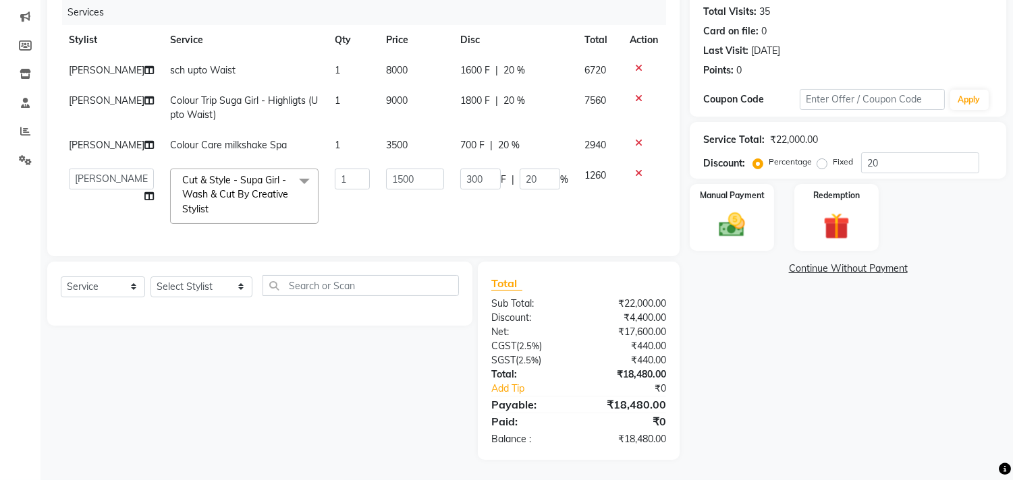
scroll to position [132, 0]
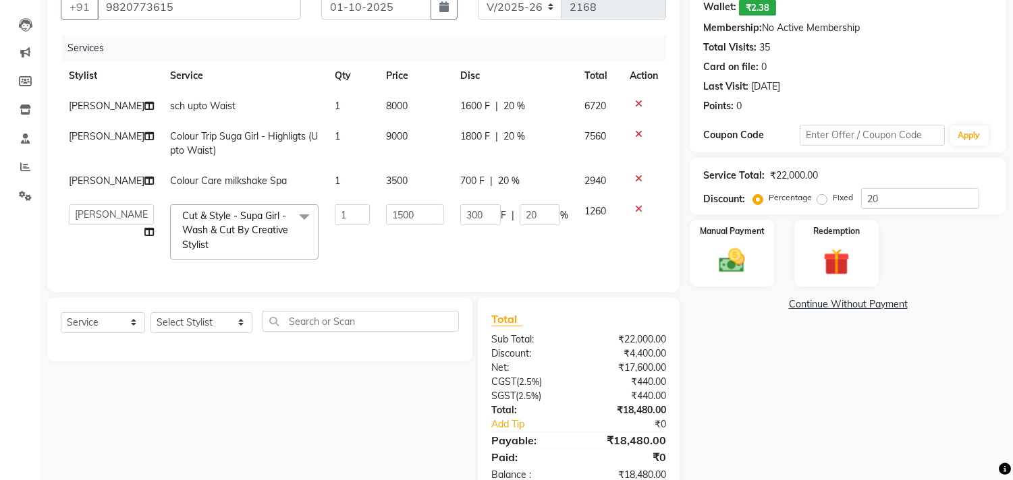
click at [544, 268] on td "300 F | 20 %" at bounding box center [514, 232] width 124 height 72
click at [528, 279] on div "Services Stylist Service Qty Price Disc Total Action Pankaj Thakur sch upto Wai…" at bounding box center [363, 157] width 605 height 243
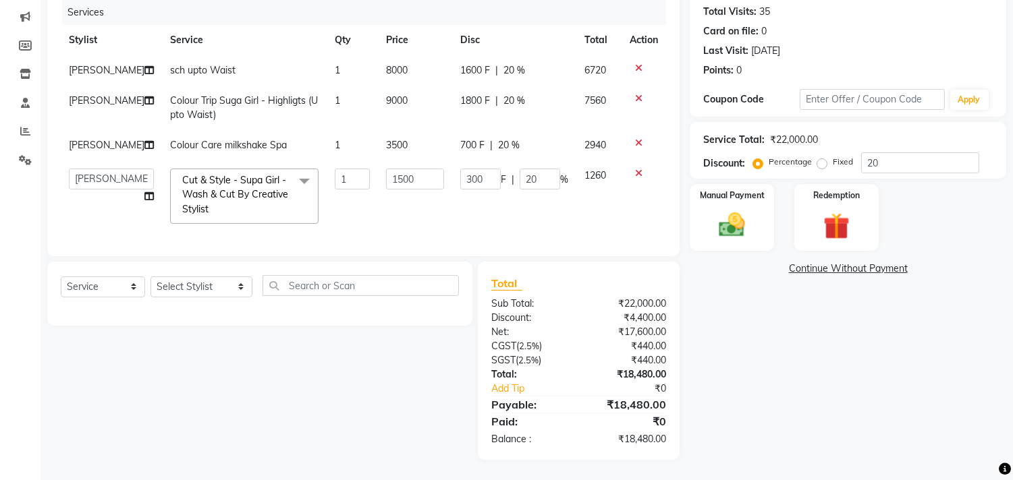
scroll to position [206, 0]
click at [204, 287] on select "Select Stylist [PERSON_NAME] [PERSON_NAME] Hi On Hair MAKYOPHI [PERSON_NAME] [P…" at bounding box center [201, 287] width 102 height 21
select select "43988"
click at [150, 277] on select "Select Stylist [PERSON_NAME] [PERSON_NAME] Hi On Hair MAKYOPHI [PERSON_NAME] [P…" at bounding box center [201, 287] width 102 height 21
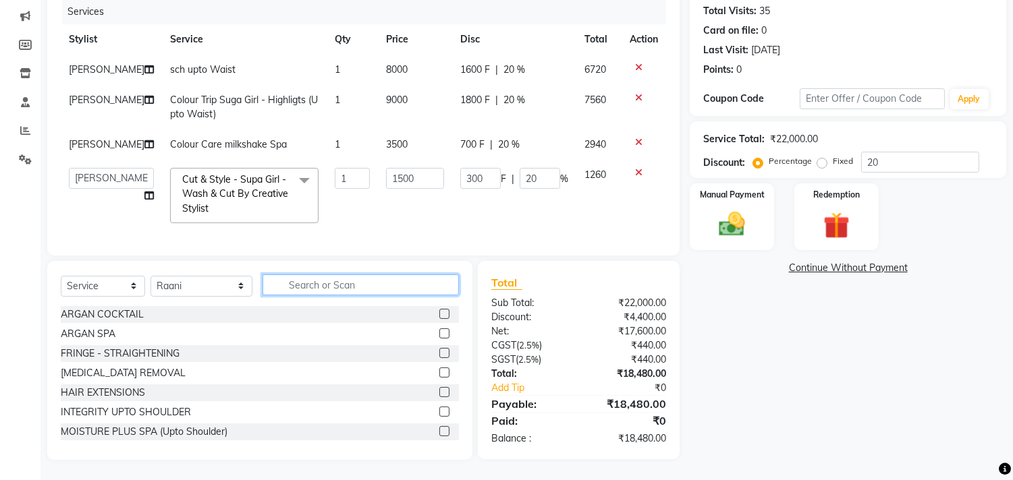
click at [289, 292] on input "text" at bounding box center [361, 285] width 196 height 21
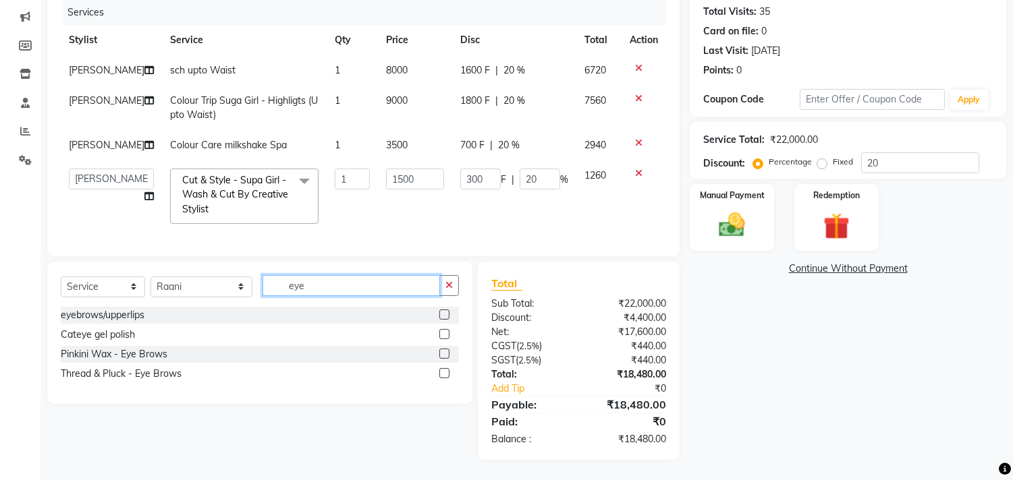
type input "eye"
click at [442, 316] on label at bounding box center [444, 315] width 10 height 10
click at [442, 316] on input "checkbox" at bounding box center [443, 315] width 9 height 9
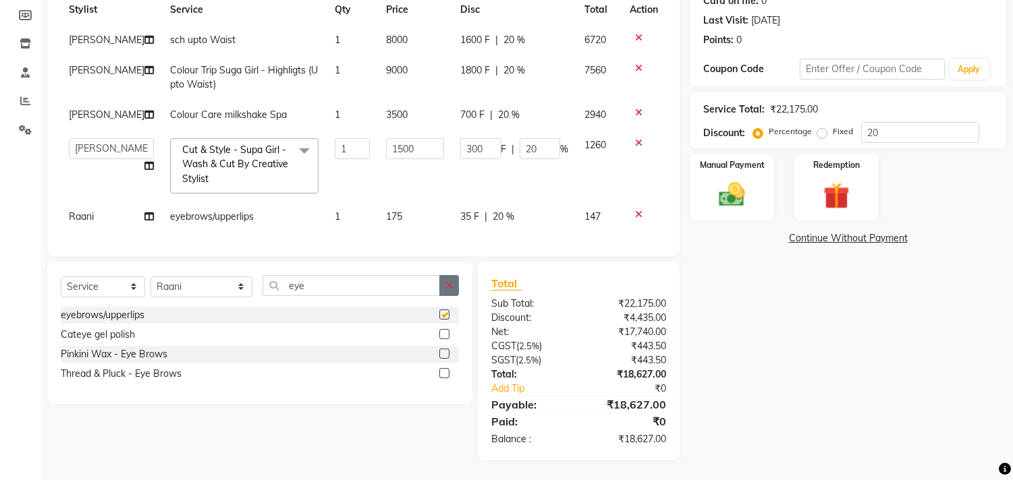
checkbox input "false"
click at [530, 199] on td "300 F | 20 %" at bounding box center [514, 166] width 124 height 72
click at [333, 262] on div "Select Service Product Membership Package Voucher Prepaid Gift Card Select Styl…" at bounding box center [259, 333] width 425 height 142
